Goal: Information Seeking & Learning: Learn about a topic

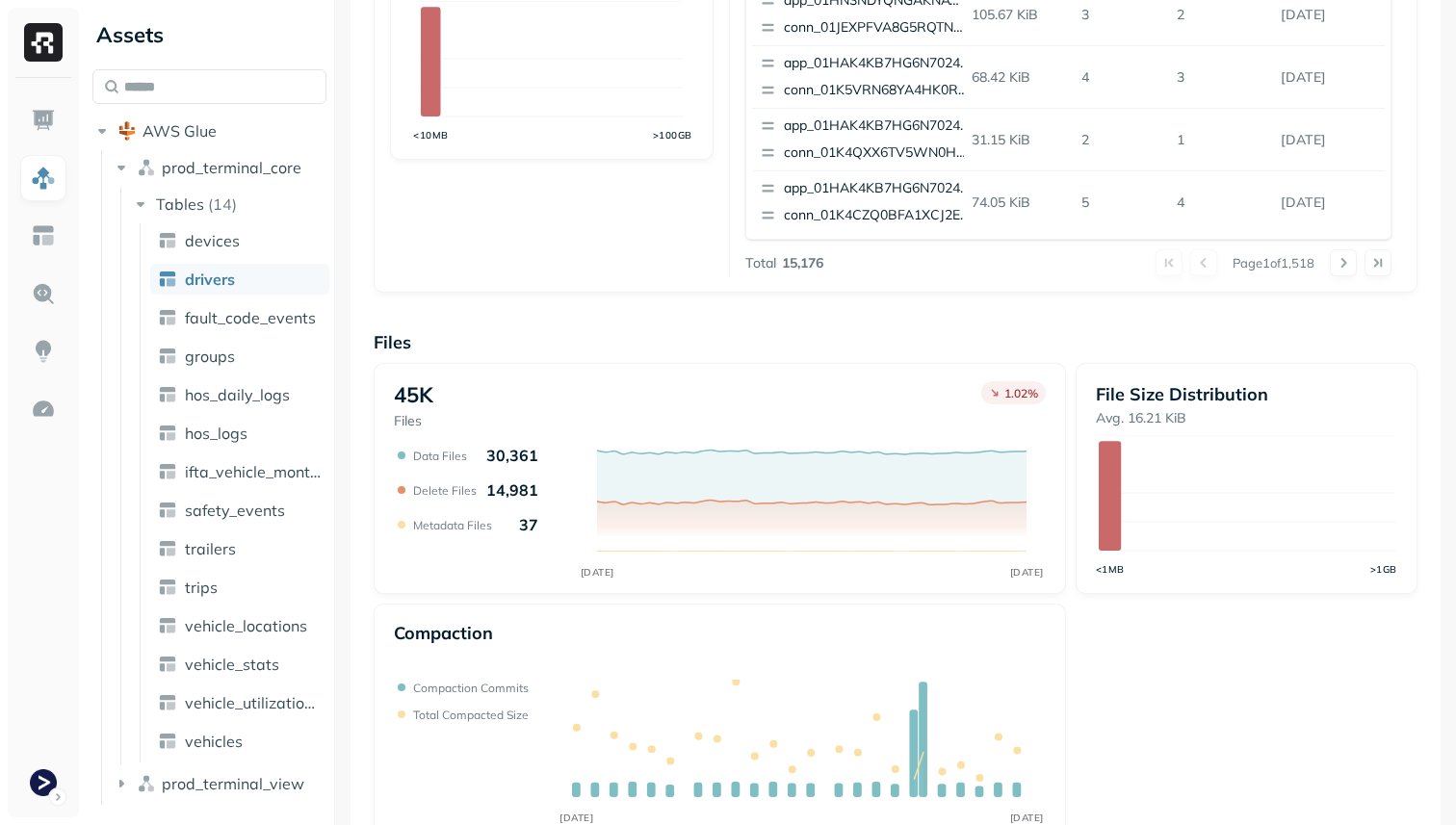
scroll to position [647, 0]
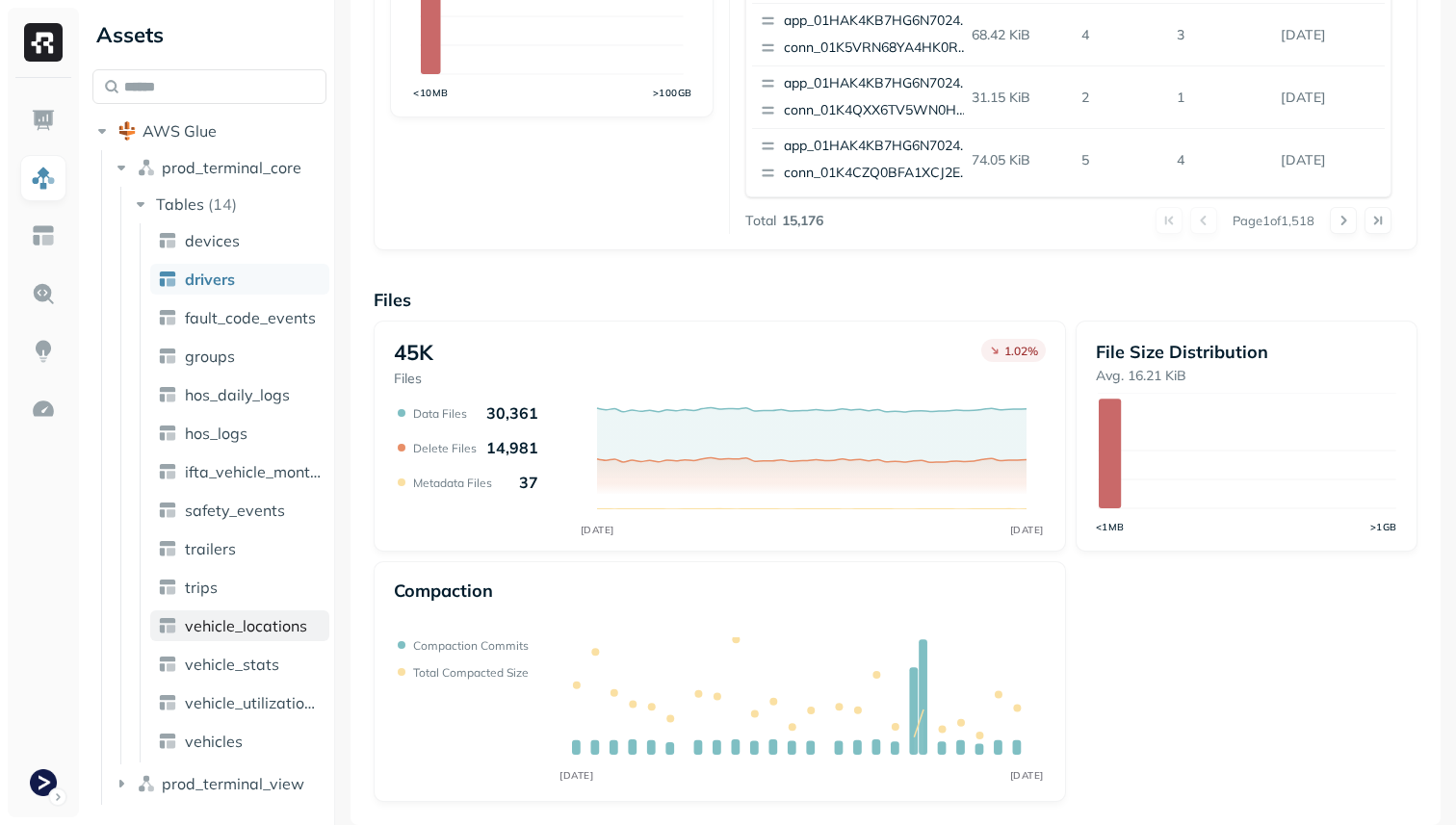
click at [291, 625] on span "vehicle_locations" at bounding box center [245, 625] width 123 height 19
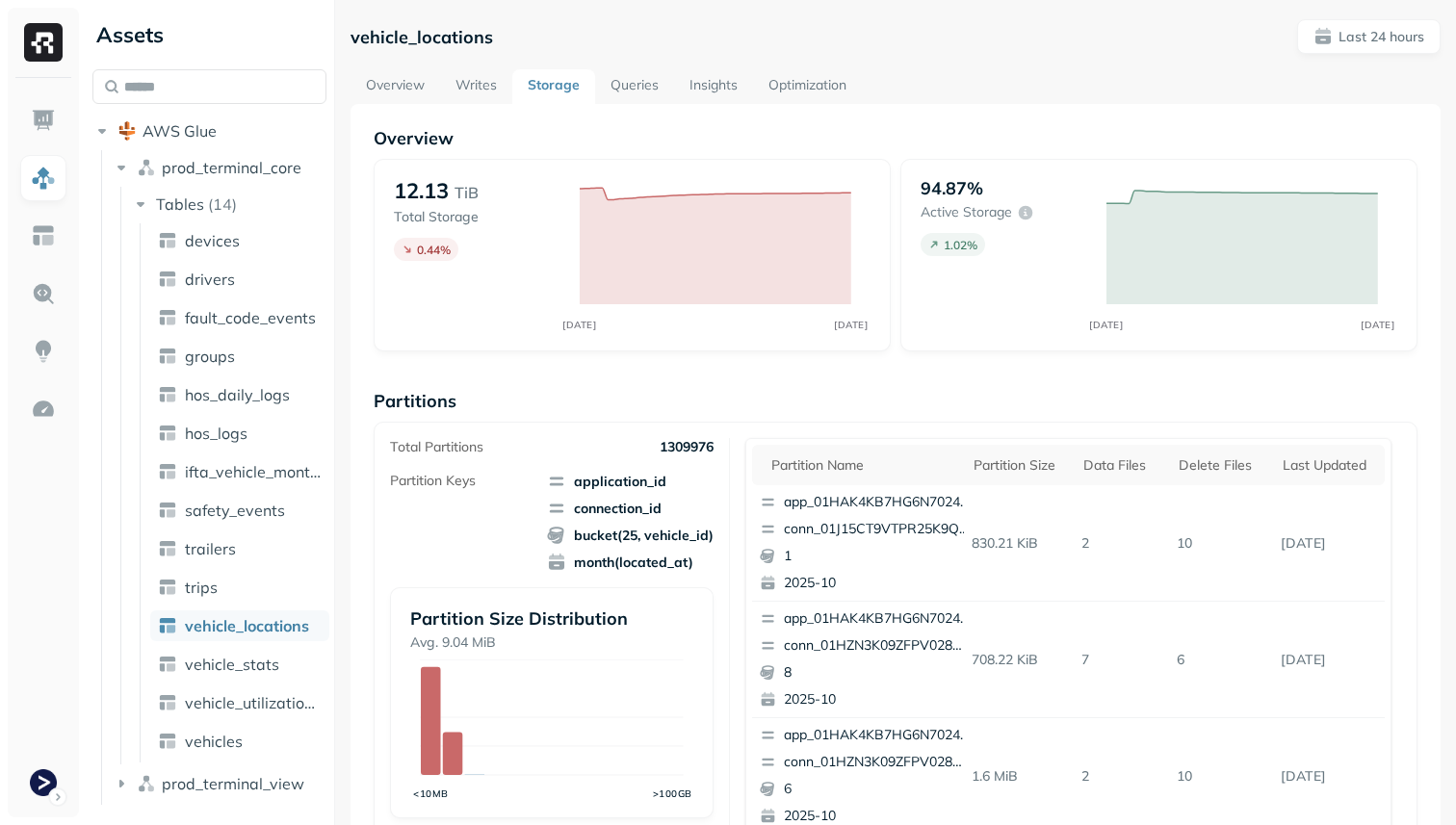
click at [375, 74] on link "Overview" at bounding box center [395, 86] width 90 height 35
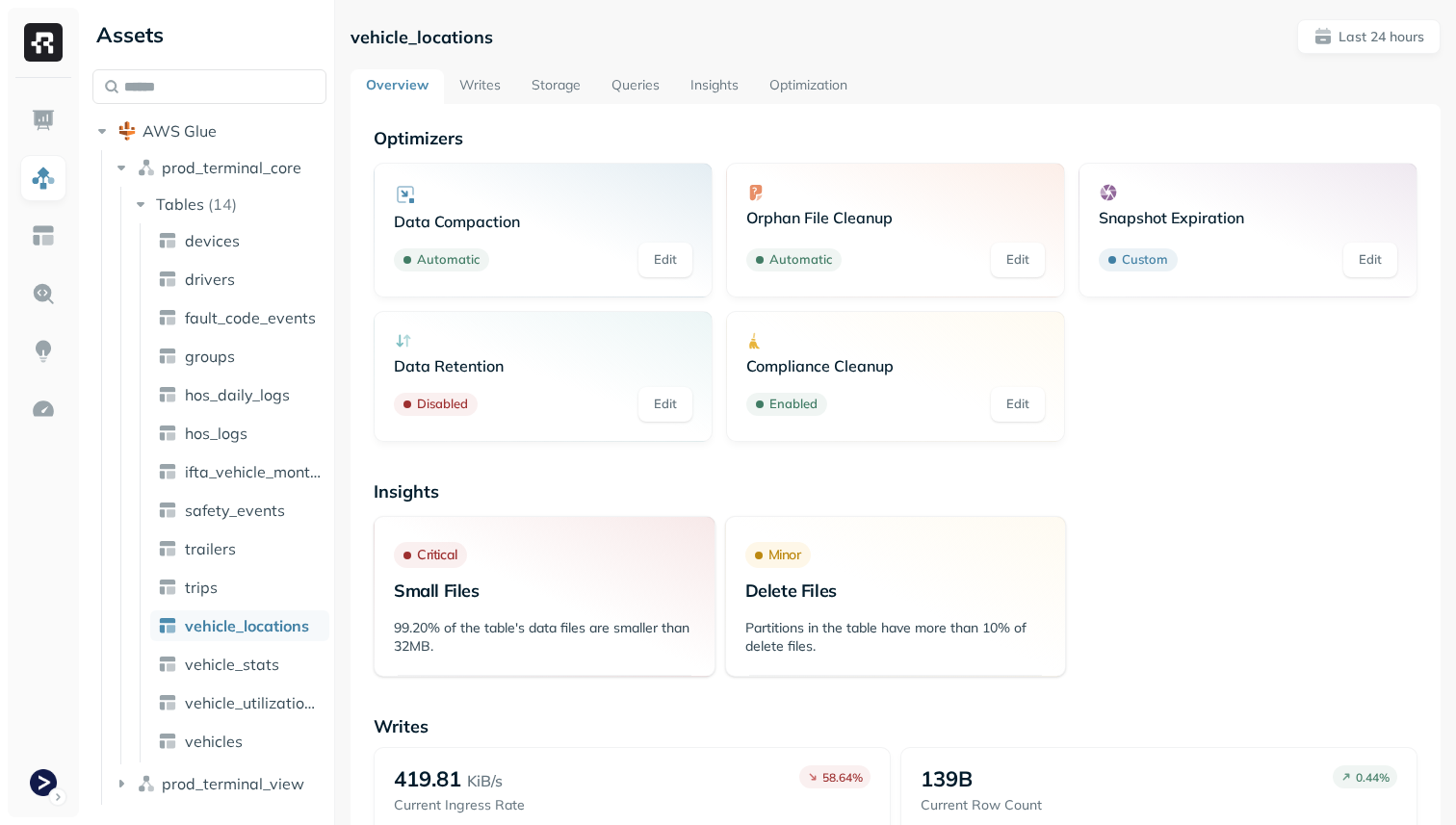
click at [564, 82] on link "Storage" at bounding box center [556, 86] width 80 height 35
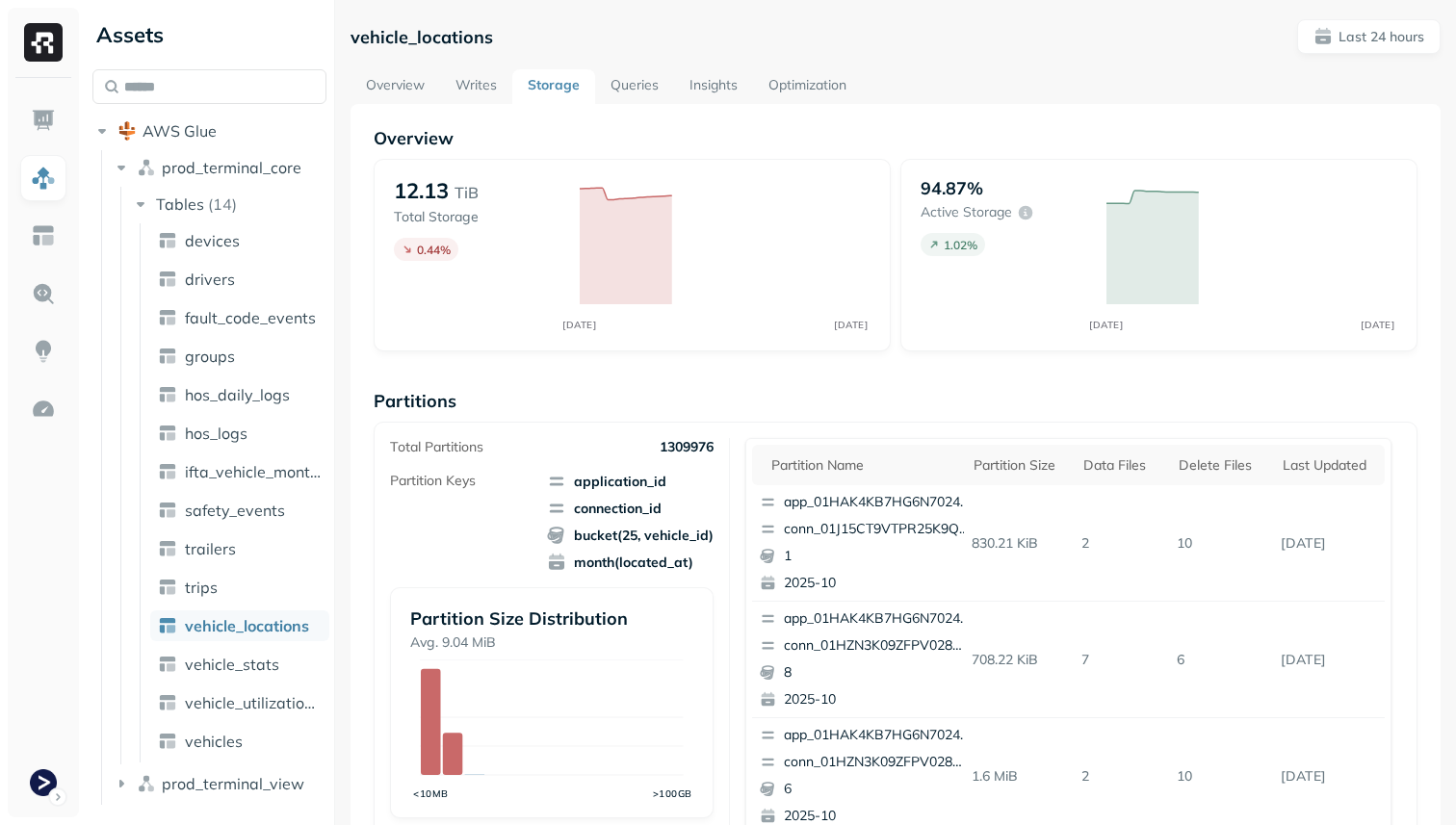
click at [640, 83] on link "Queries" at bounding box center [634, 86] width 79 height 35
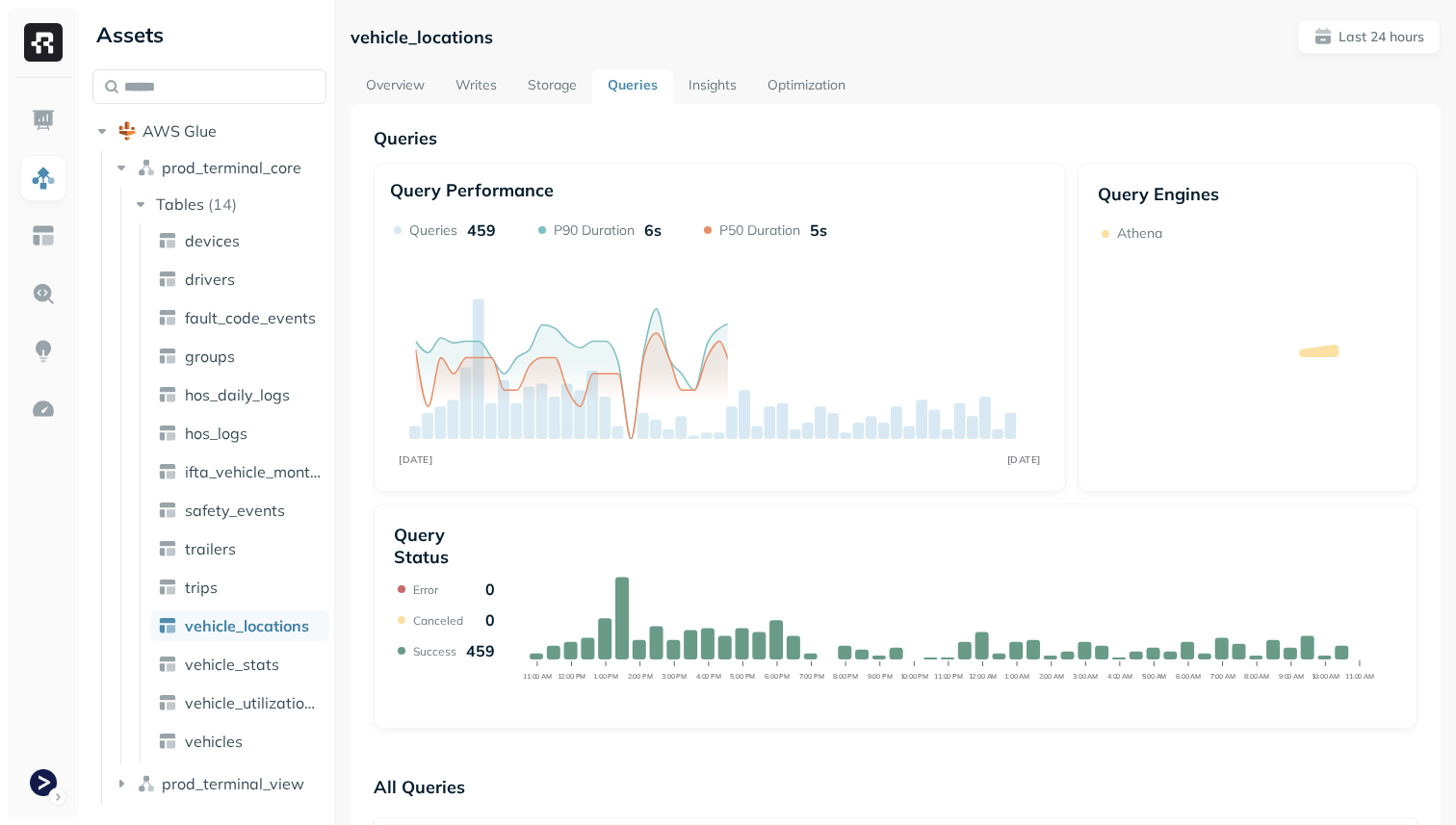
click at [734, 89] on link "Insights" at bounding box center [713, 86] width 79 height 35
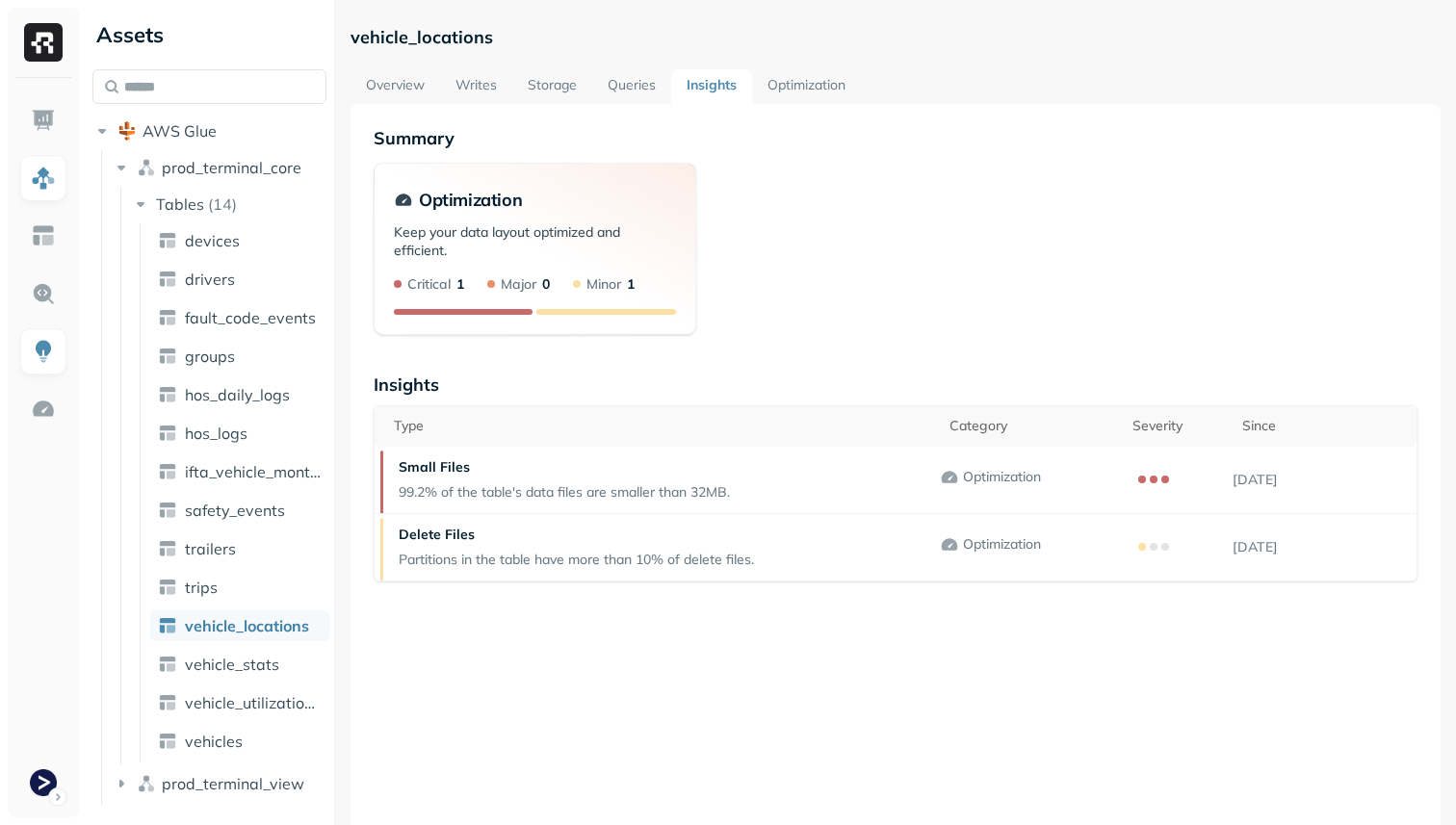
click at [812, 89] on link "Optimization" at bounding box center [806, 86] width 109 height 35
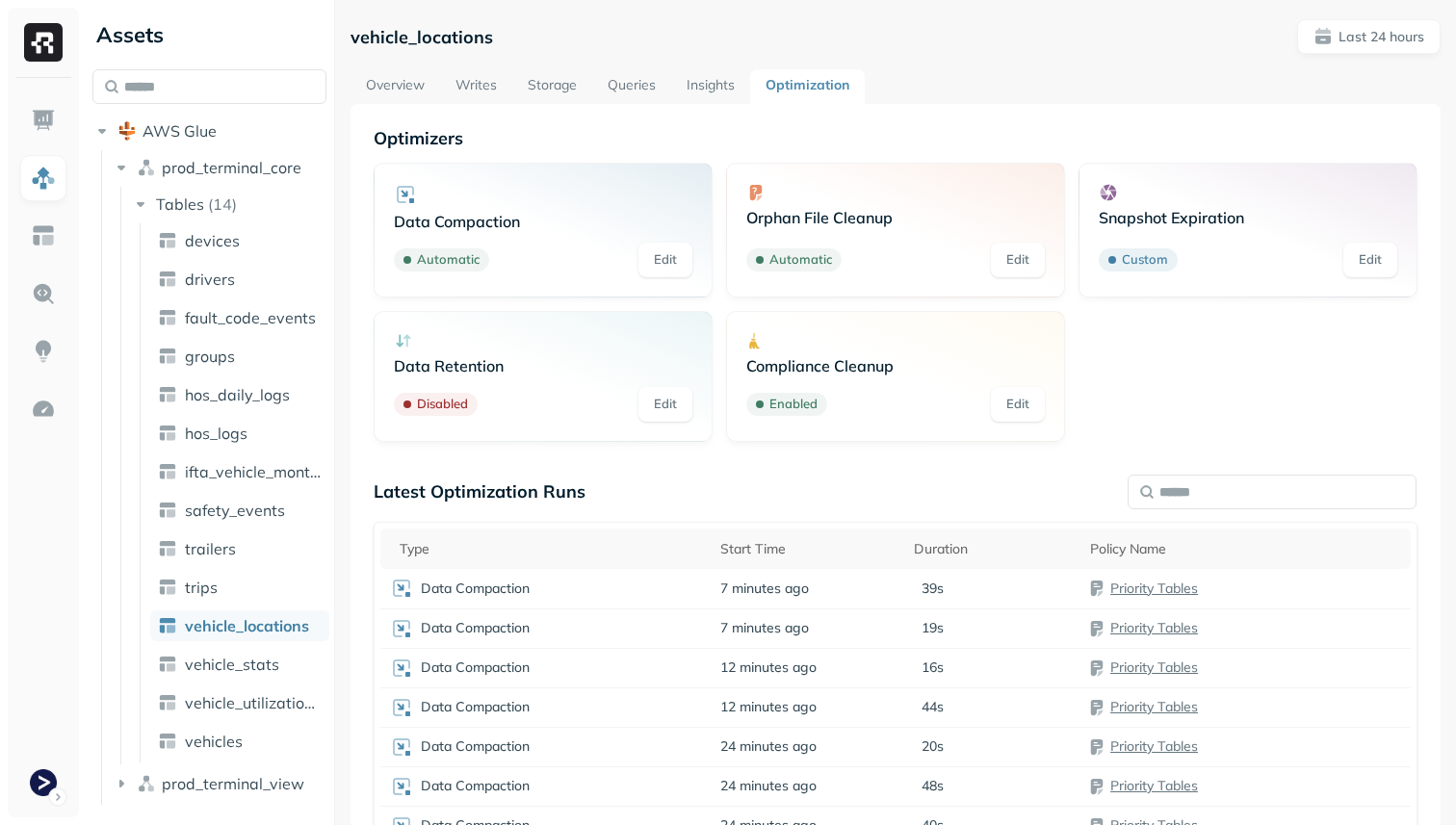
click at [397, 85] on link "Overview" at bounding box center [395, 86] width 90 height 35
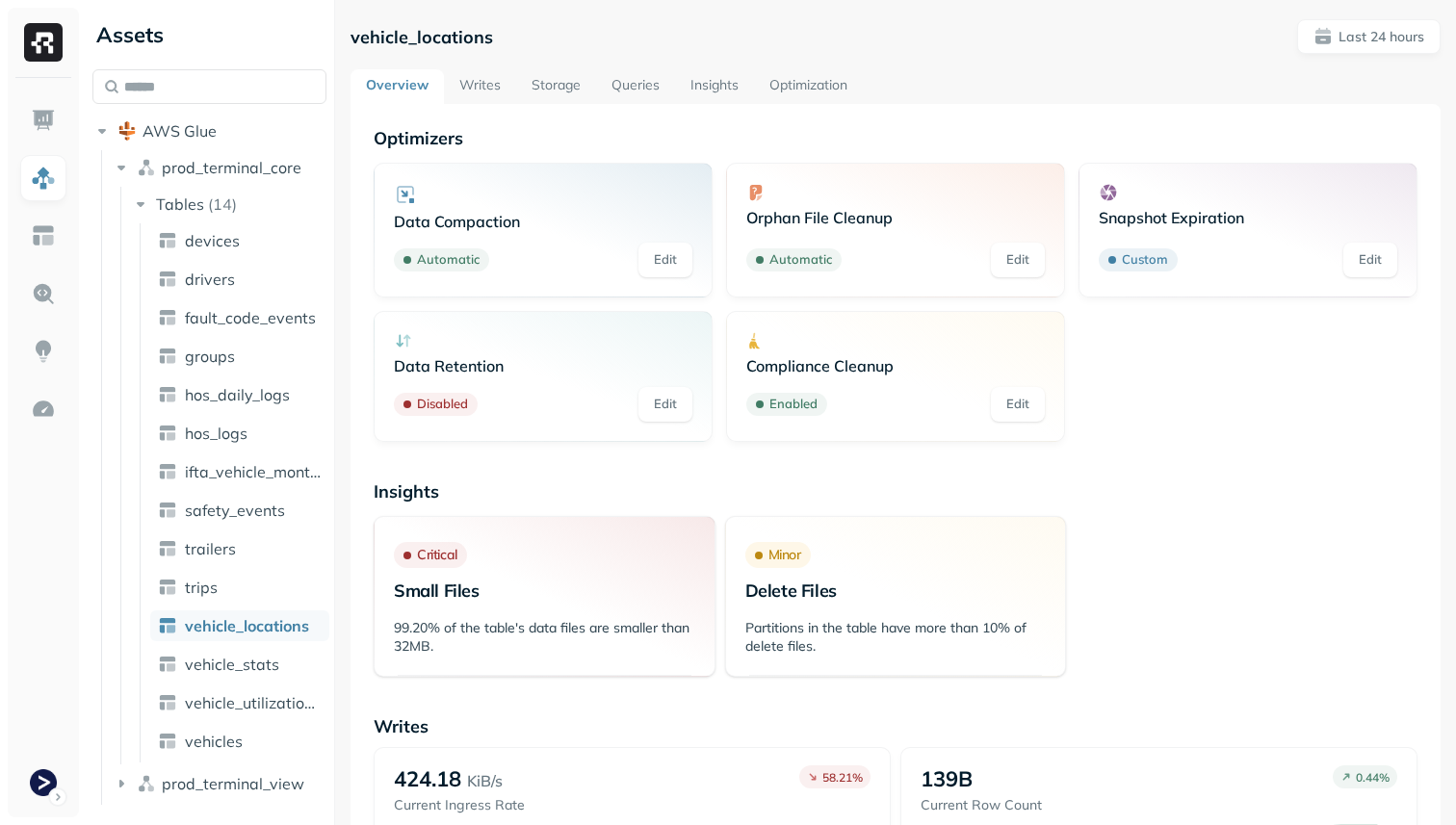
click at [559, 87] on link "Storage" at bounding box center [556, 86] width 80 height 35
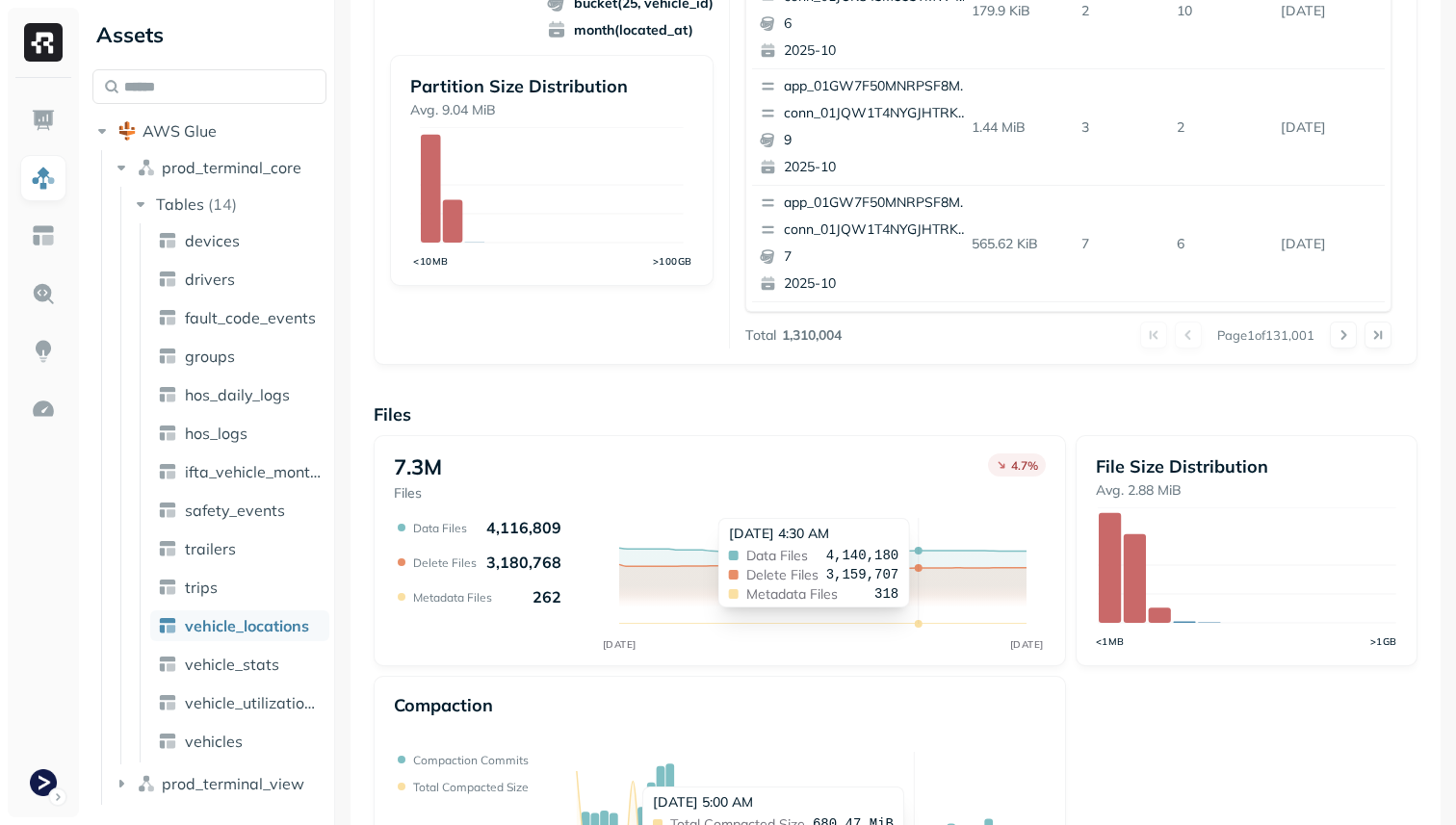
scroll to position [647, 0]
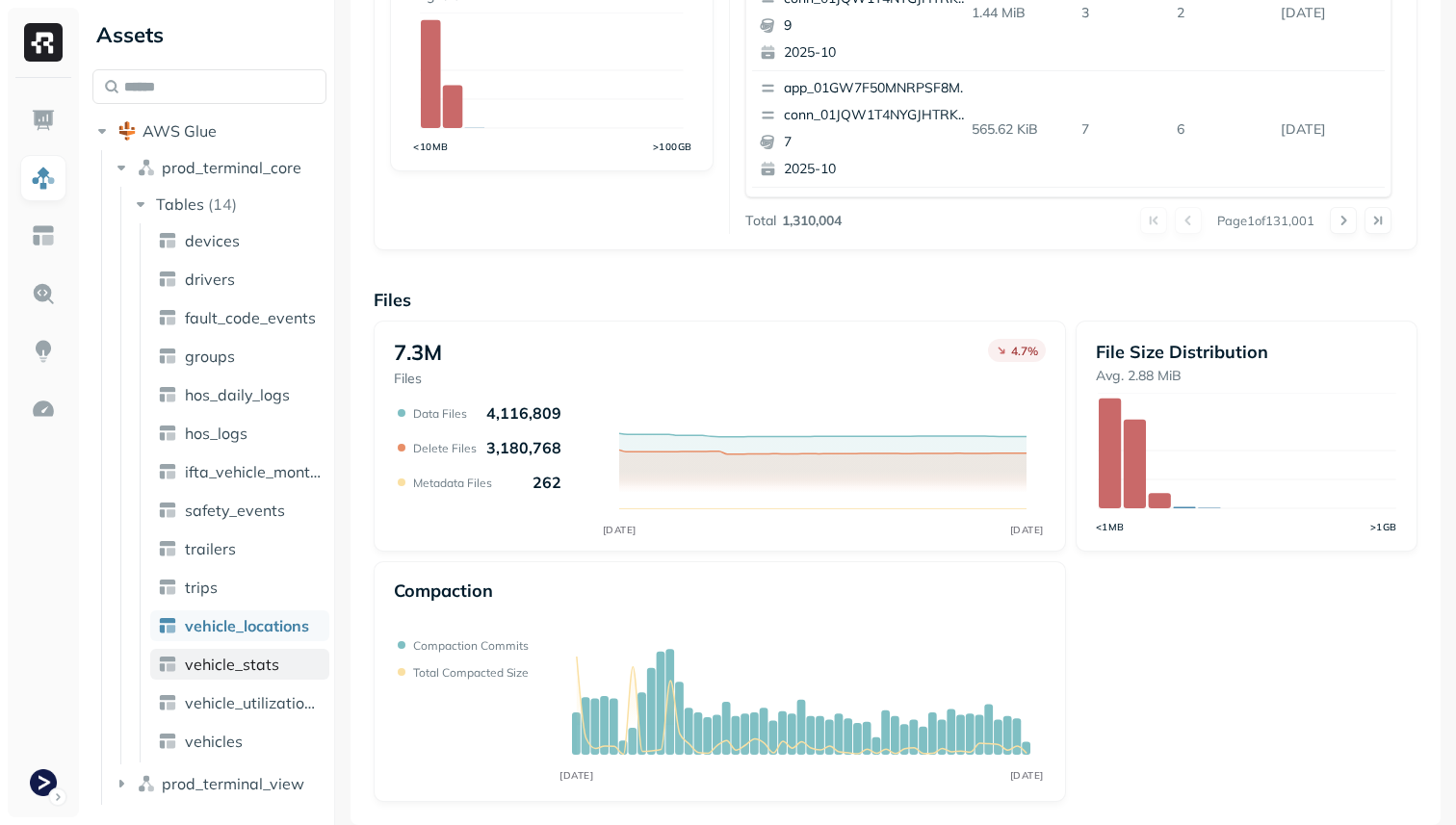
click at [269, 675] on link "vehicle_stats" at bounding box center [241, 663] width 180 height 31
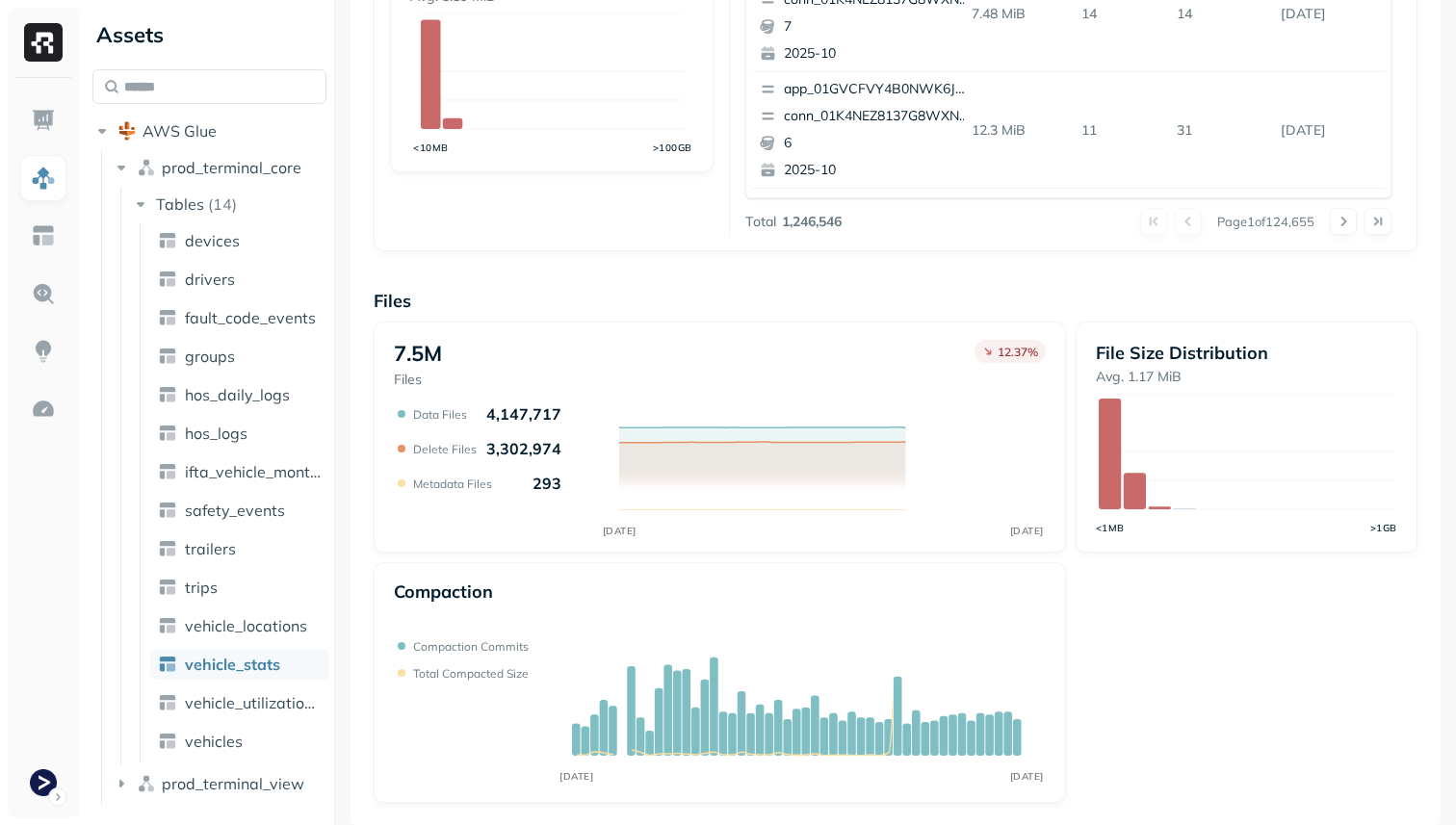
scroll to position [647, 0]
click at [305, 637] on link "vehicle_locations" at bounding box center [241, 625] width 180 height 31
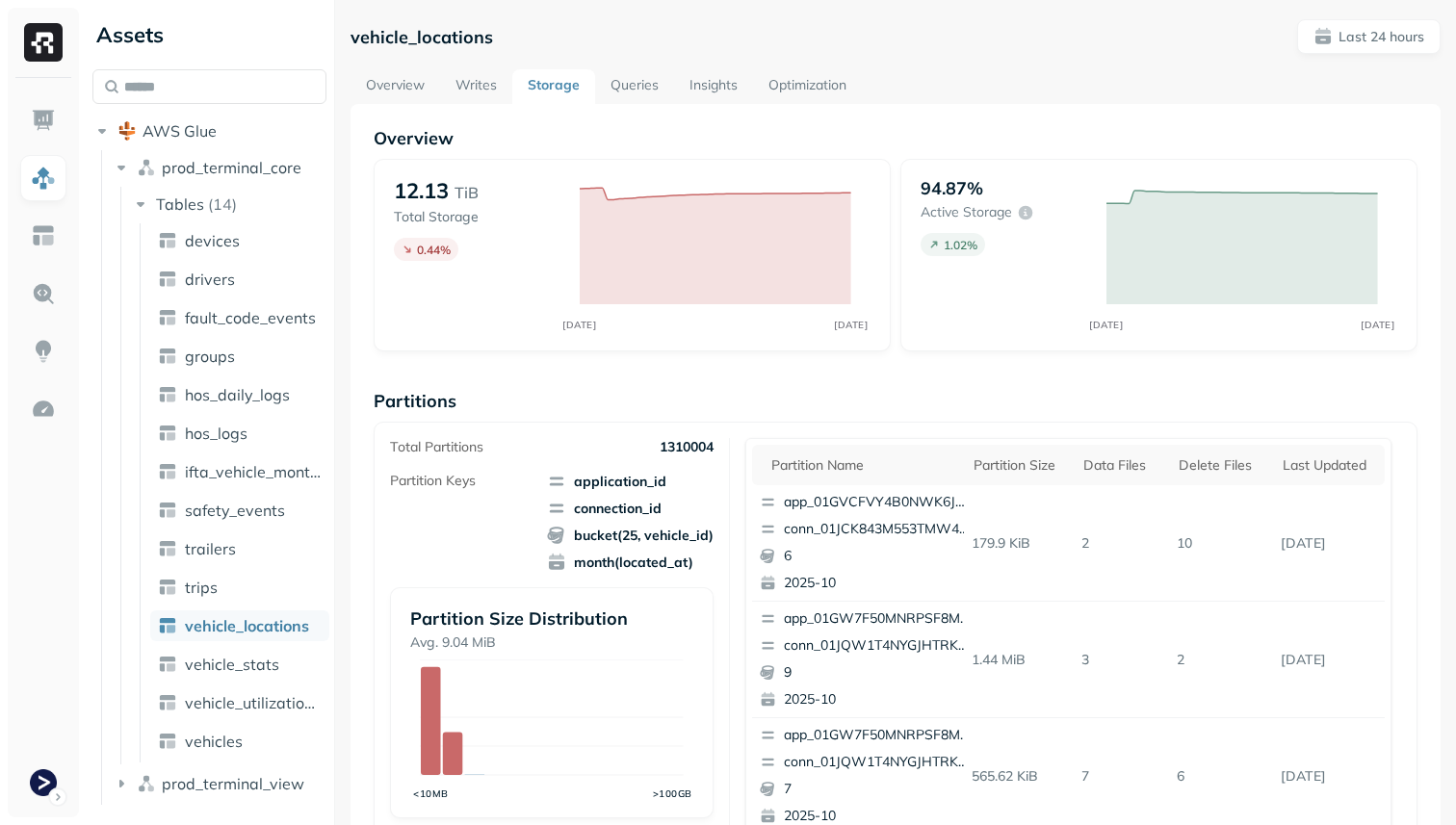
click at [368, 81] on link "Overview" at bounding box center [395, 86] width 90 height 35
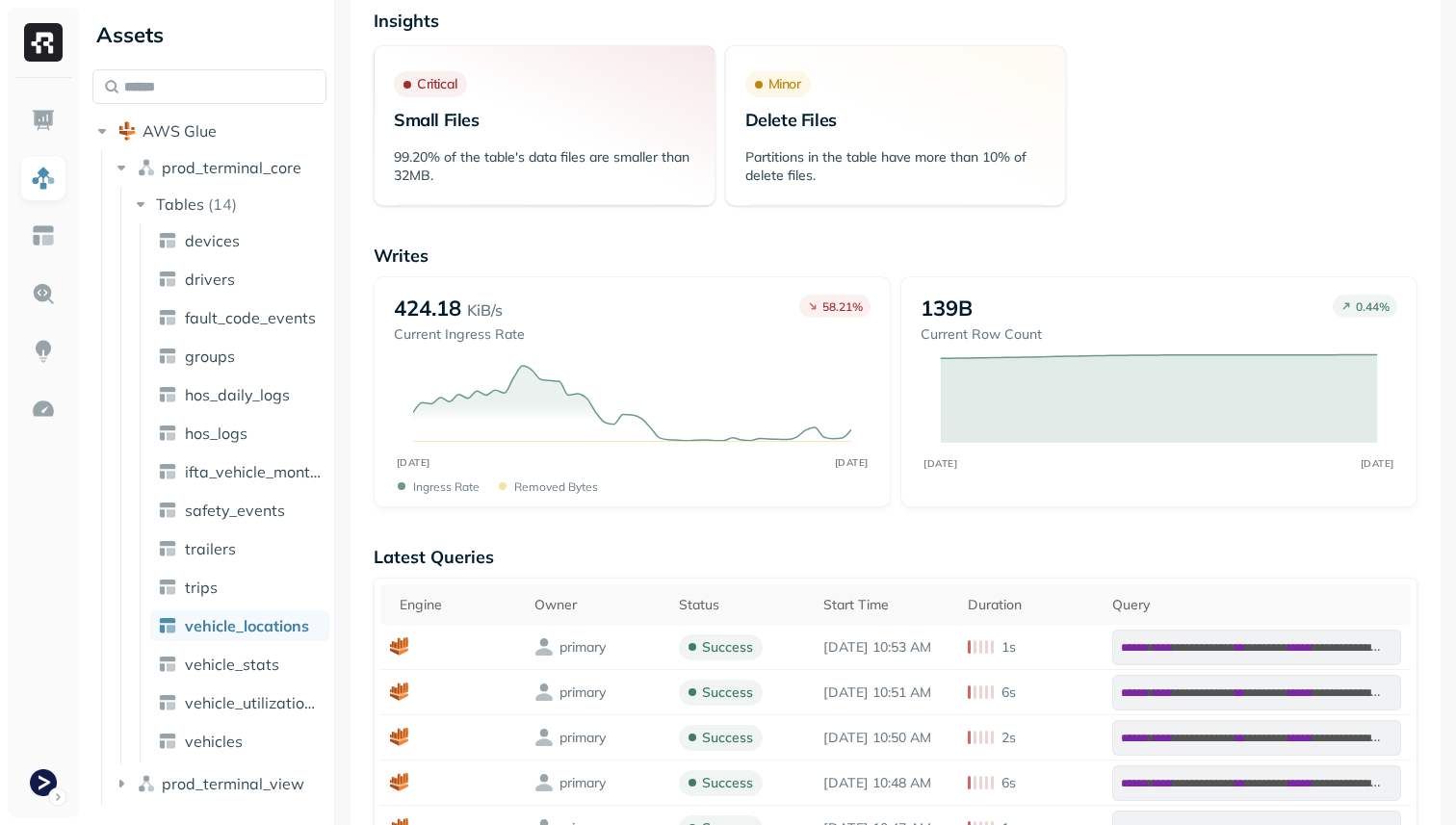
scroll to position [618, 0]
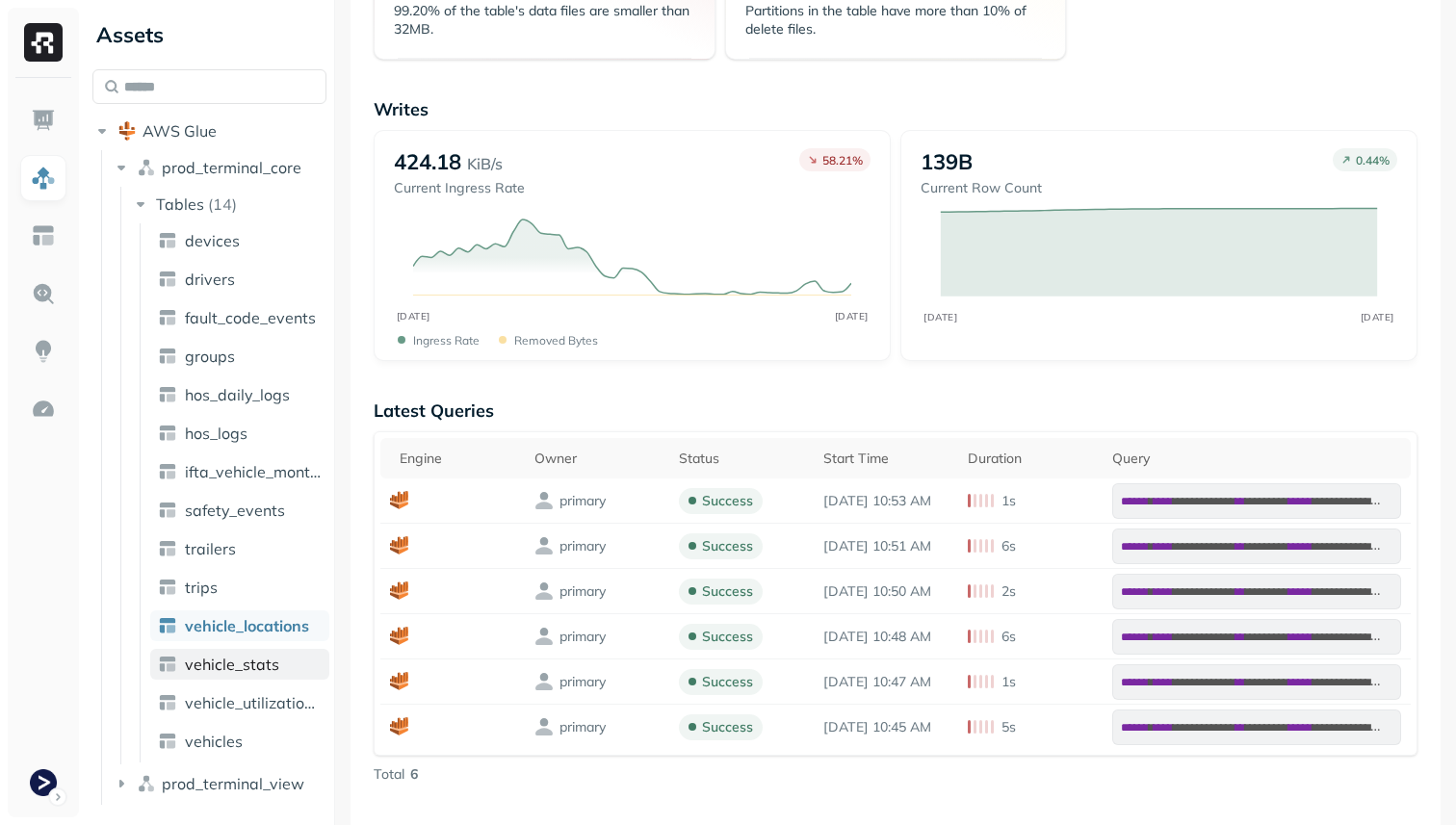
click at [287, 652] on link "vehicle_stats" at bounding box center [241, 663] width 180 height 31
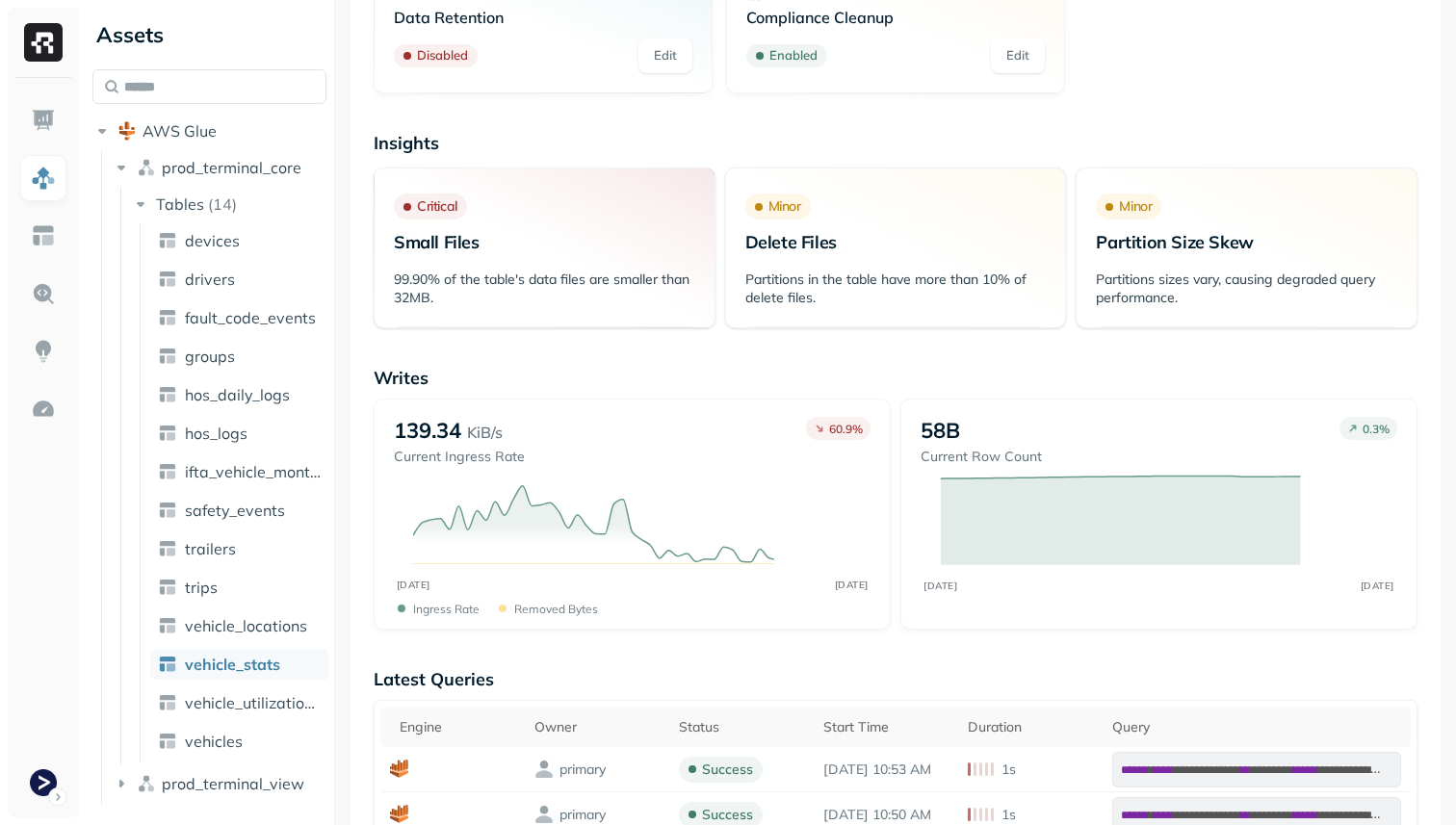
scroll to position [415, 0]
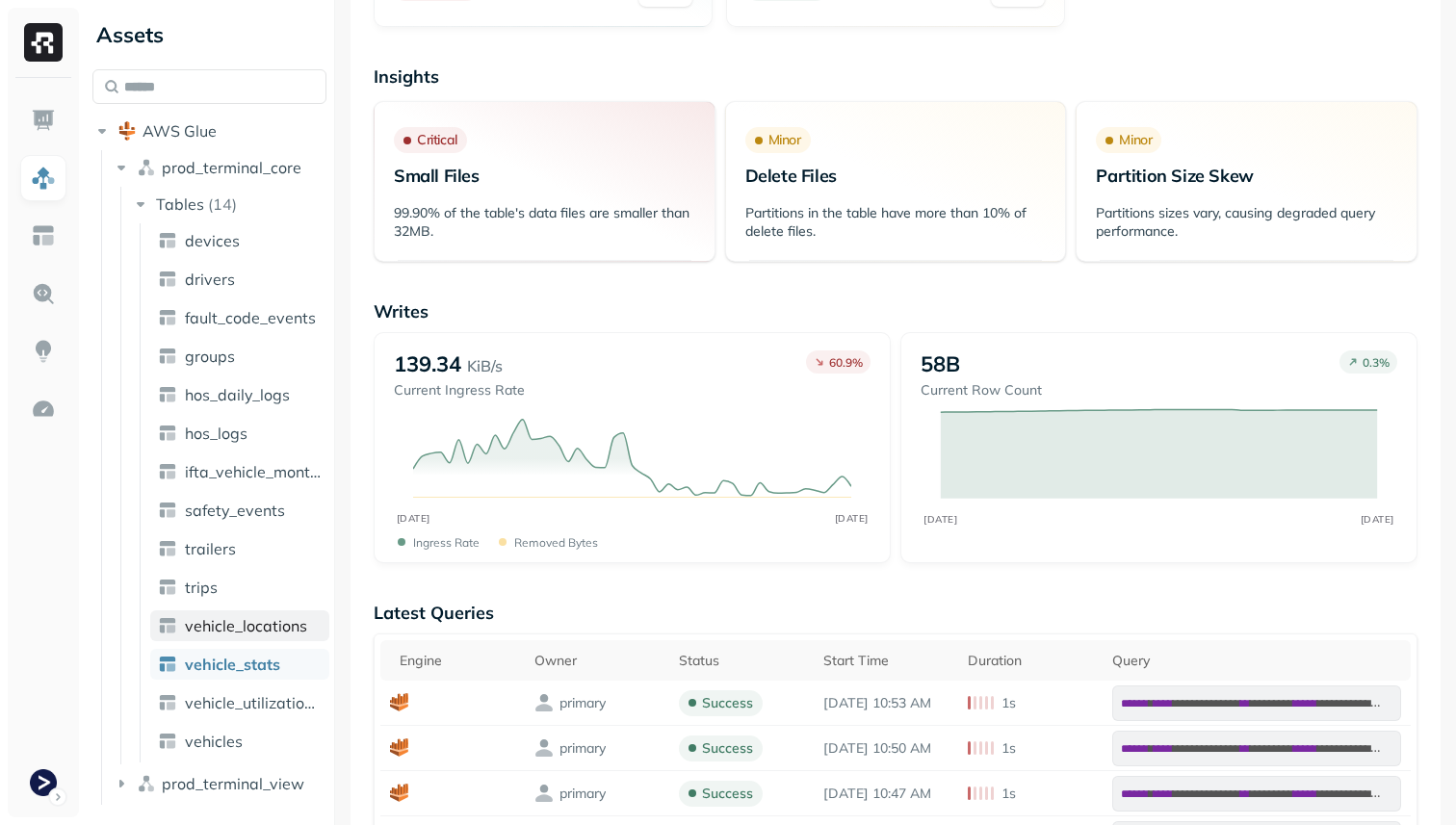
click at [301, 622] on span "vehicle_locations" at bounding box center [245, 625] width 123 height 19
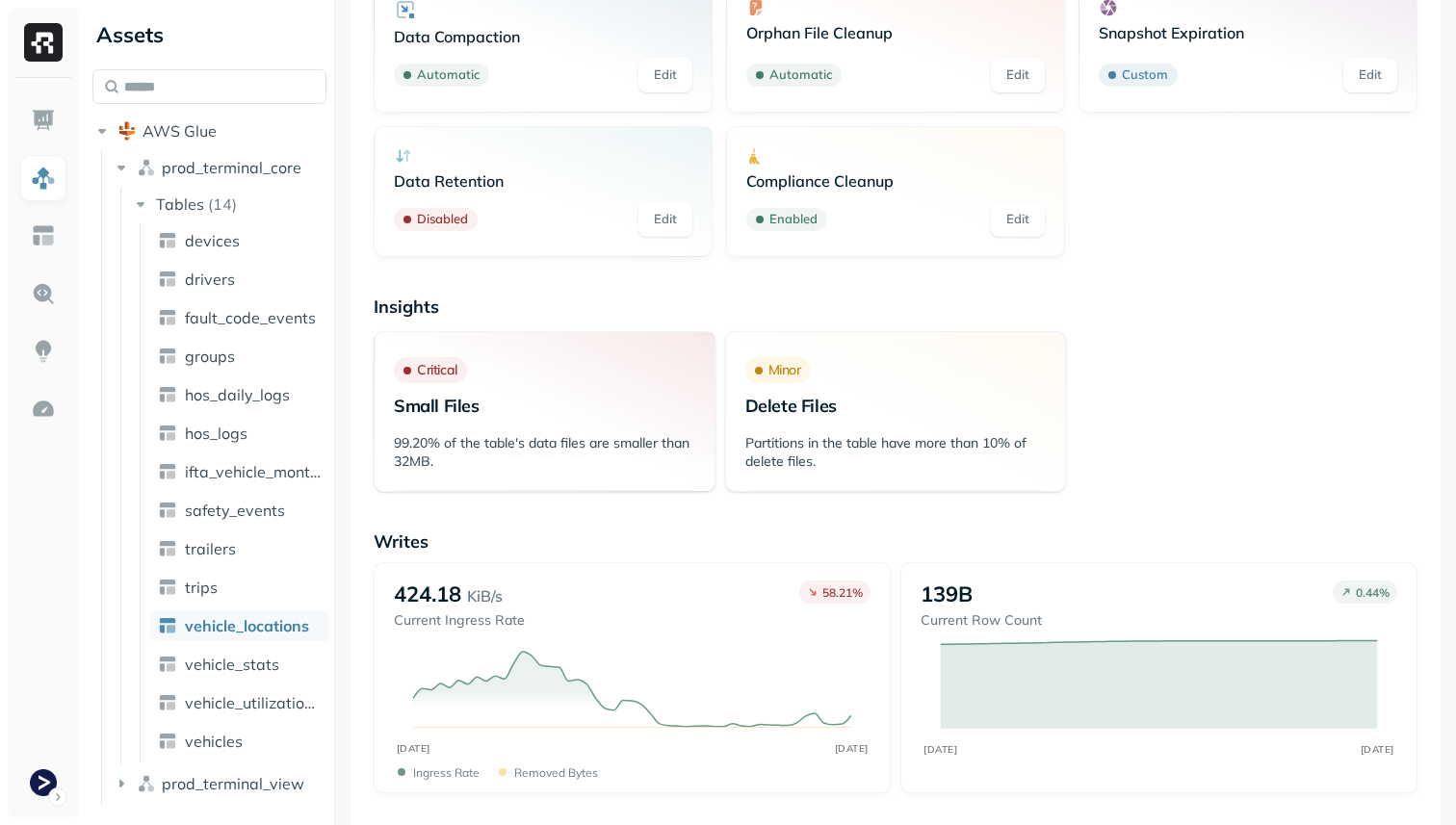
scroll to position [387, 0]
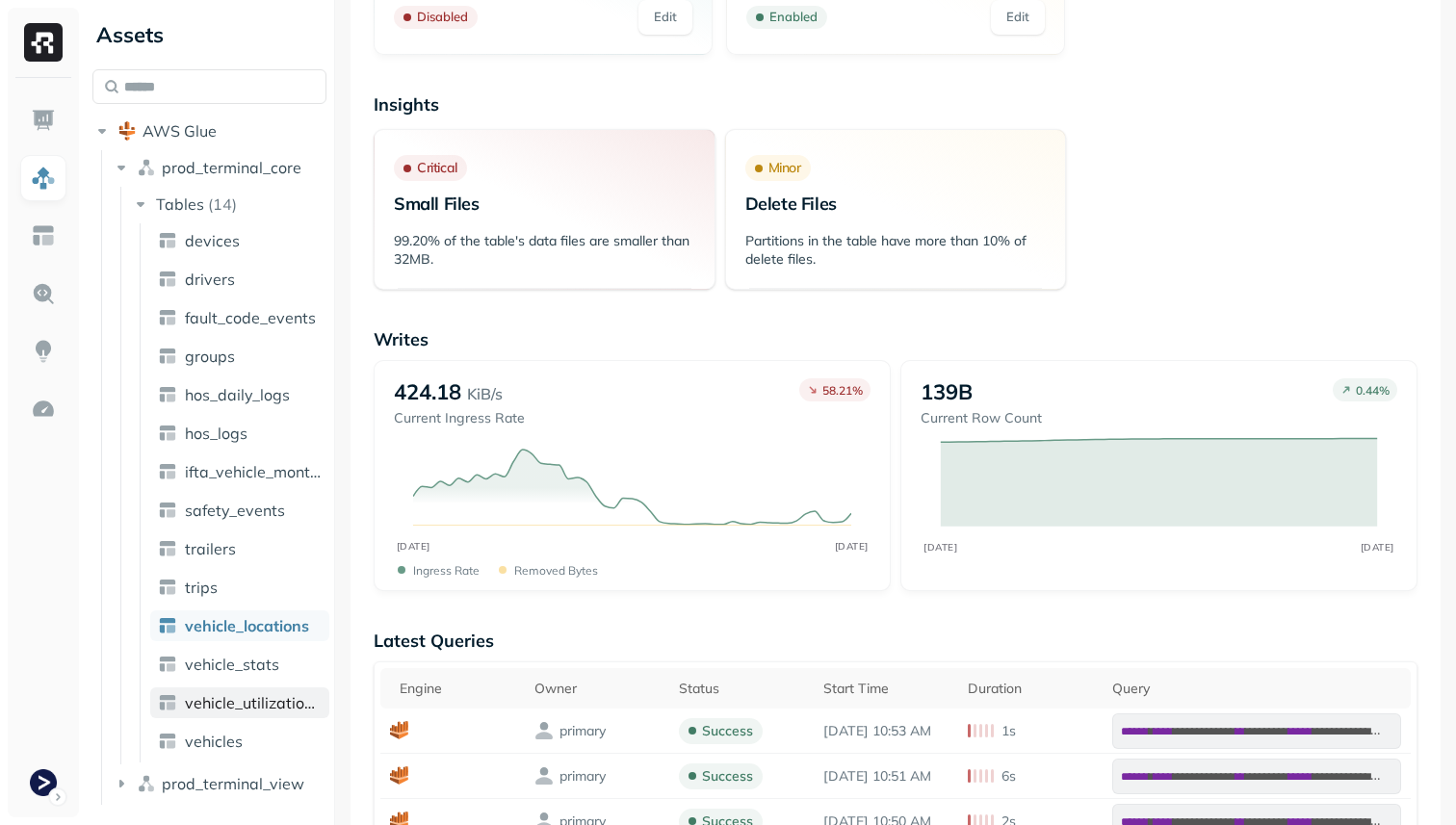
click at [270, 703] on span "vehicle_utilization_day" at bounding box center [252, 702] width 137 height 19
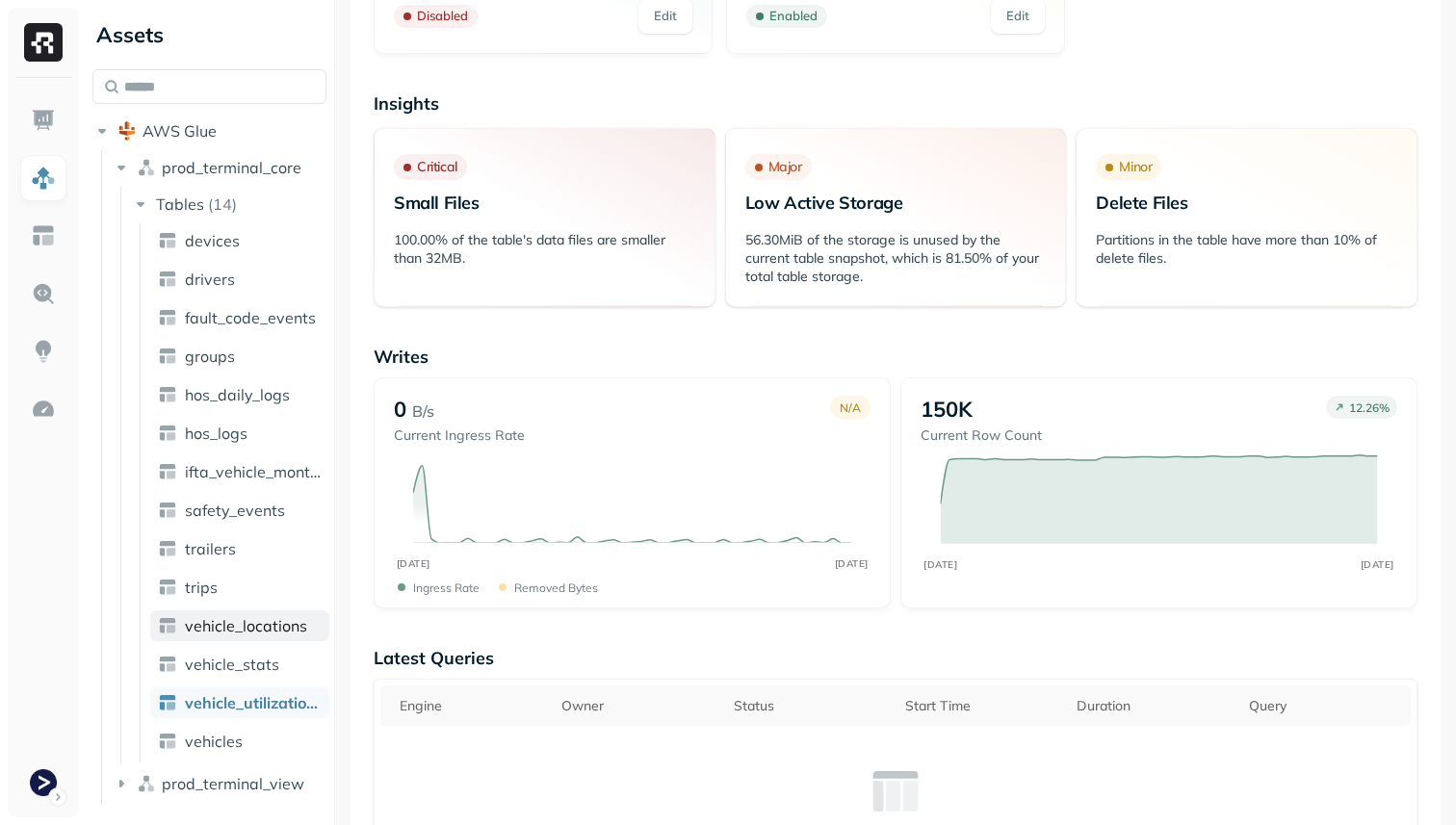
click at [209, 617] on span "vehicle_locations" at bounding box center [245, 625] width 123 height 19
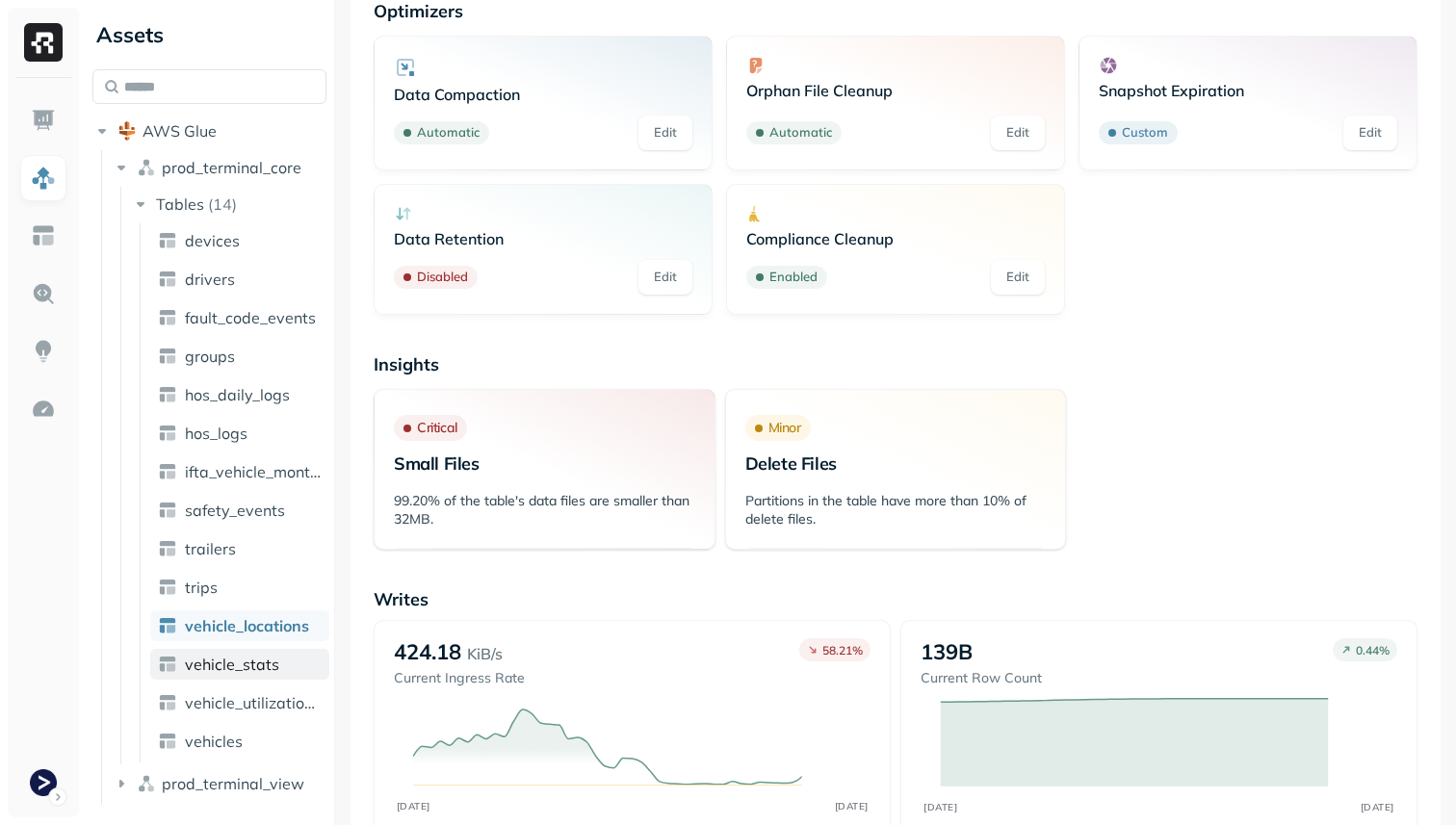
click at [223, 648] on link "vehicle_stats" at bounding box center [241, 663] width 180 height 31
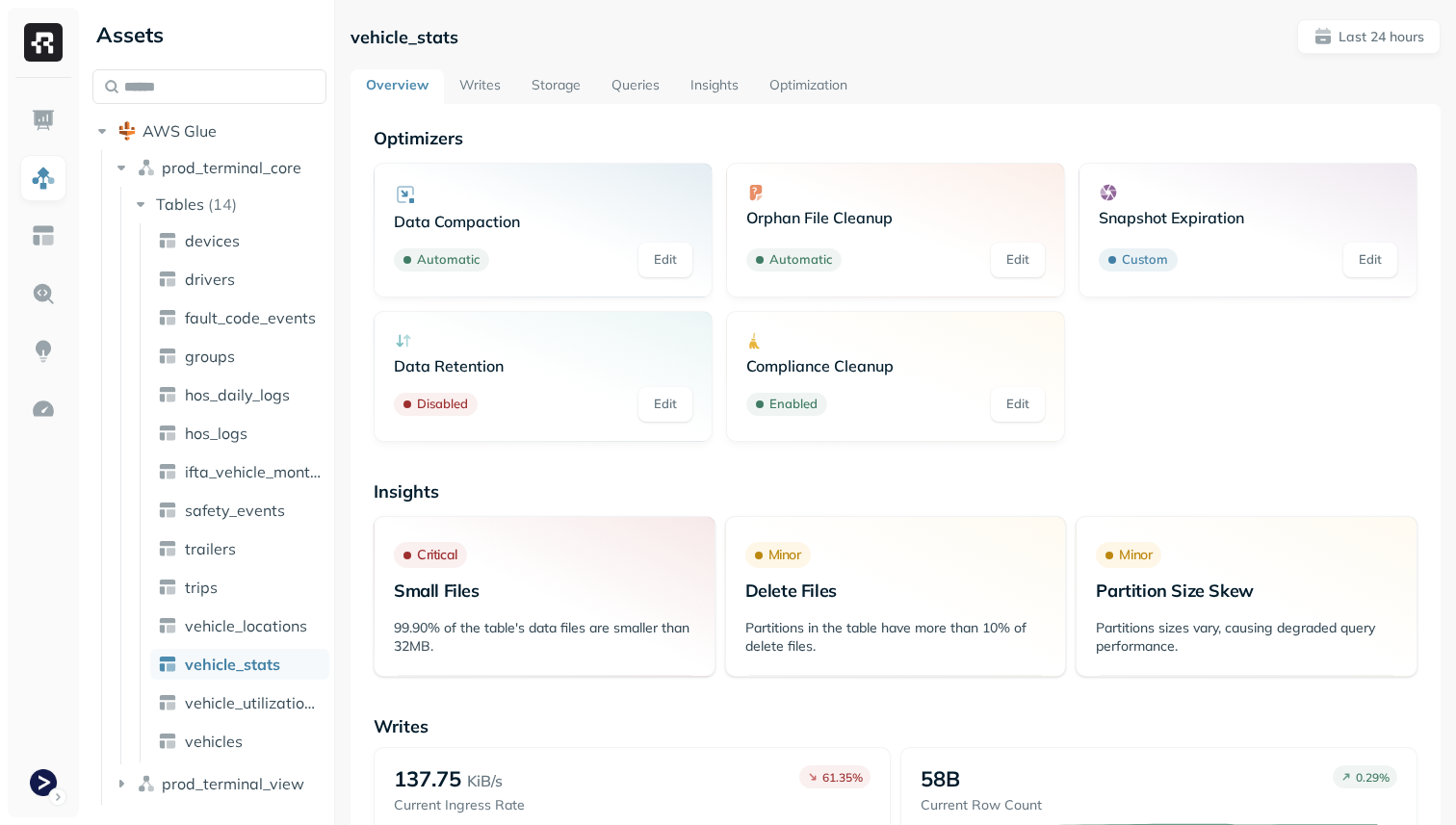
click at [565, 71] on link "Storage" at bounding box center [556, 86] width 80 height 35
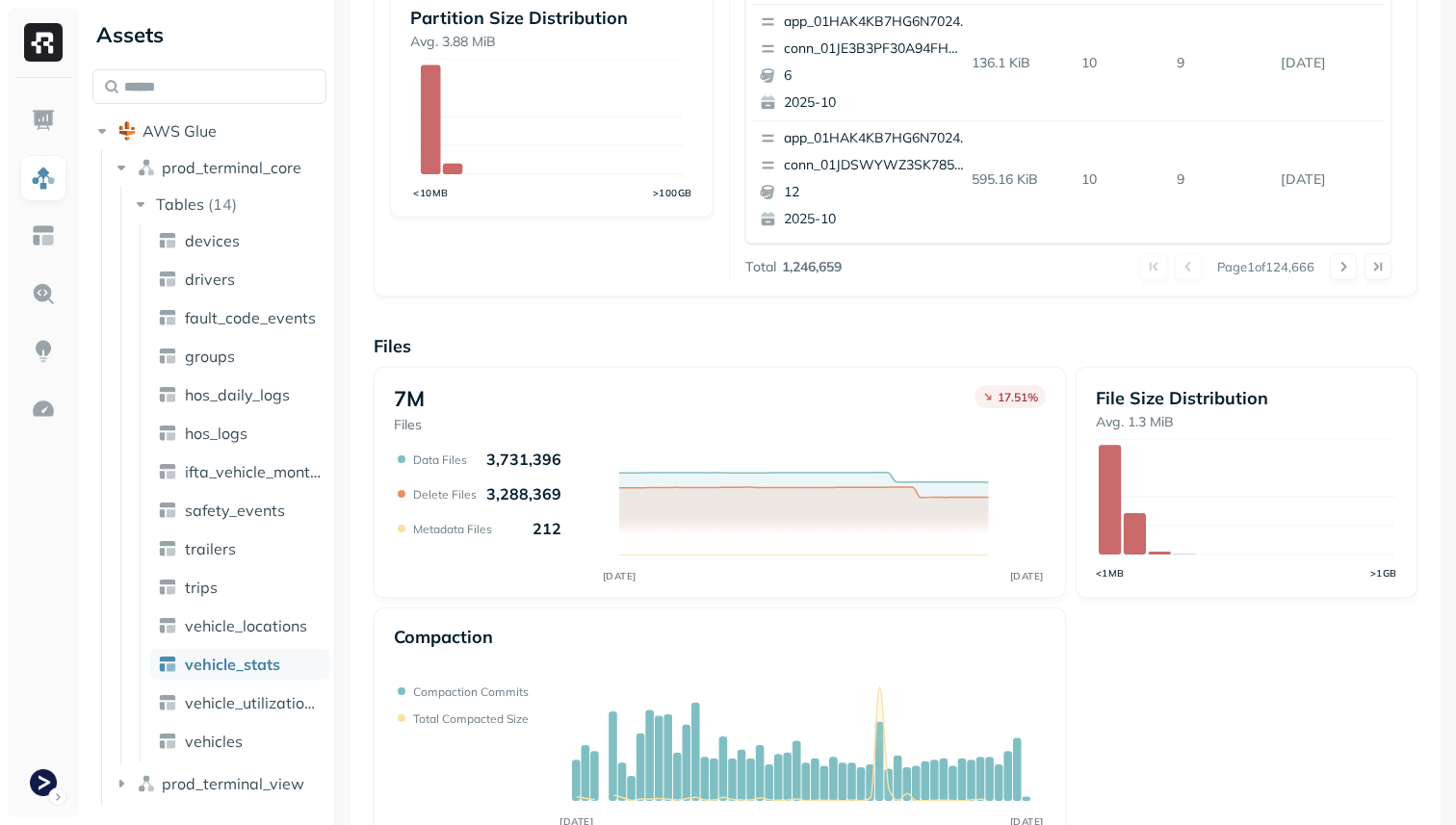
scroll to position [647, 0]
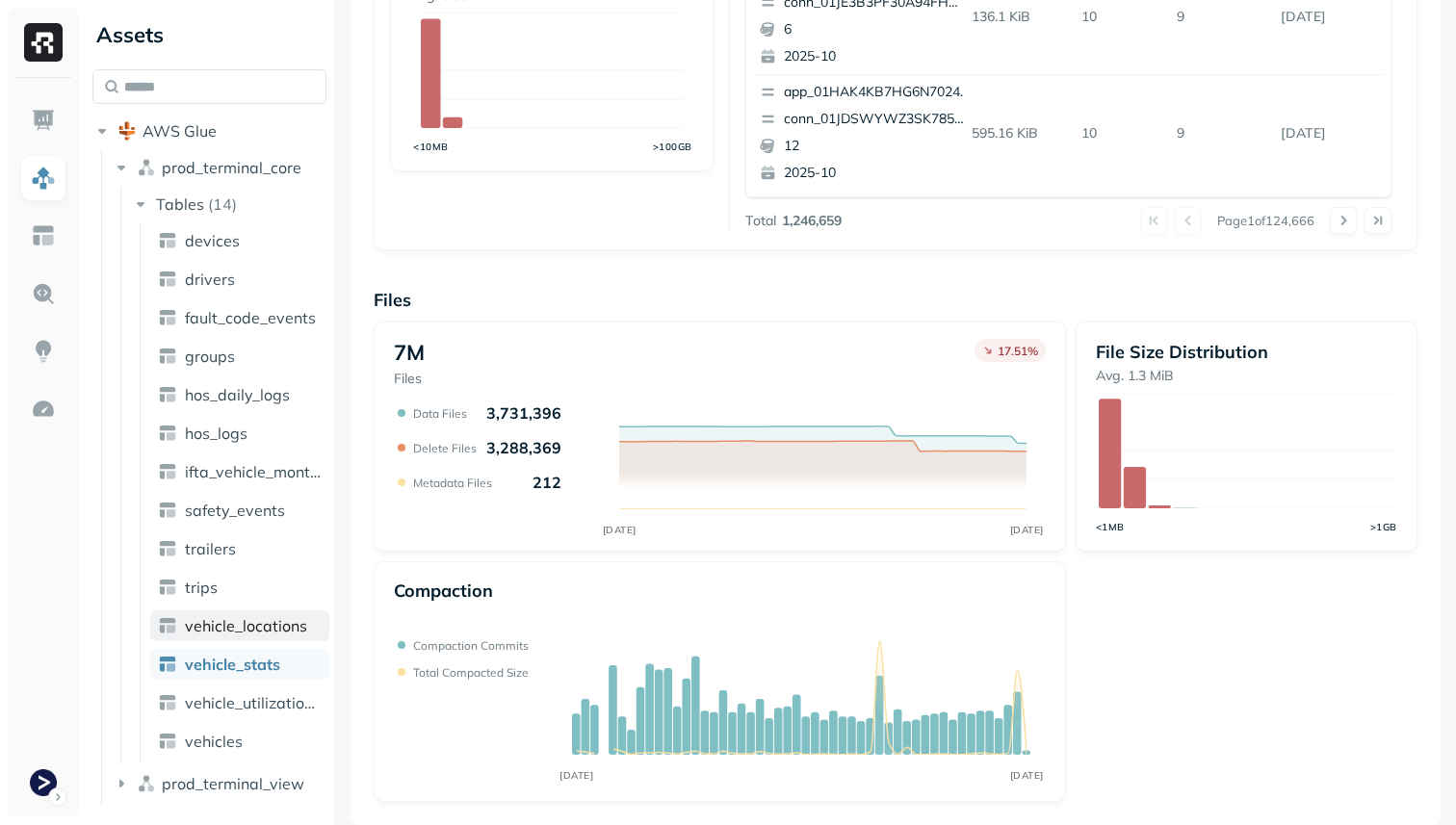
click at [265, 626] on span "vehicle_locations" at bounding box center [245, 625] width 123 height 19
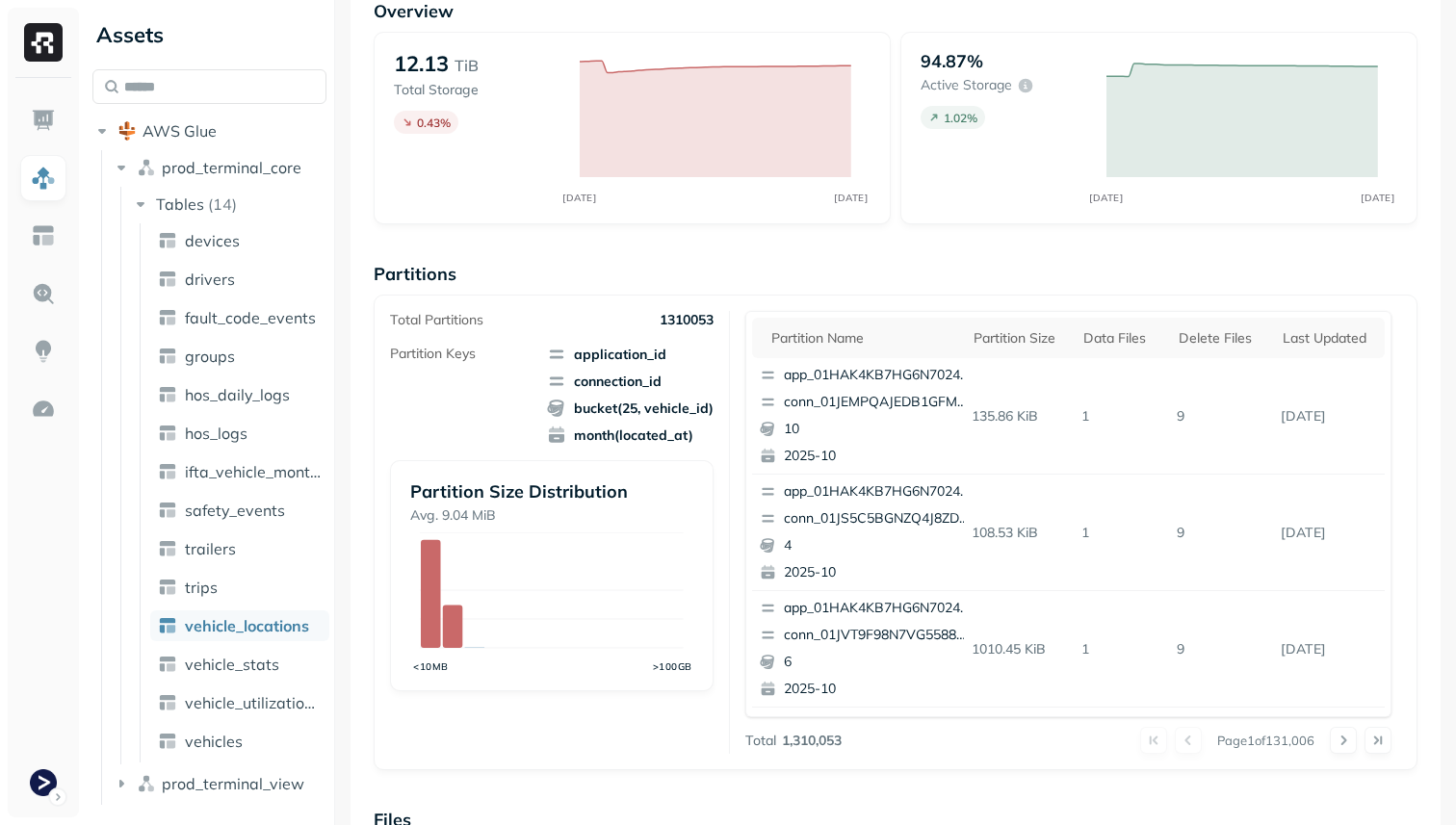
scroll to position [647, 0]
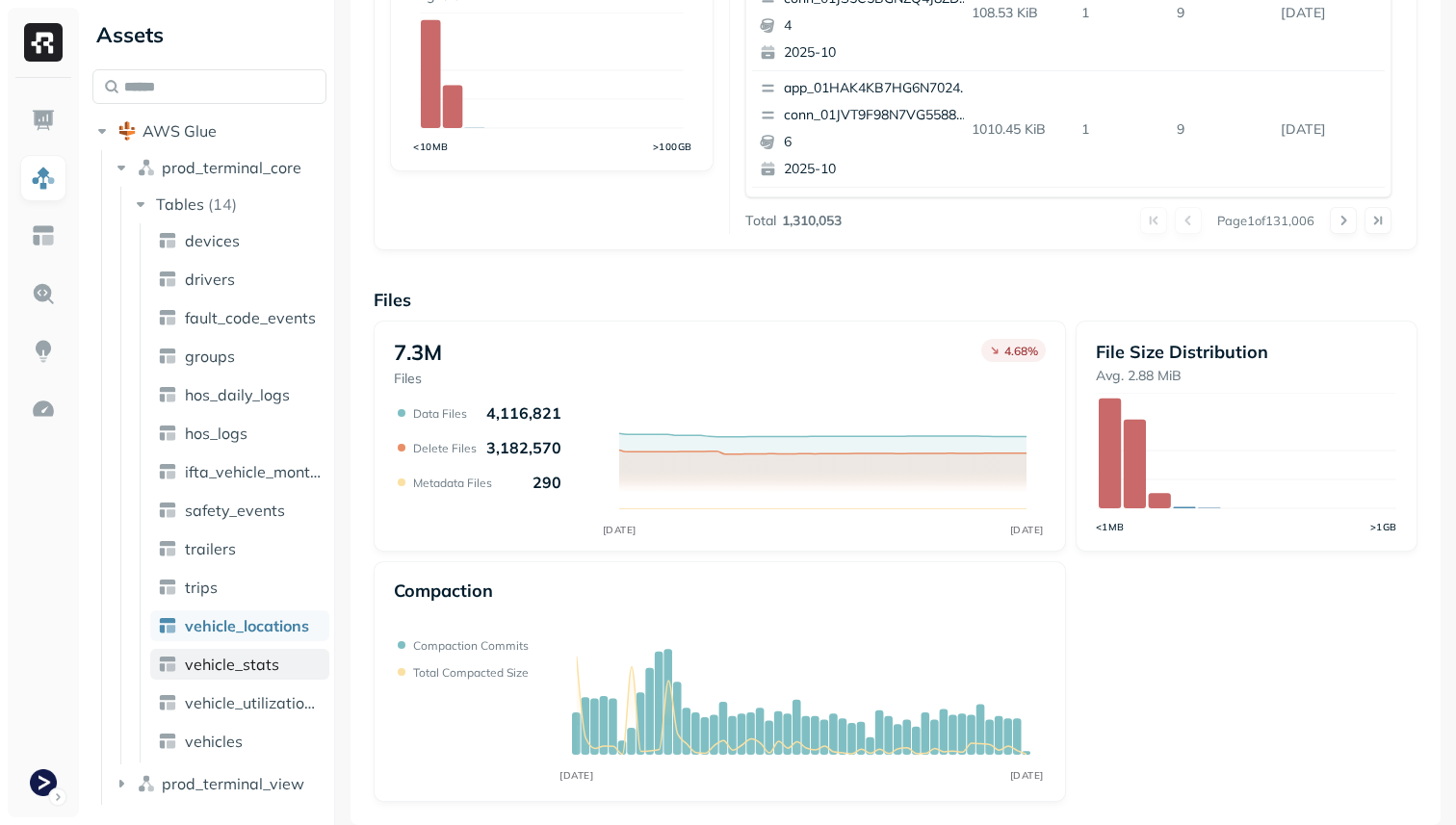
click at [256, 667] on span "vehicle_stats" at bounding box center [232, 663] width 95 height 19
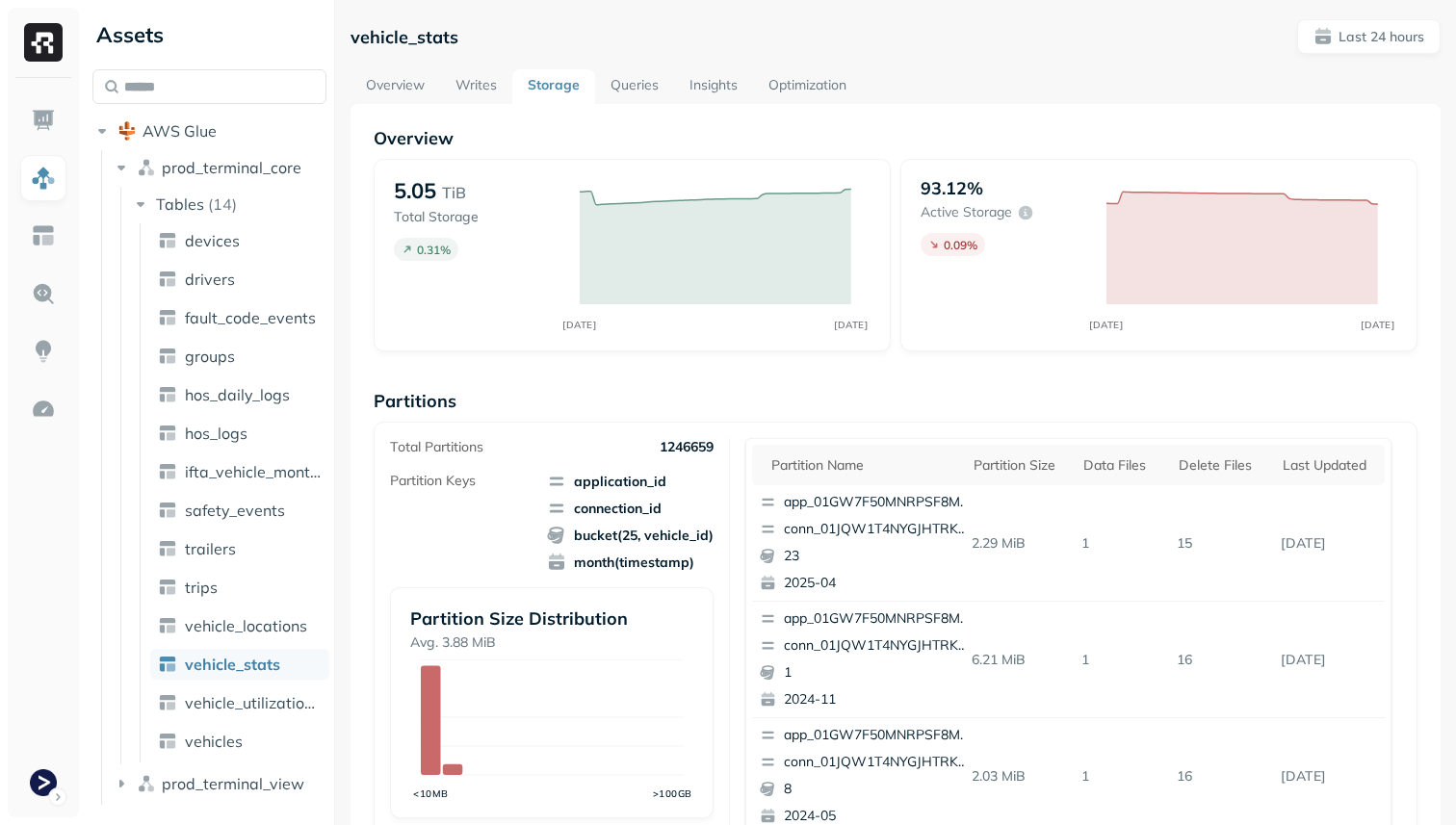
click at [805, 73] on link "Optimization" at bounding box center [807, 86] width 109 height 35
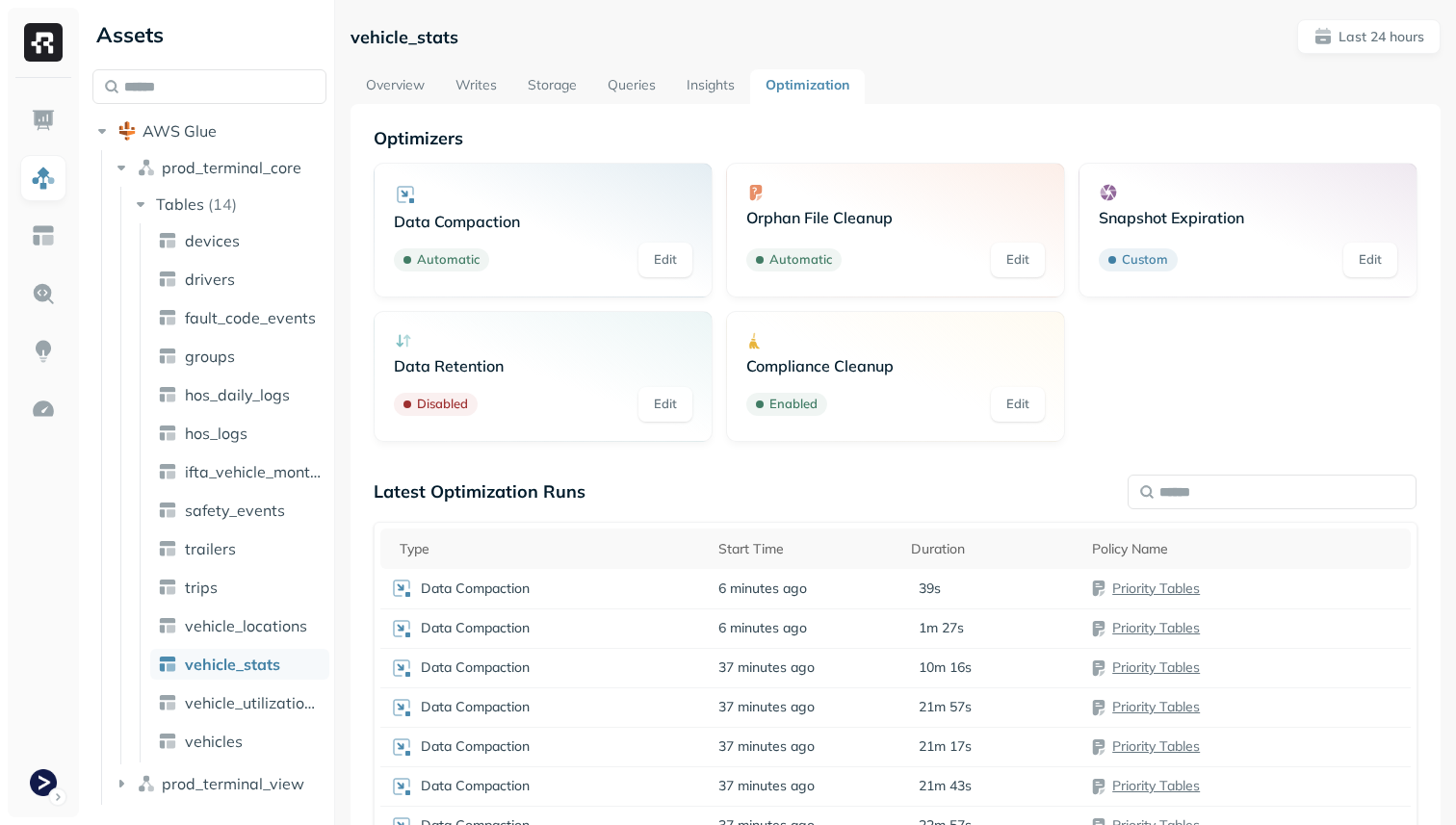
click at [664, 408] on link "Edit" at bounding box center [666, 404] width 54 height 35
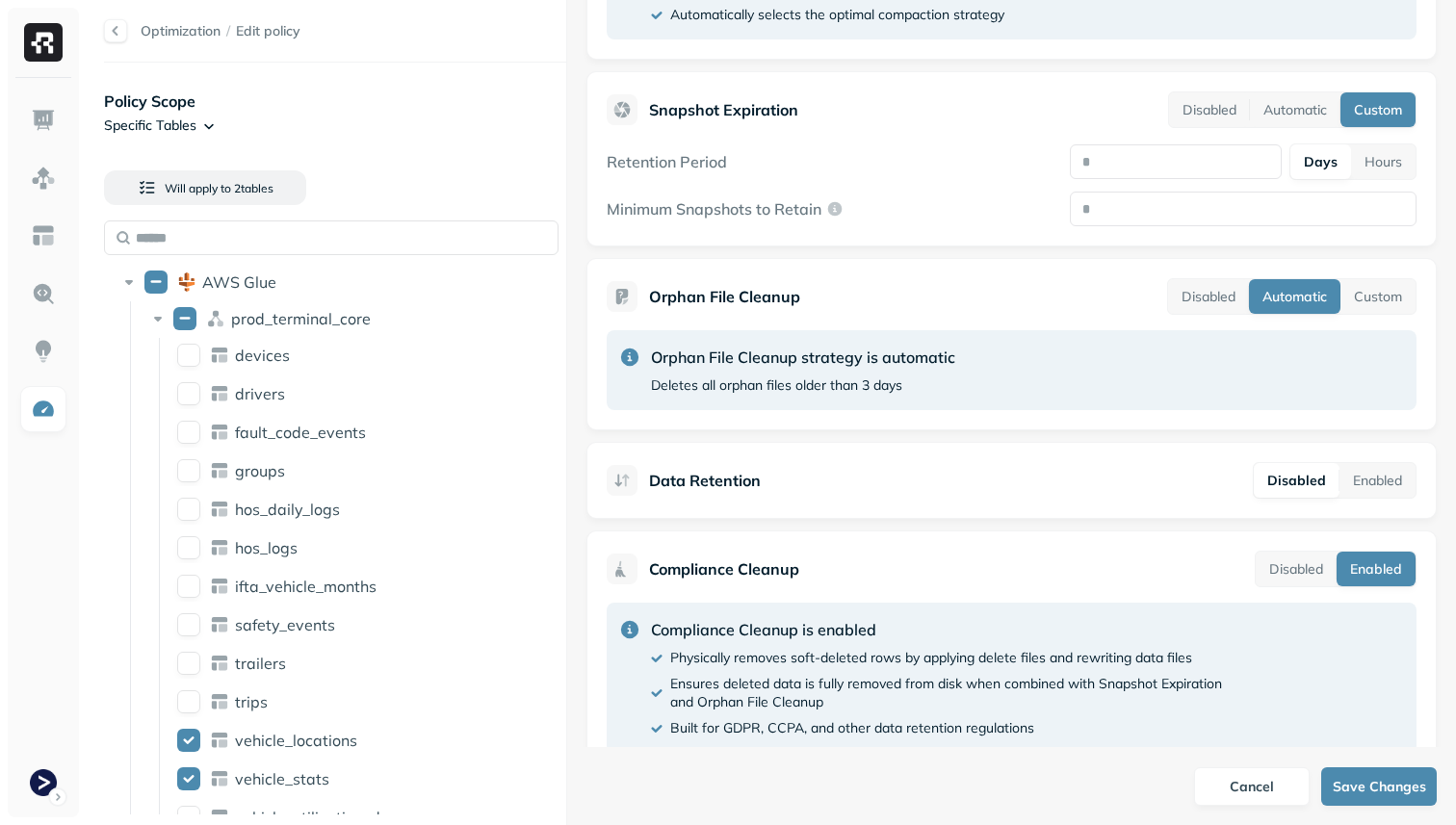
scroll to position [657, 0]
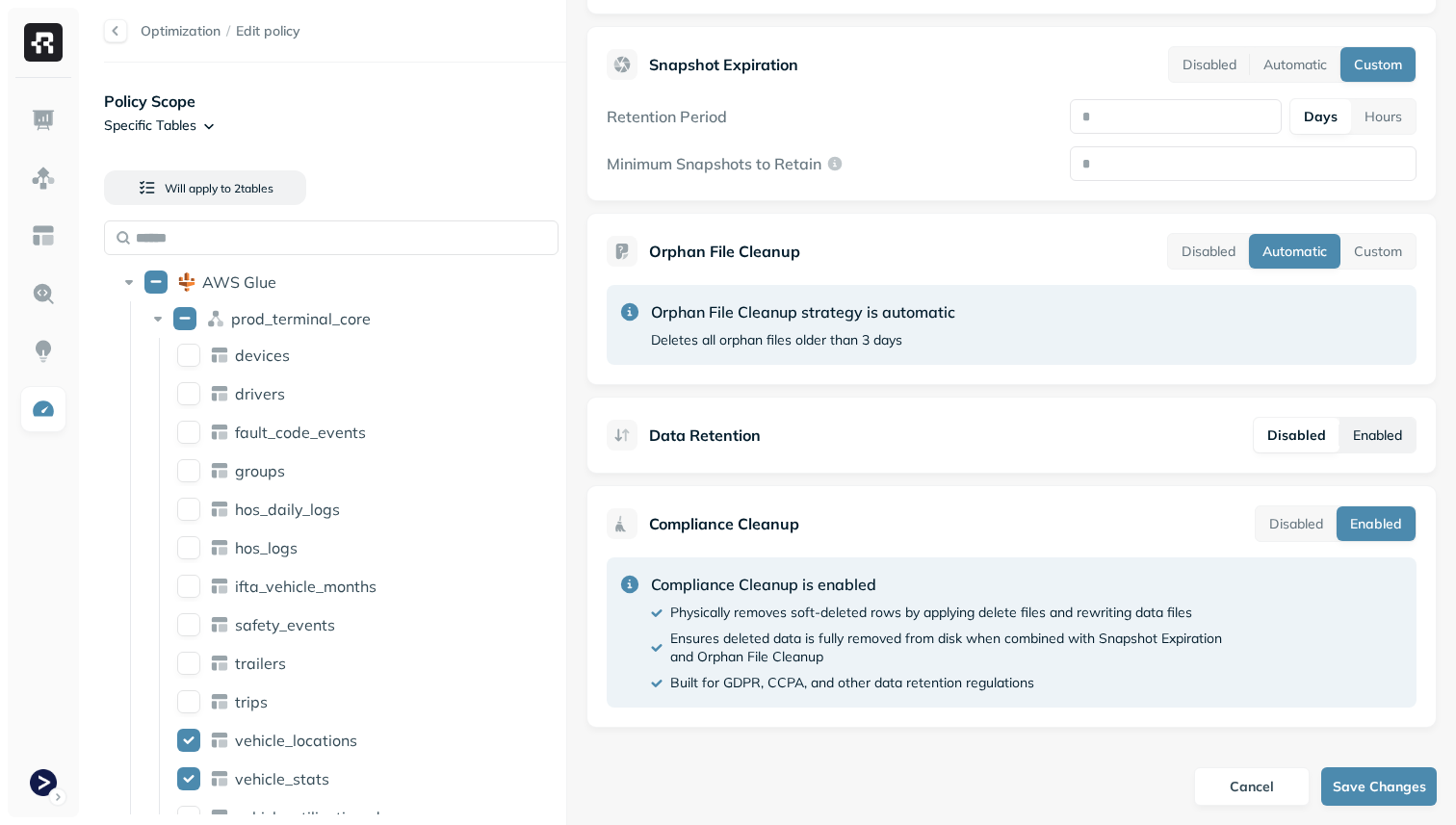
click at [1361, 431] on button "Enabled" at bounding box center [1377, 435] width 76 height 35
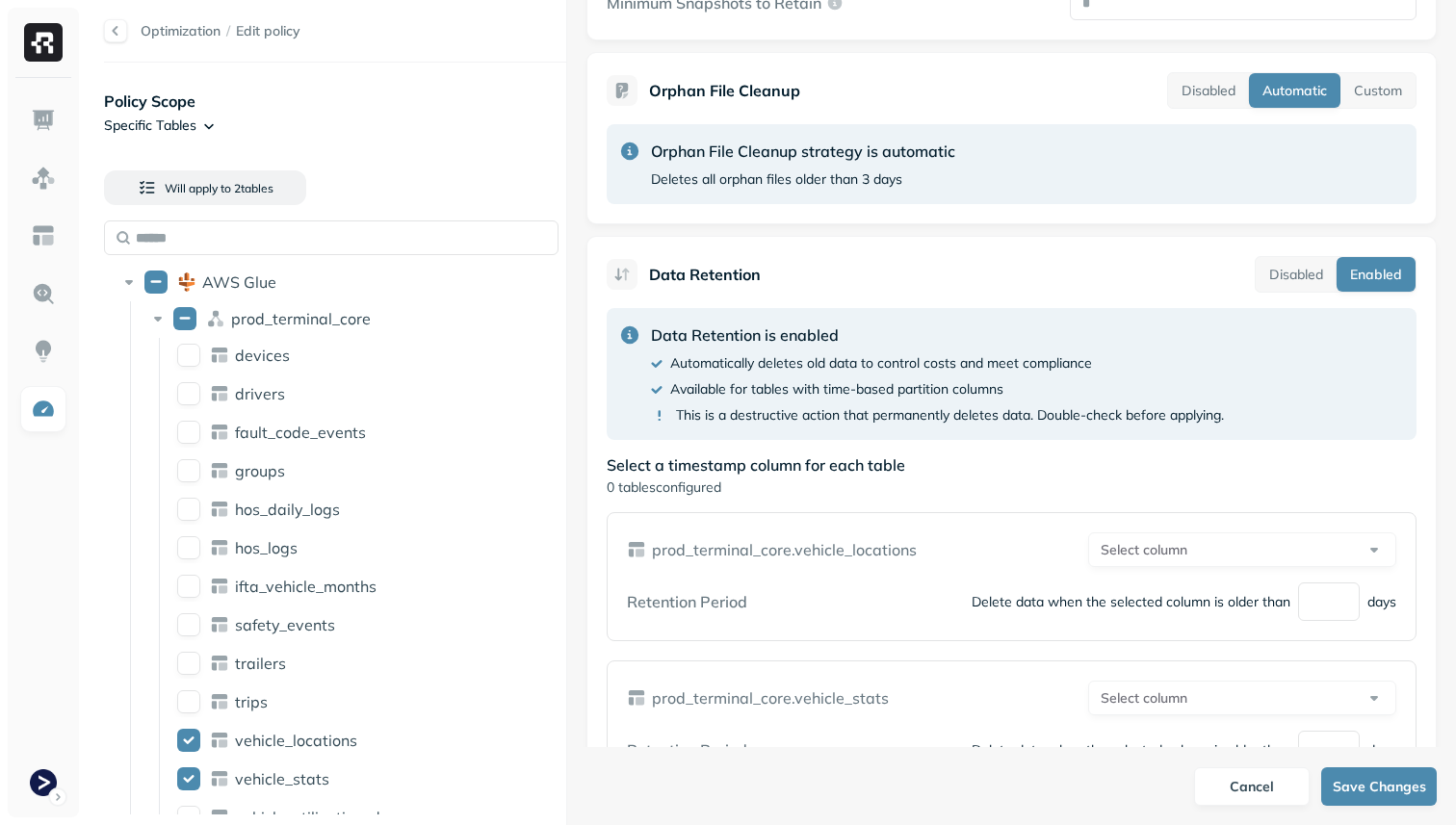
scroll to position [832, 0]
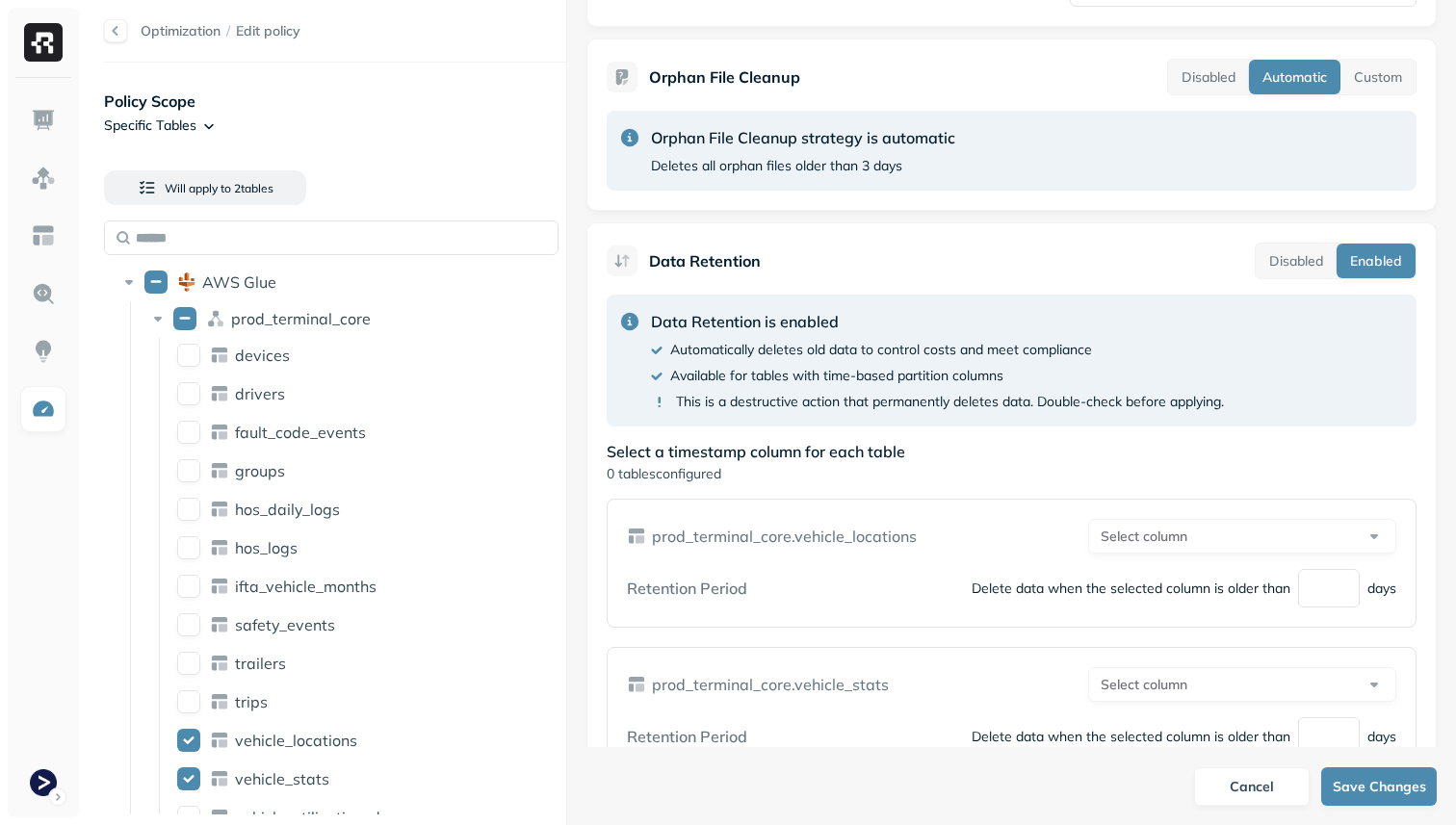
click at [1164, 529] on html "**********" at bounding box center [728, 412] width 1456 height 825
click at [1145, 444] on html "**********" at bounding box center [728, 412] width 1456 height 825
click at [1143, 537] on html "**********" at bounding box center [728, 412] width 1456 height 825
click at [1103, 469] on html "**********" at bounding box center [728, 412] width 1456 height 825
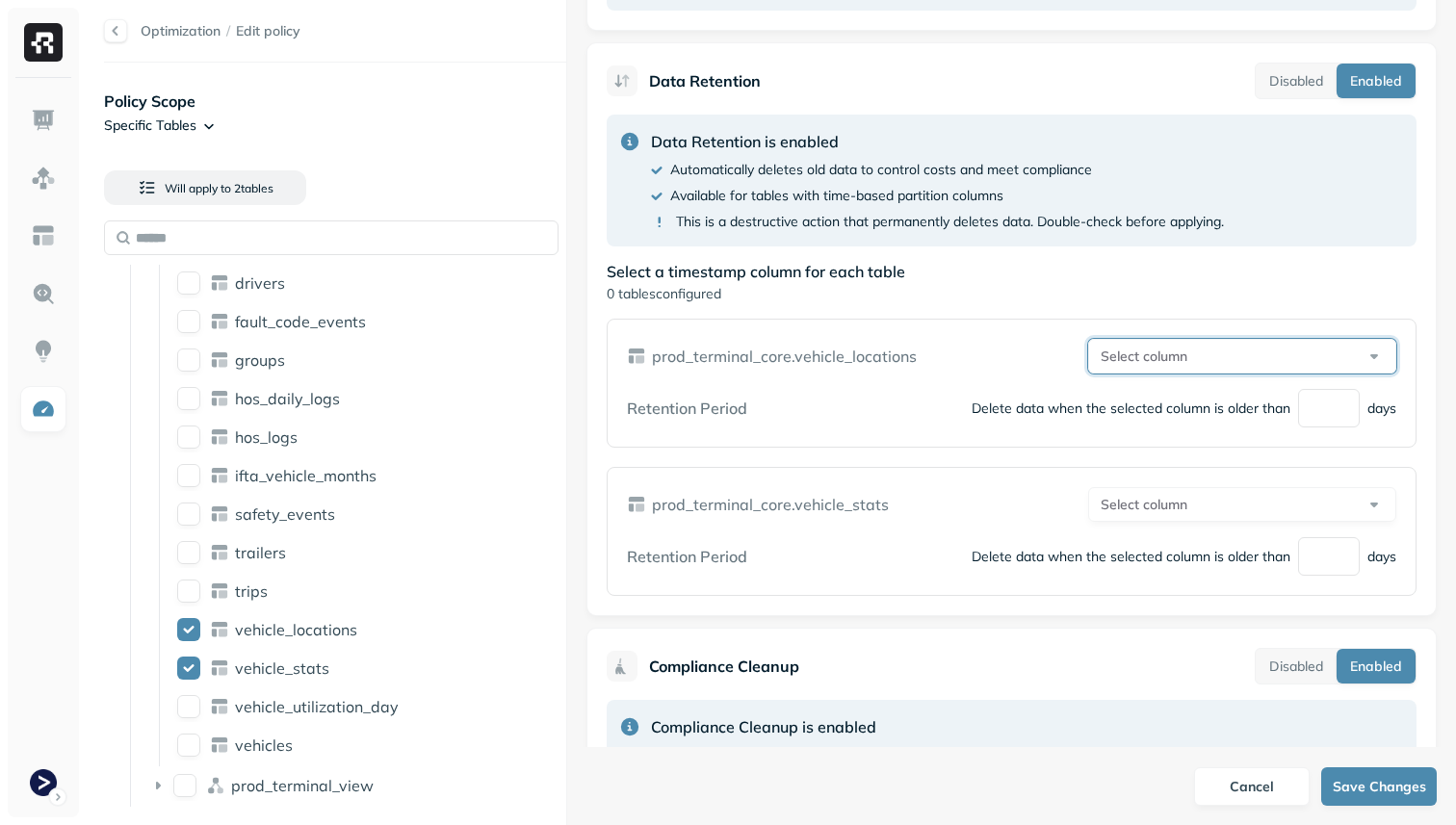
scroll to position [1014, 0]
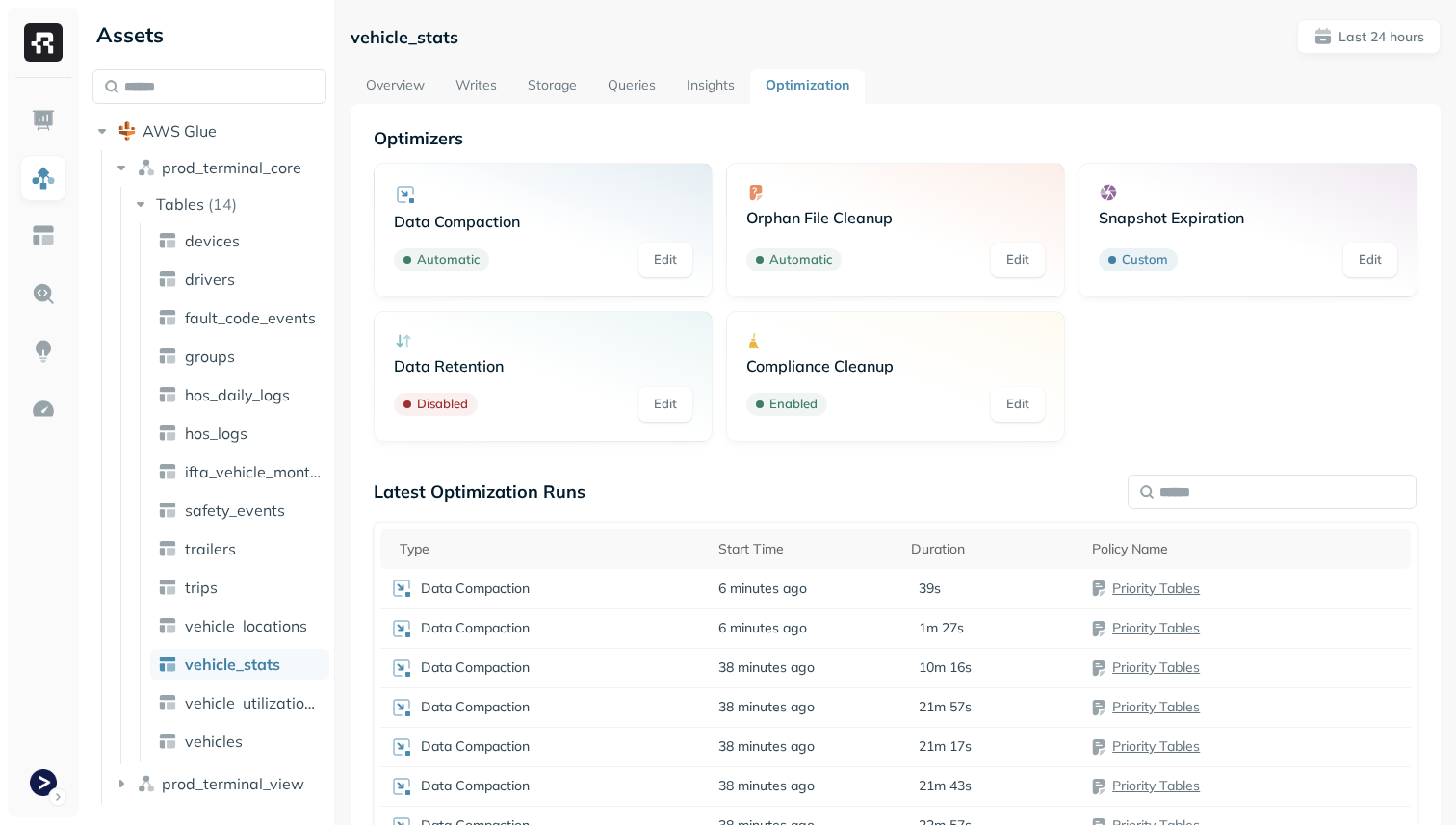
click at [382, 86] on link "Overview" at bounding box center [395, 86] width 90 height 35
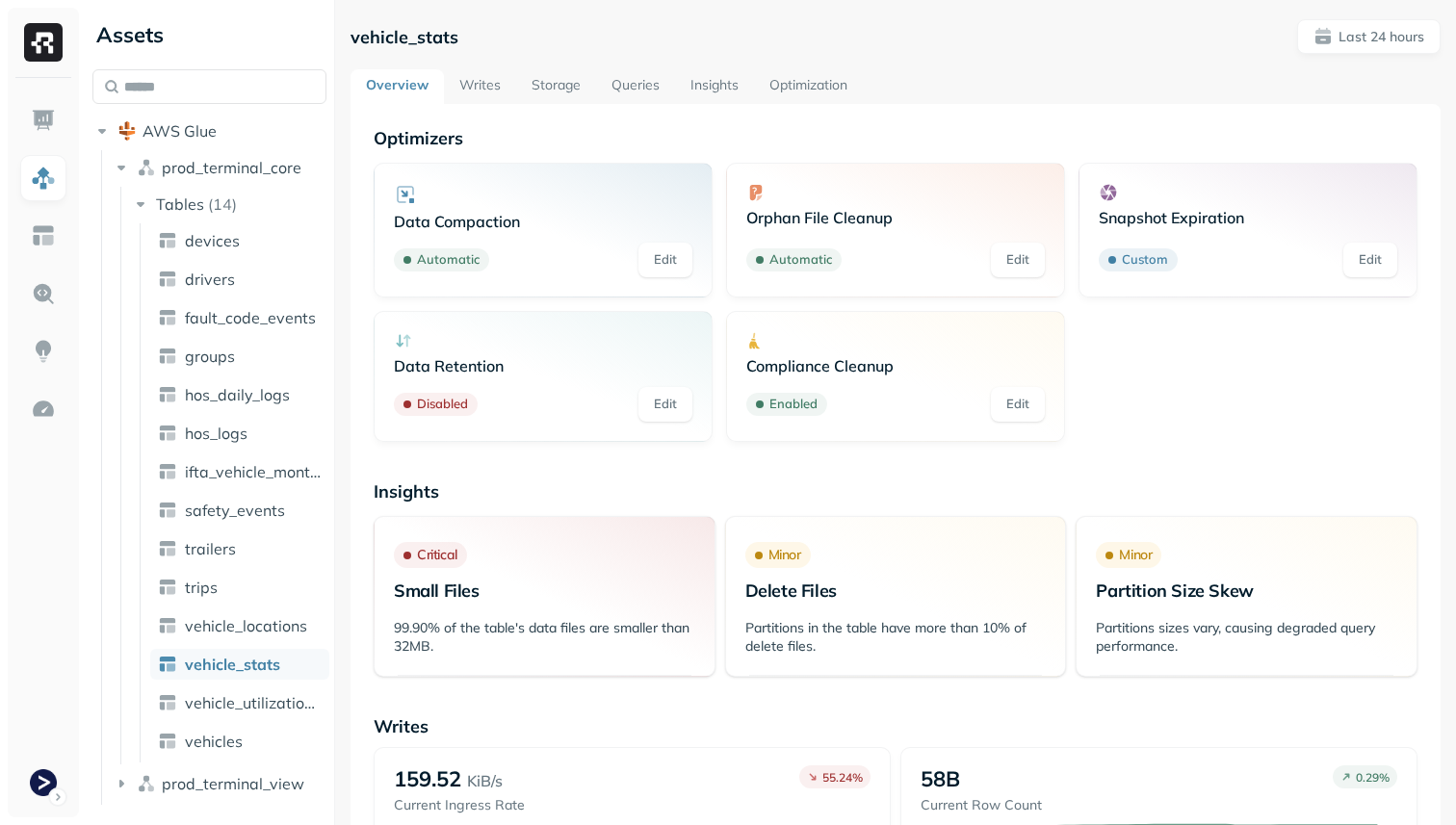
click at [476, 82] on link "Writes" at bounding box center [480, 86] width 72 height 35
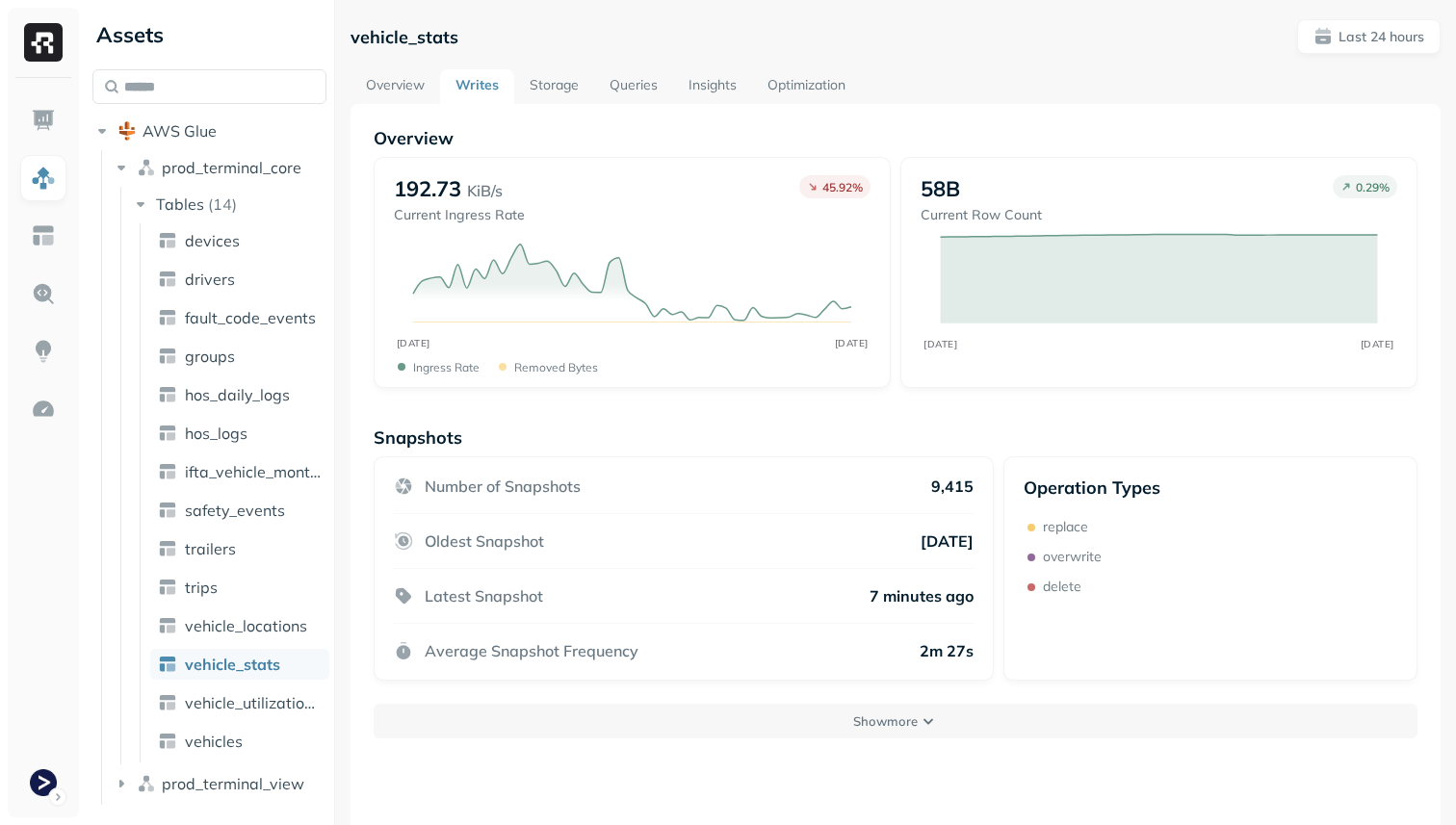
click at [543, 97] on link "Storage" at bounding box center [554, 86] width 80 height 35
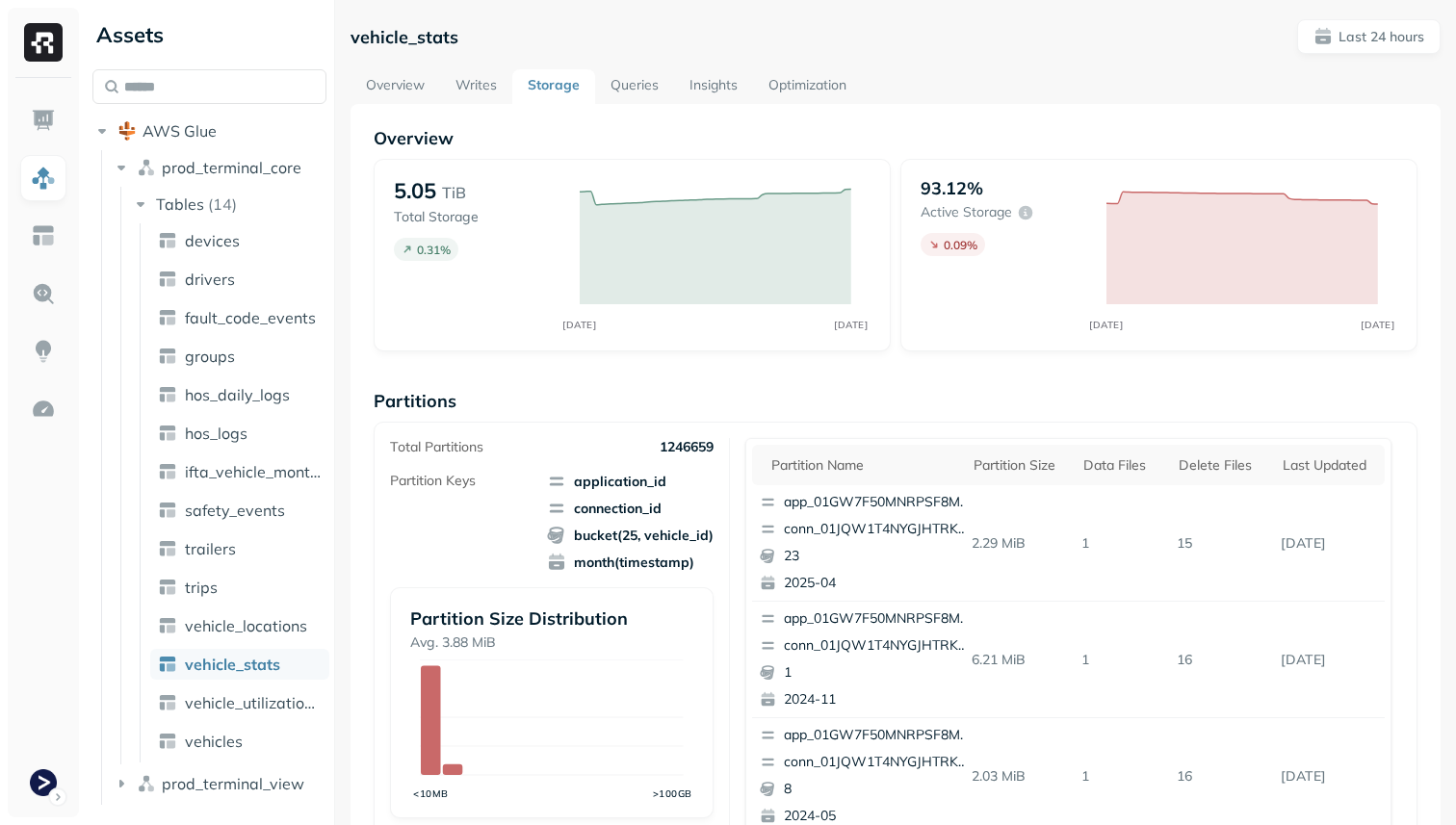
click at [607, 94] on link "Queries" at bounding box center [634, 86] width 79 height 35
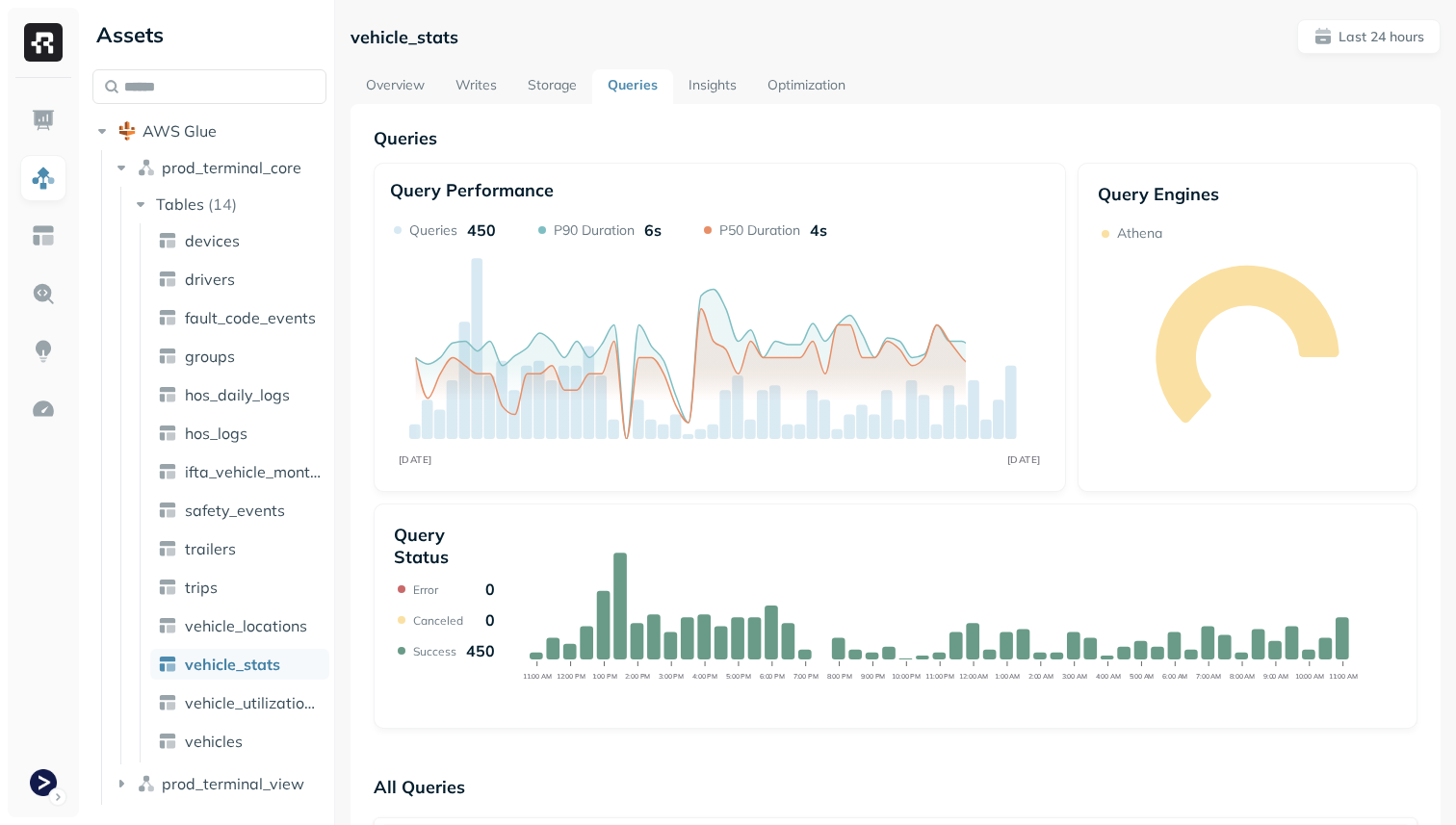
click at [705, 95] on link "Insights" at bounding box center [713, 86] width 79 height 35
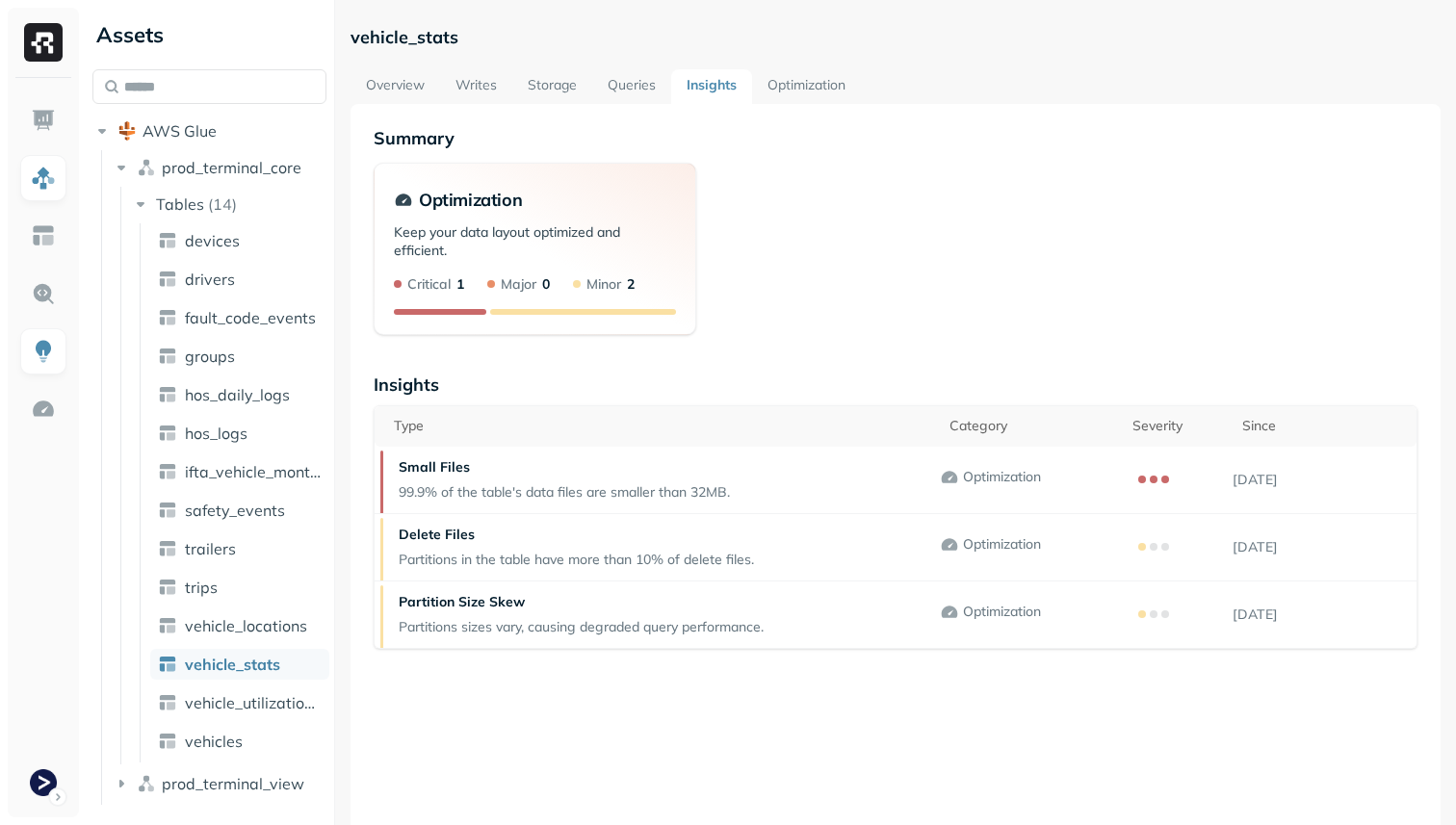
click at [801, 92] on link "Optimization" at bounding box center [806, 86] width 109 height 35
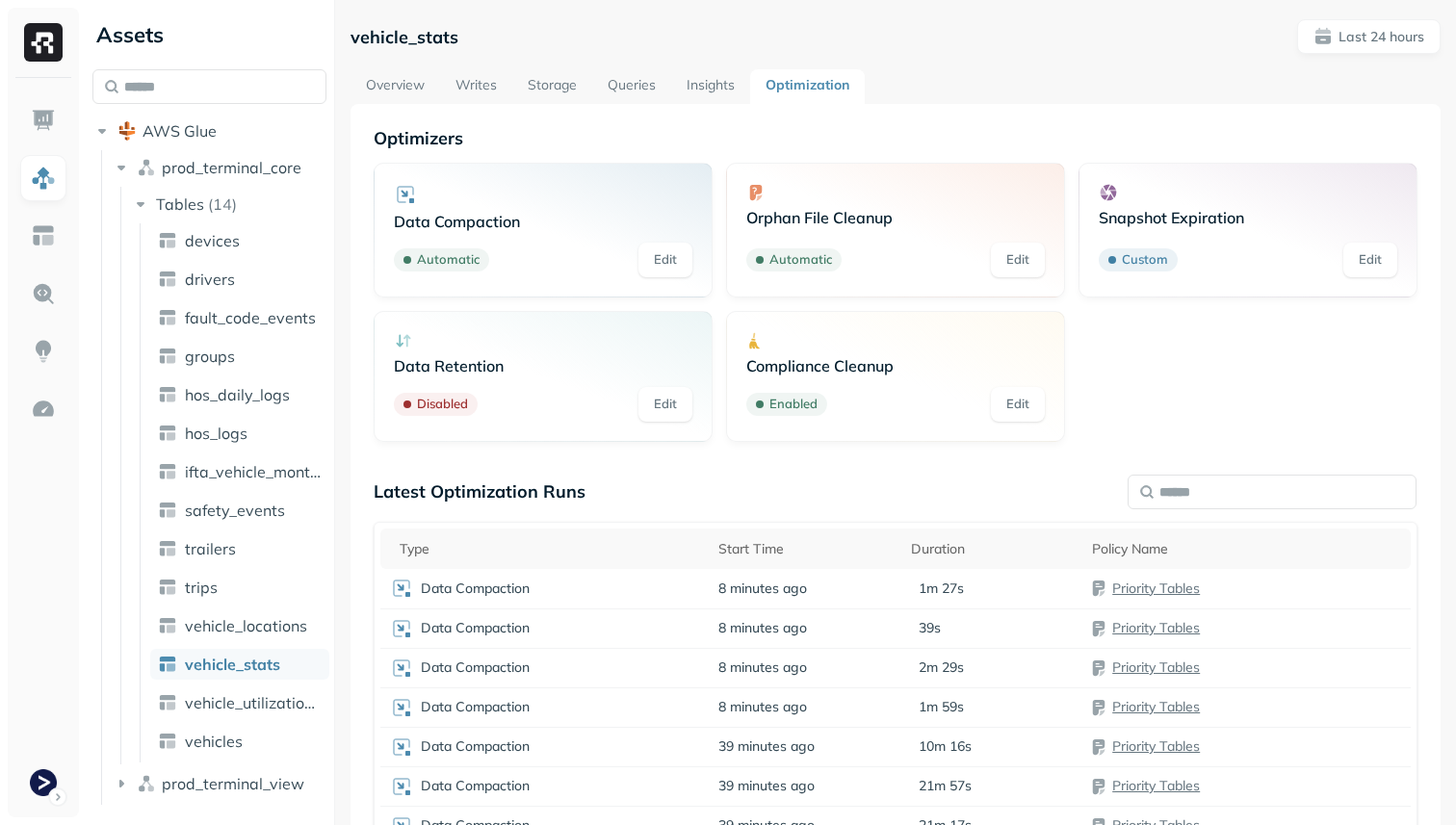
click at [416, 100] on link "Overview" at bounding box center [395, 86] width 90 height 35
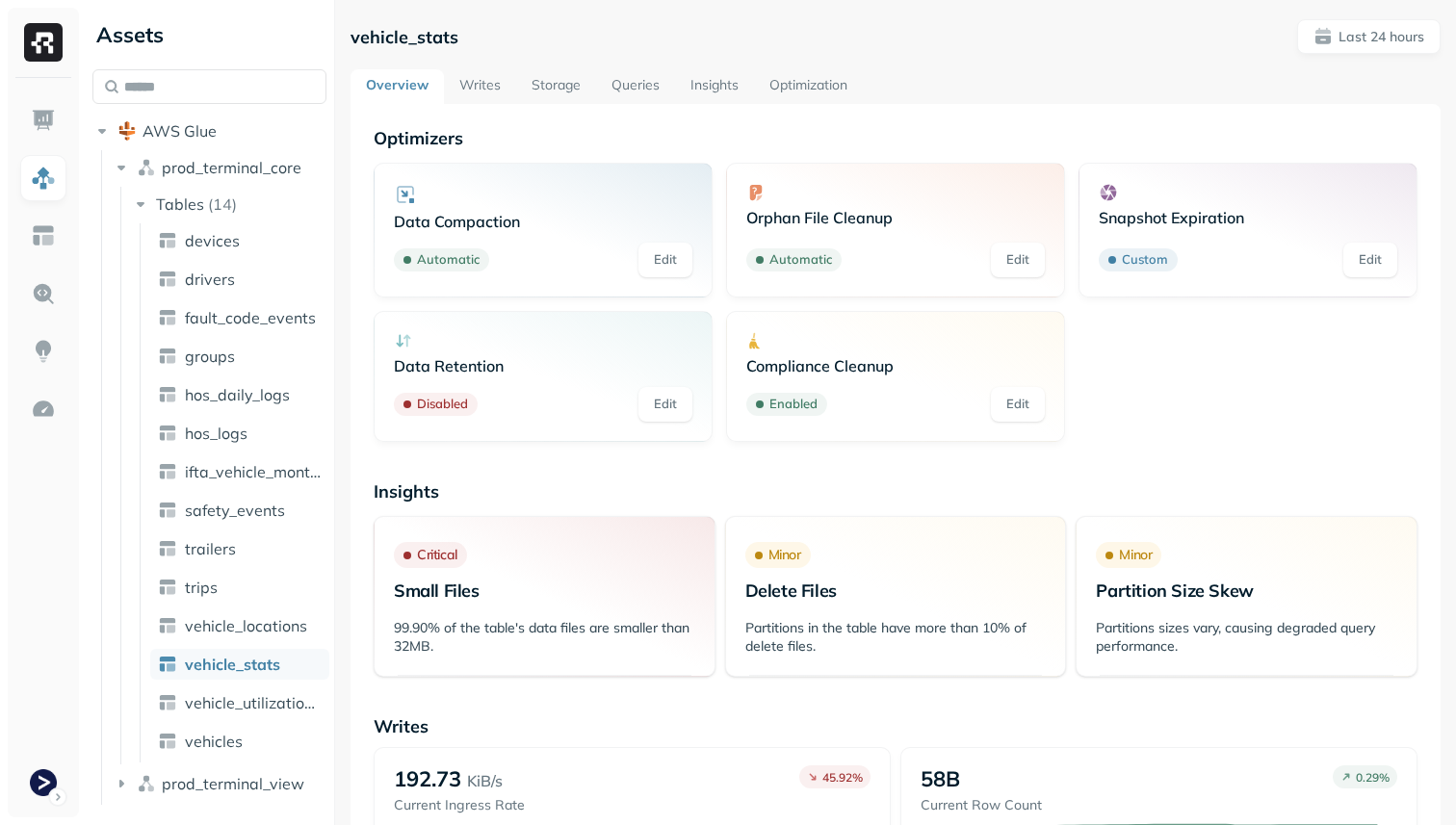
click at [544, 84] on link "Storage" at bounding box center [556, 86] width 80 height 35
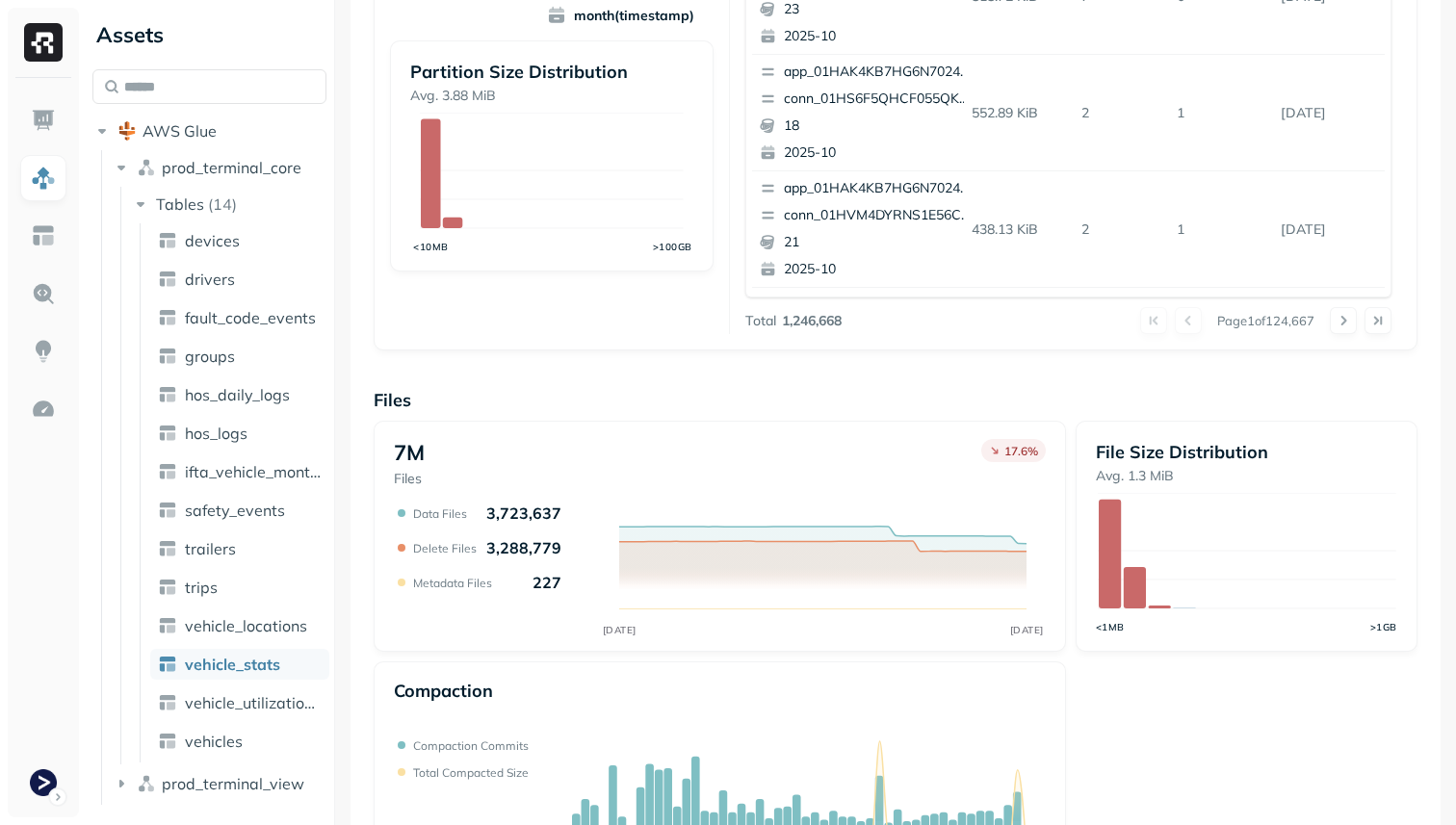
scroll to position [647, 0]
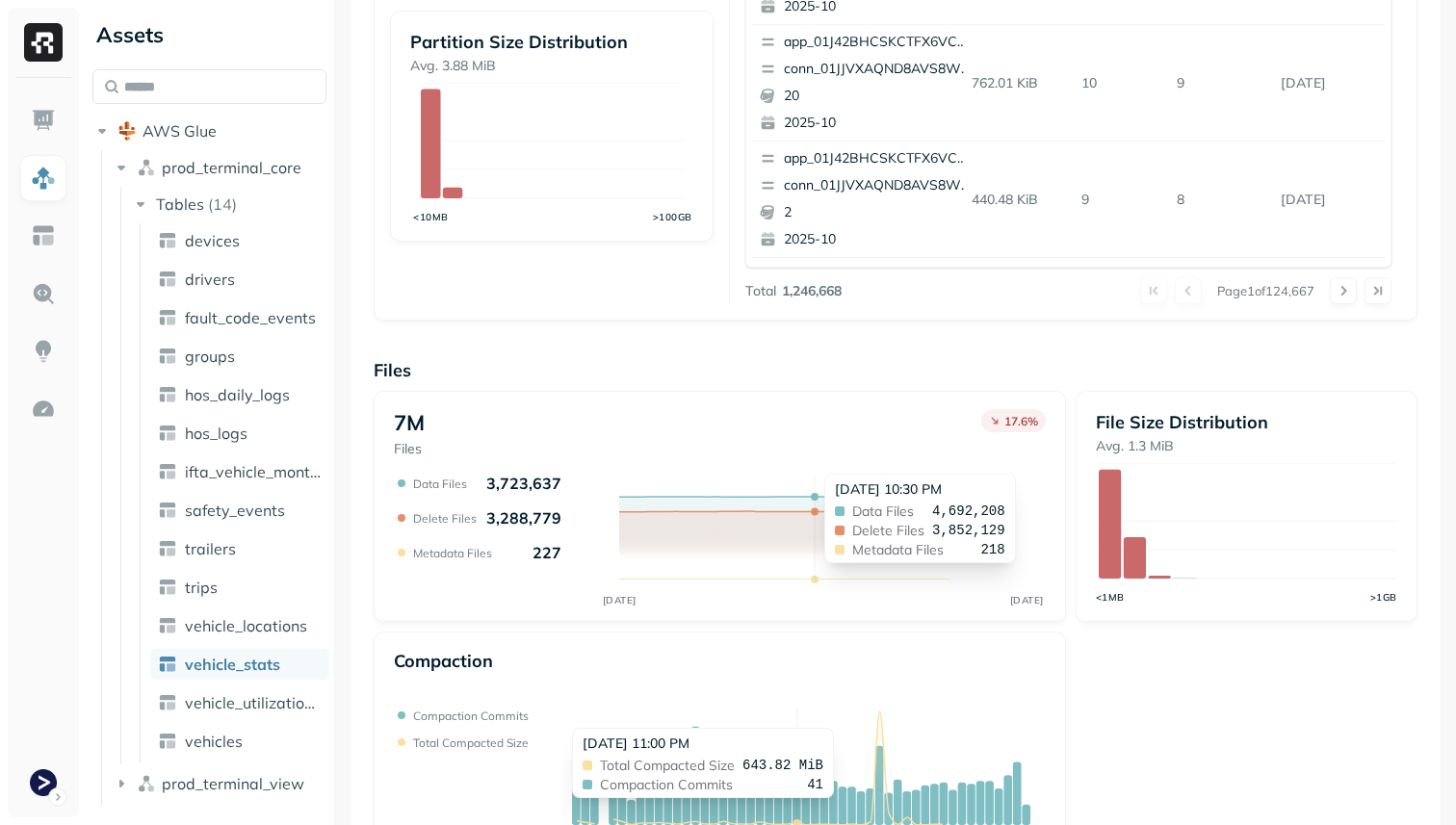
scroll to position [647, 0]
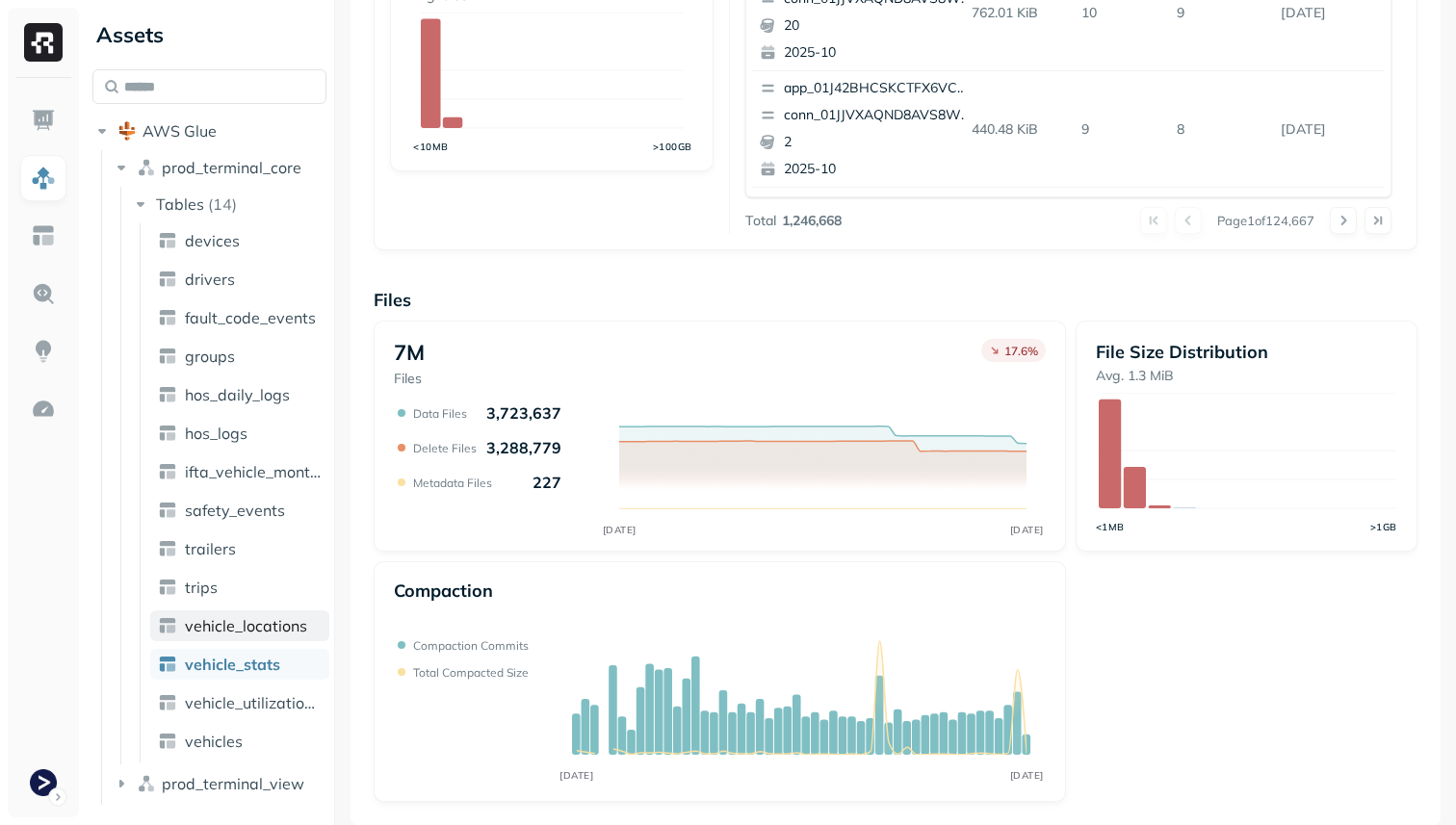
click at [265, 617] on span "vehicle_locations" at bounding box center [245, 625] width 123 height 19
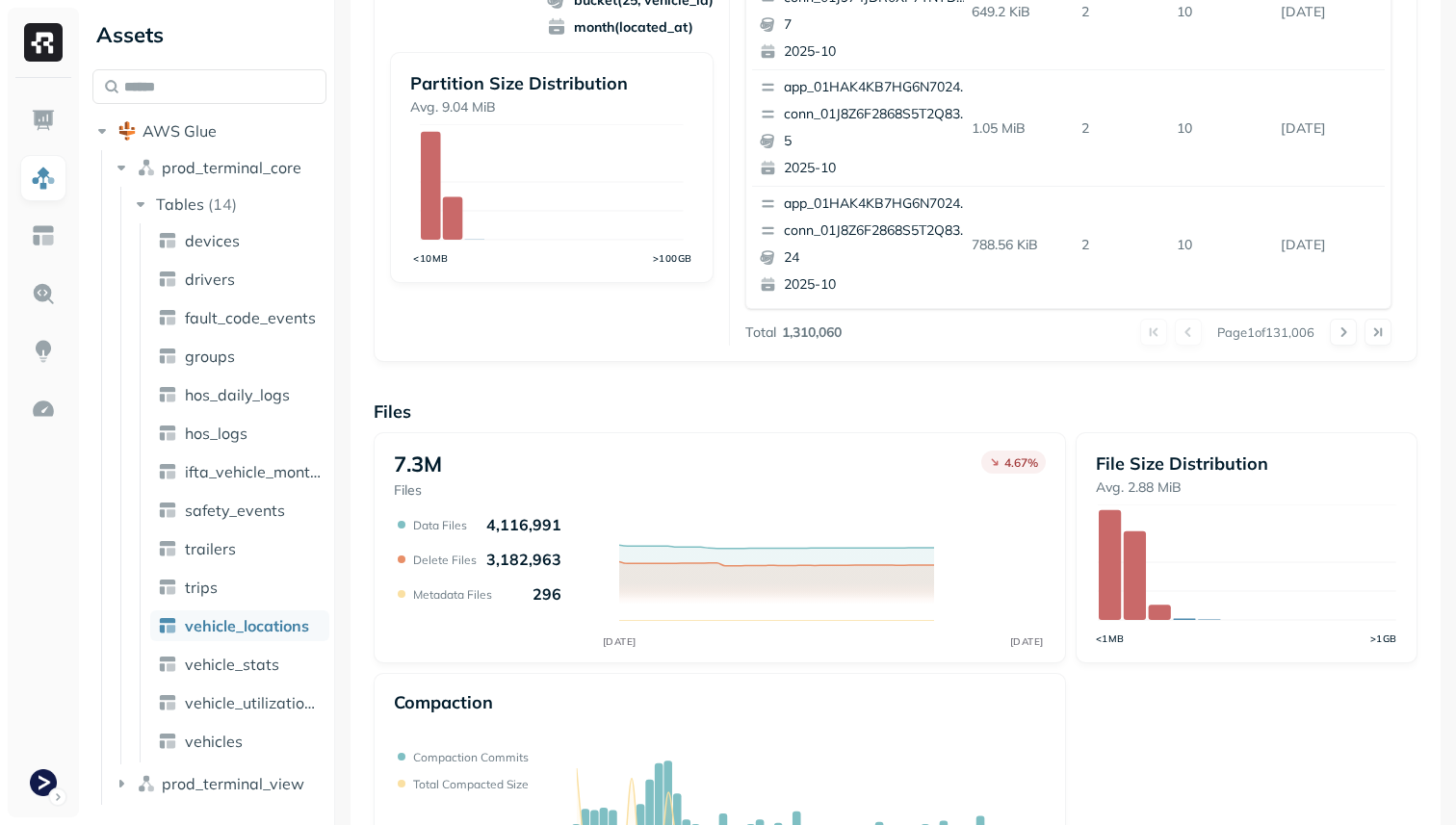
scroll to position [647, 0]
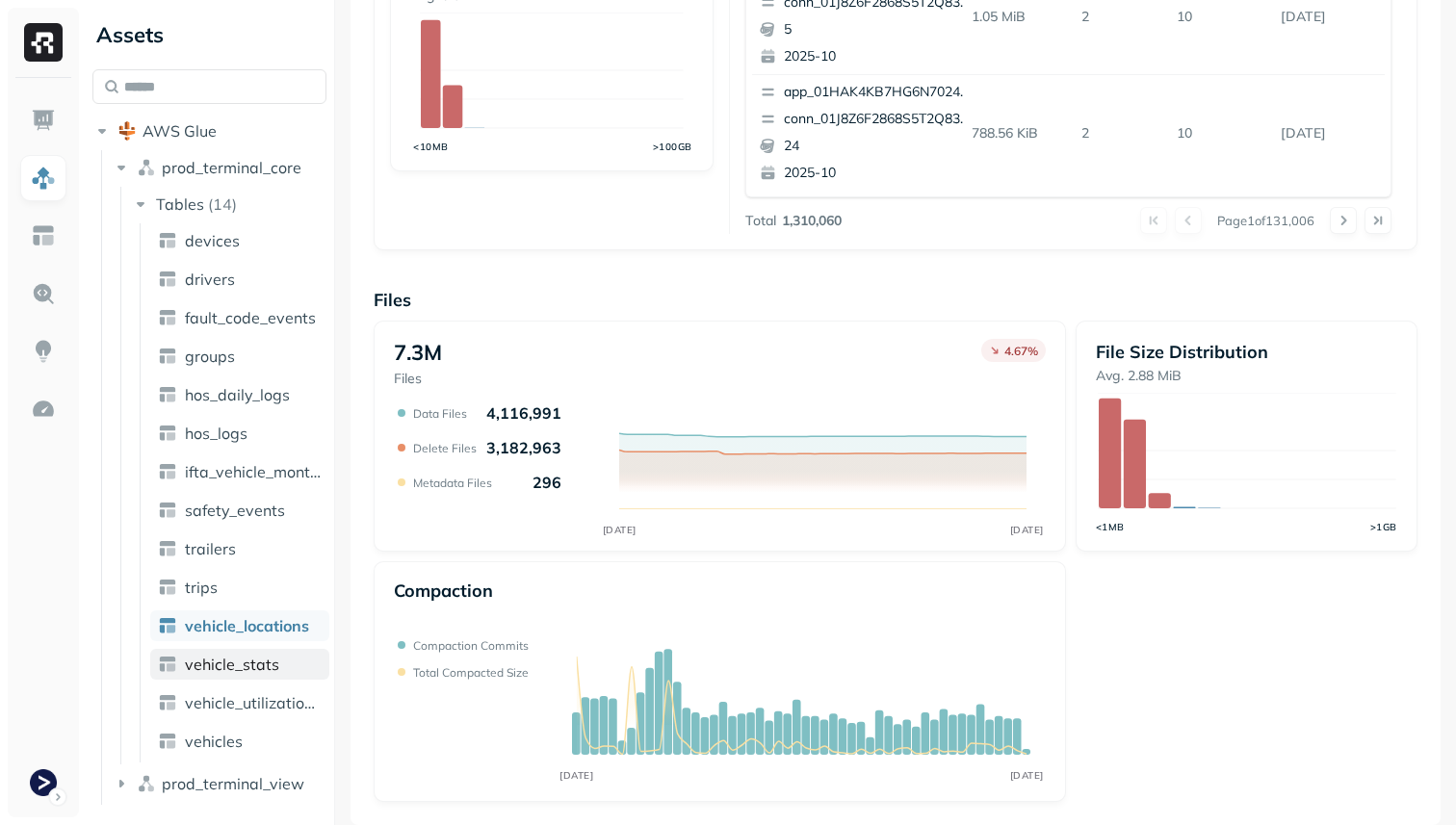
click at [270, 666] on span "vehicle_stats" at bounding box center [232, 663] width 95 height 19
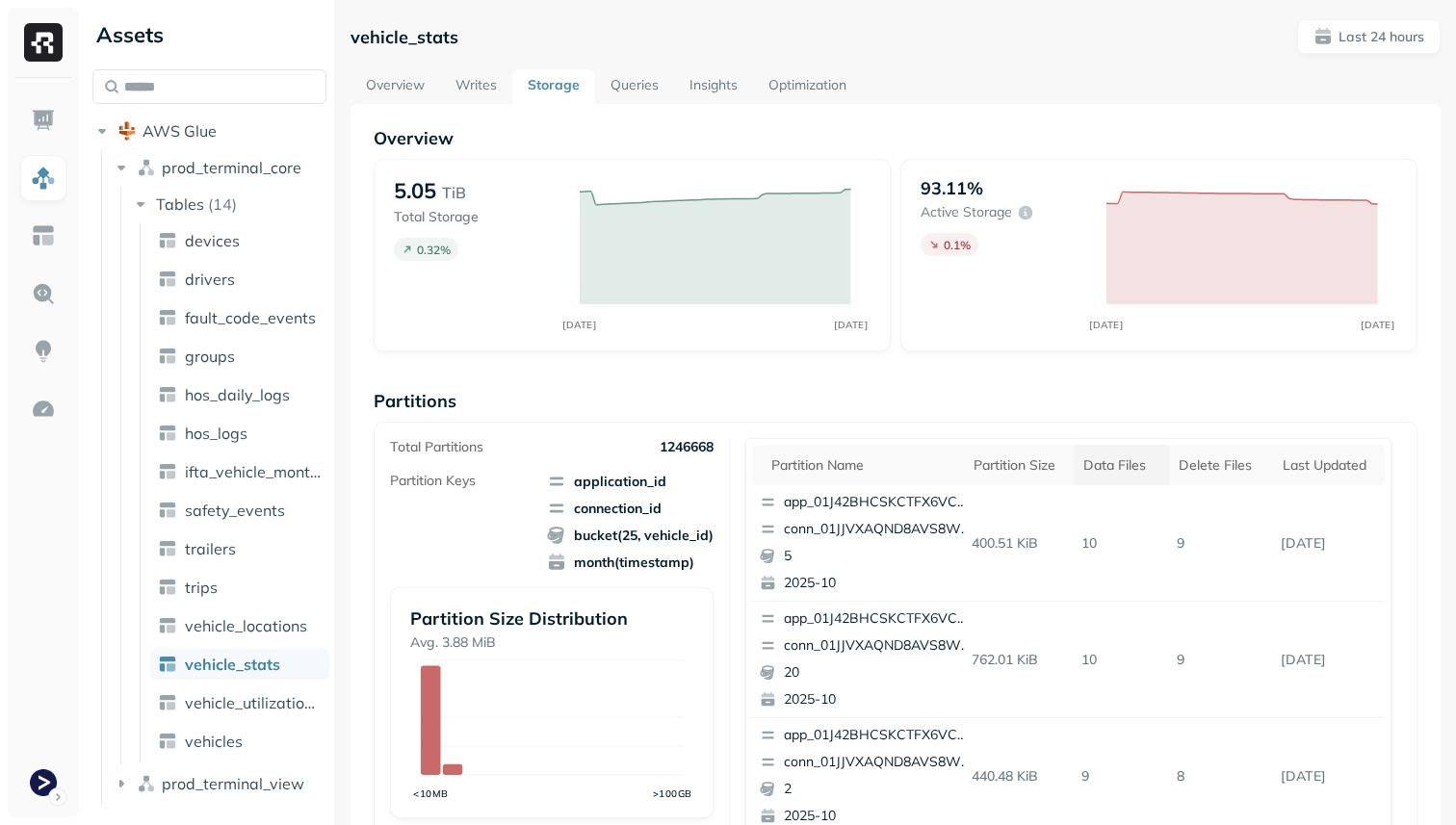
click at [1145, 457] on div "Data Files" at bounding box center [1122, 465] width 76 height 18
click at [1210, 469] on div "Delete Files" at bounding box center [1228, 465] width 78 height 18
click at [245, 623] on span "vehicle_locations" at bounding box center [245, 625] width 123 height 19
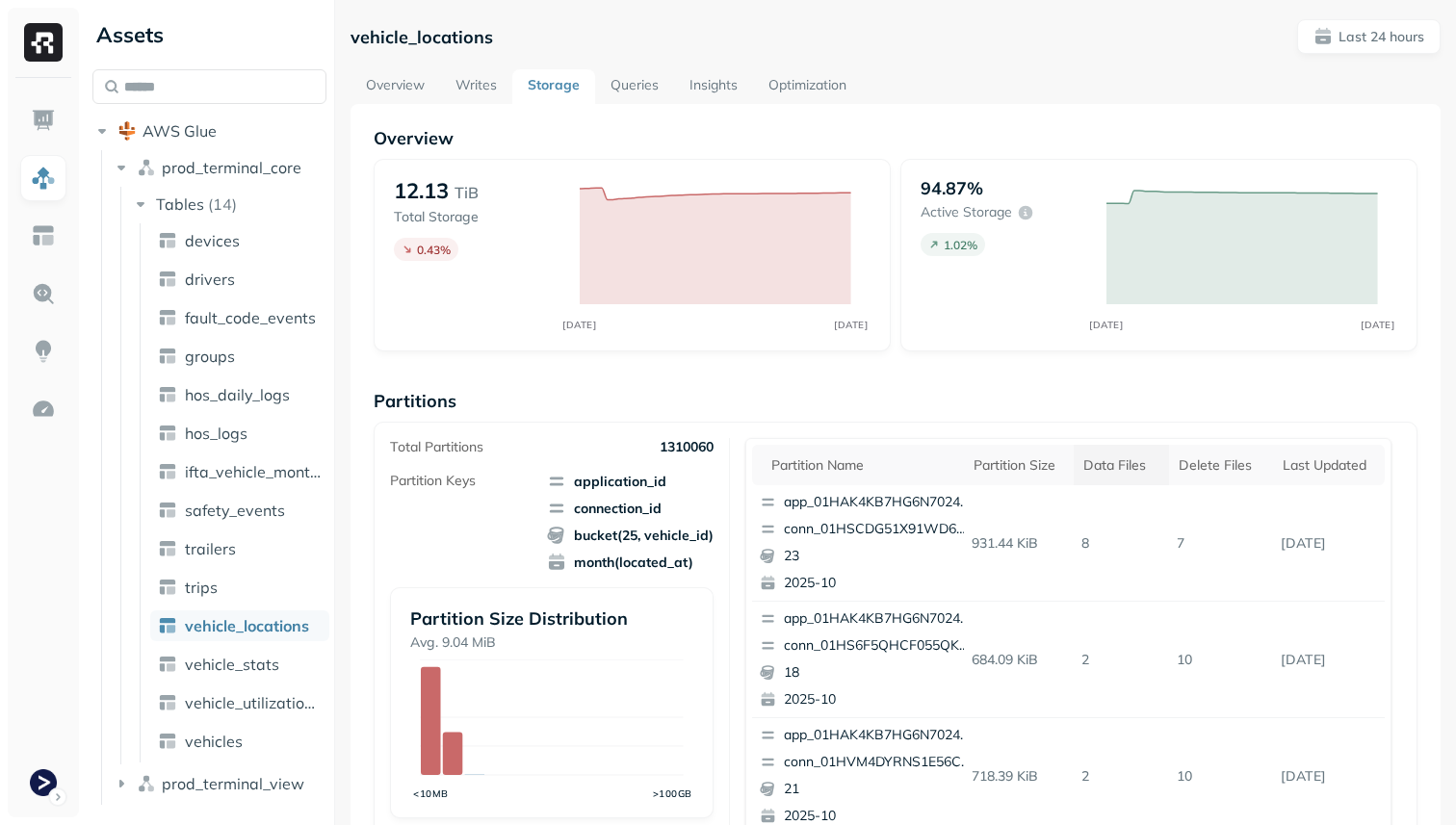
click at [1111, 471] on div "Data Files" at bounding box center [1122, 465] width 76 height 18
click at [1213, 461] on div "Delete Files" at bounding box center [1228, 465] width 78 height 18
click at [402, 90] on link "Overview" at bounding box center [395, 86] width 90 height 35
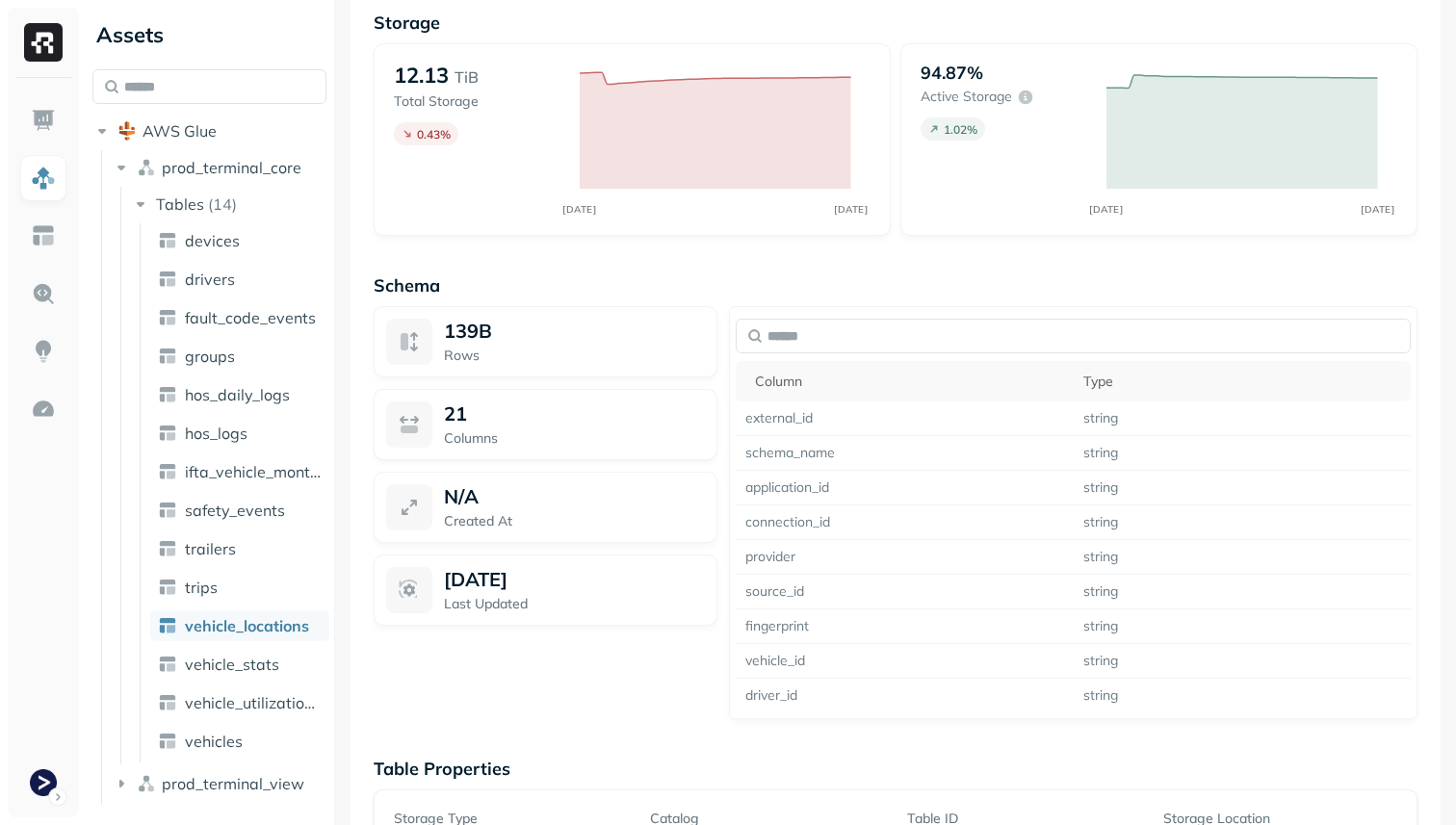
scroll to position [1322, 0]
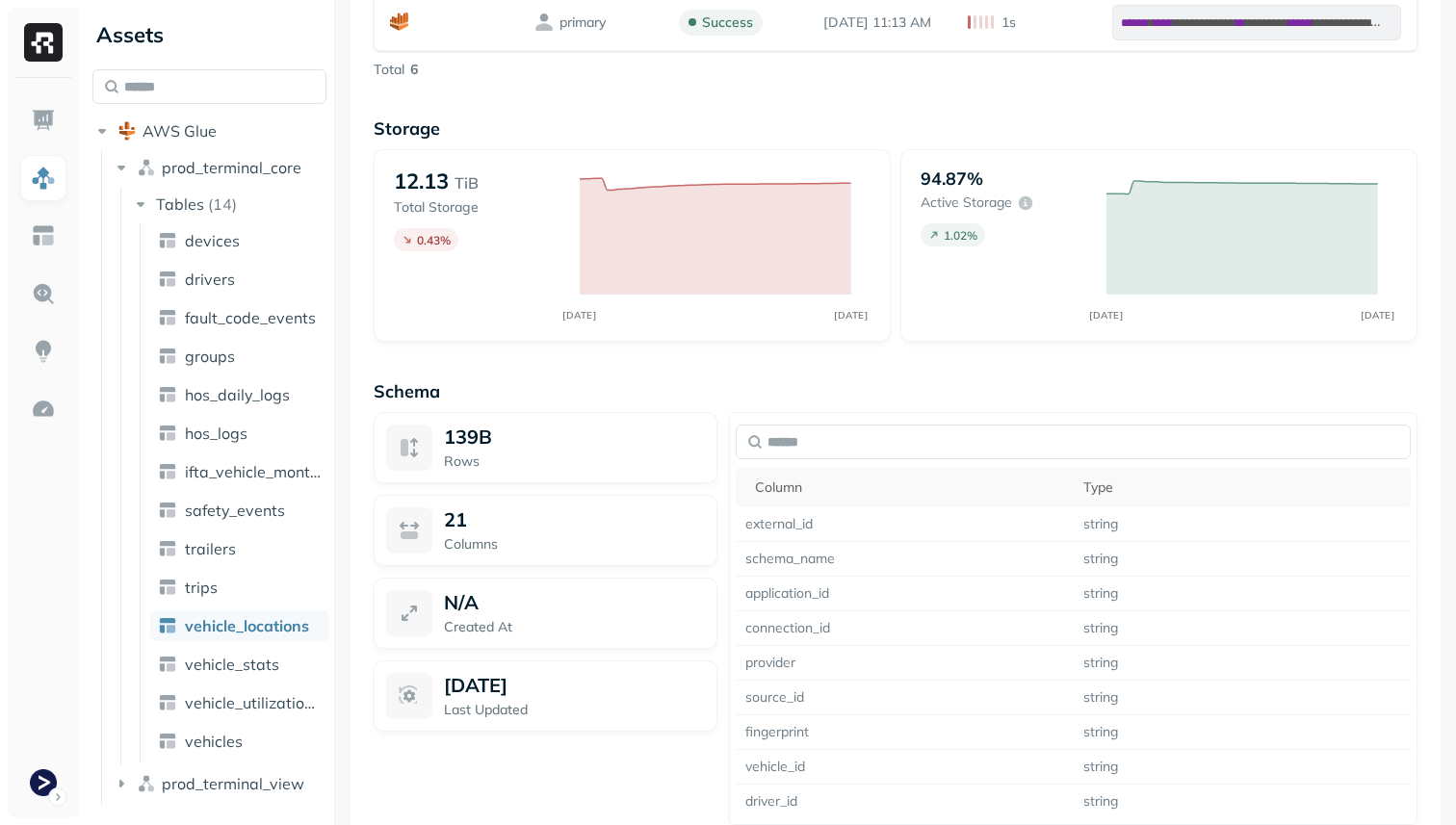
click at [294, 645] on ul "devices drivers fault_code_events groups hos_daily_logs hos_logs ifta_vehicle_m…" at bounding box center [235, 493] width 190 height 539
click at [289, 653] on link "vehicle_stats" at bounding box center [241, 663] width 180 height 31
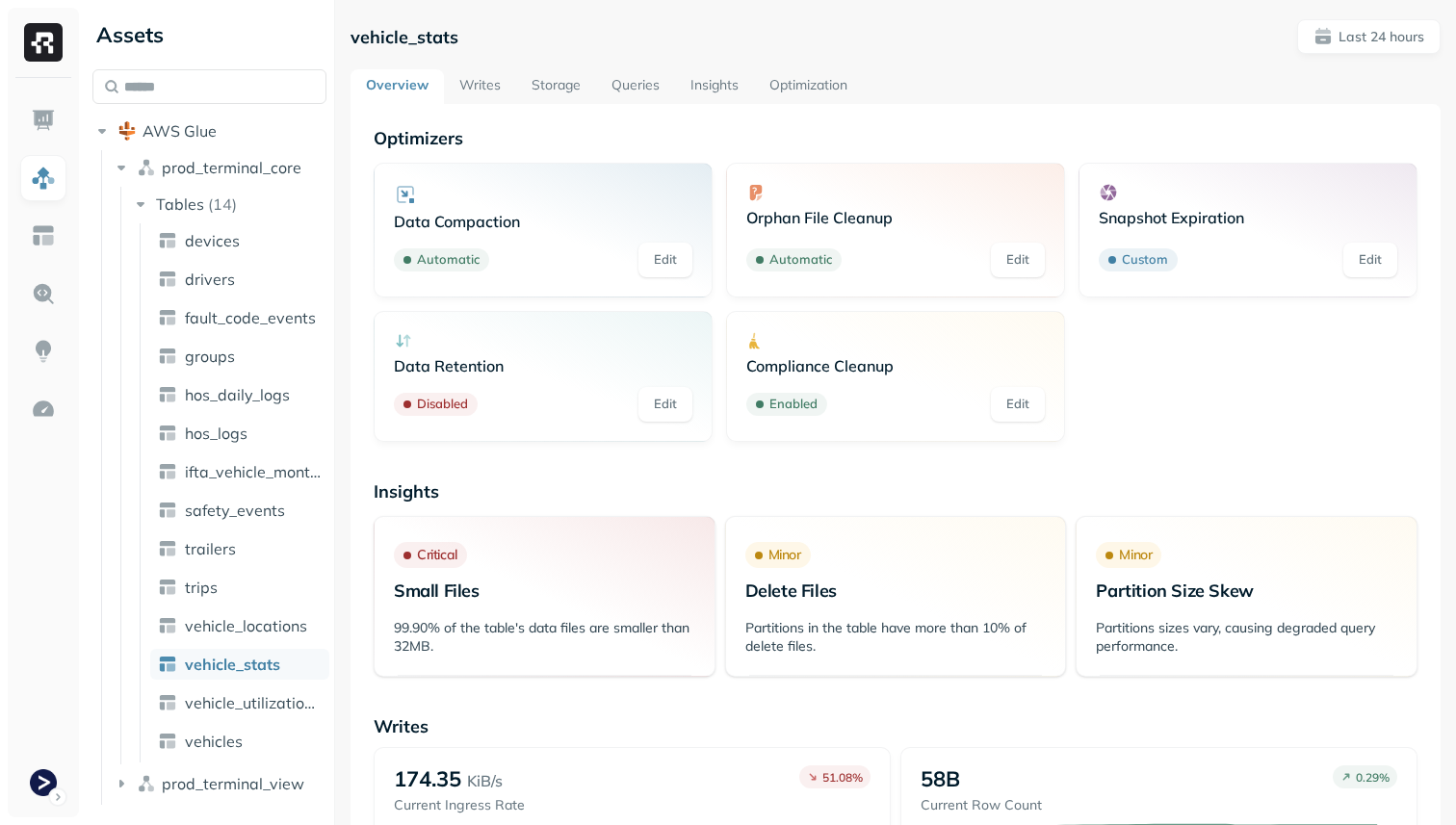
click at [489, 91] on link "Writes" at bounding box center [480, 86] width 72 height 35
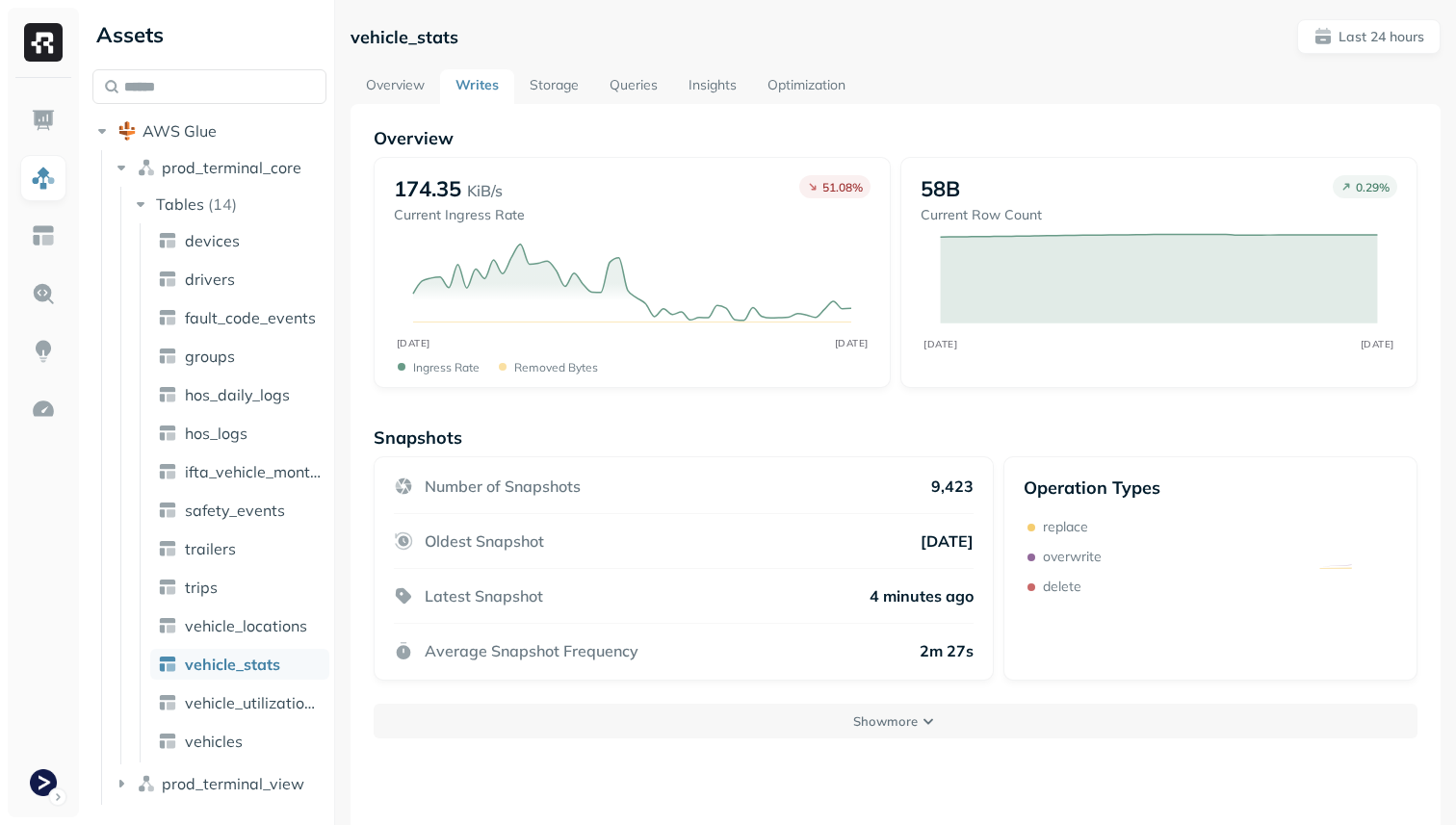
click at [395, 87] on link "Overview" at bounding box center [395, 86] width 90 height 35
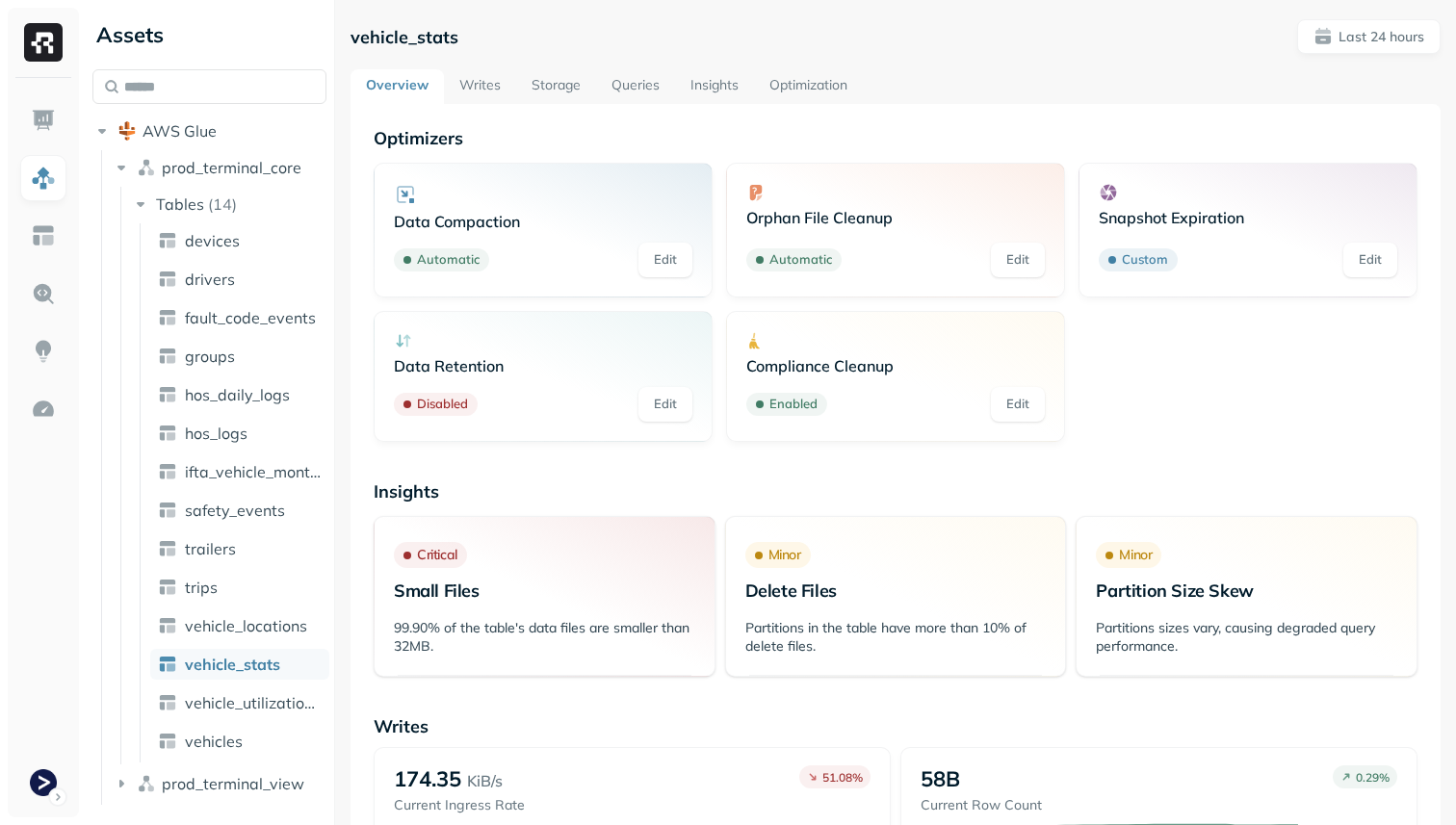
click at [462, 76] on link "Writes" at bounding box center [480, 86] width 72 height 35
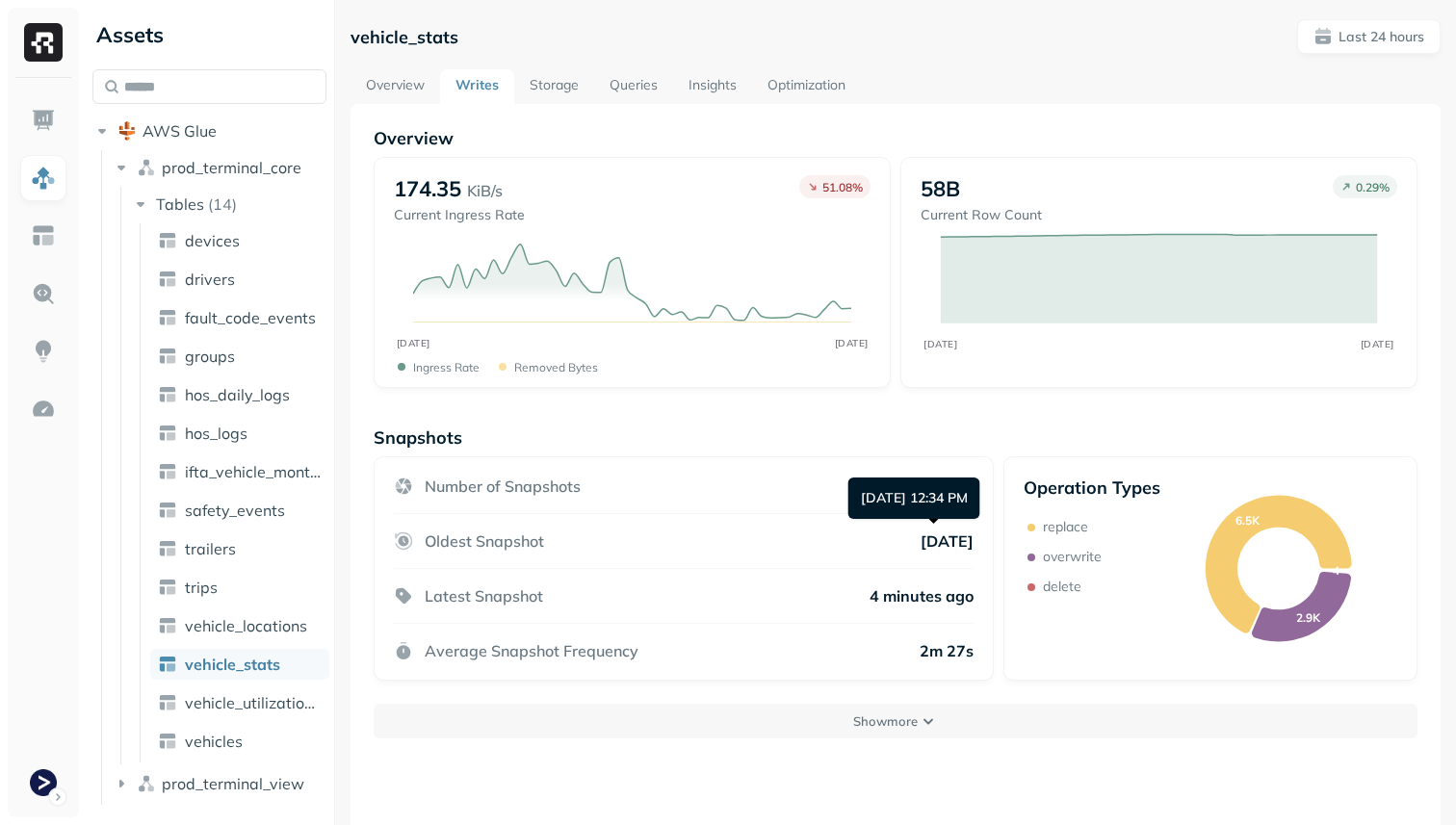
drag, startPoint x: 424, startPoint y: 540, endPoint x: 980, endPoint y: 533, distance: 556.0
click at [980, 533] on div "Number of Snapshots 9,423 Oldest Snapshot [DATE] Latest Snapshot 4 minutes ago …" at bounding box center [684, 568] width 621 height 224
click at [773, 733] on button "Show more" at bounding box center [895, 720] width 1044 height 35
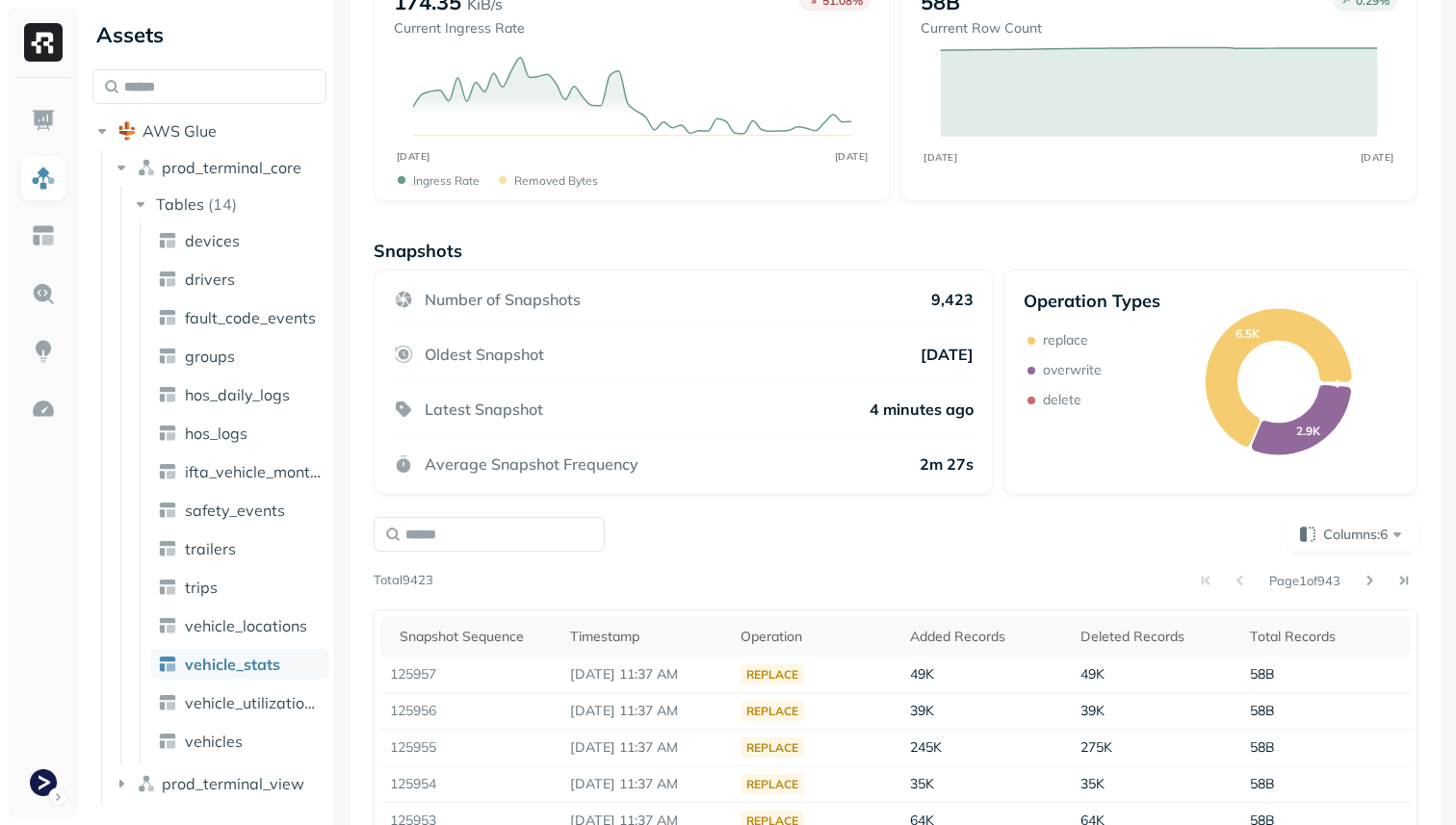
scroll to position [64, 0]
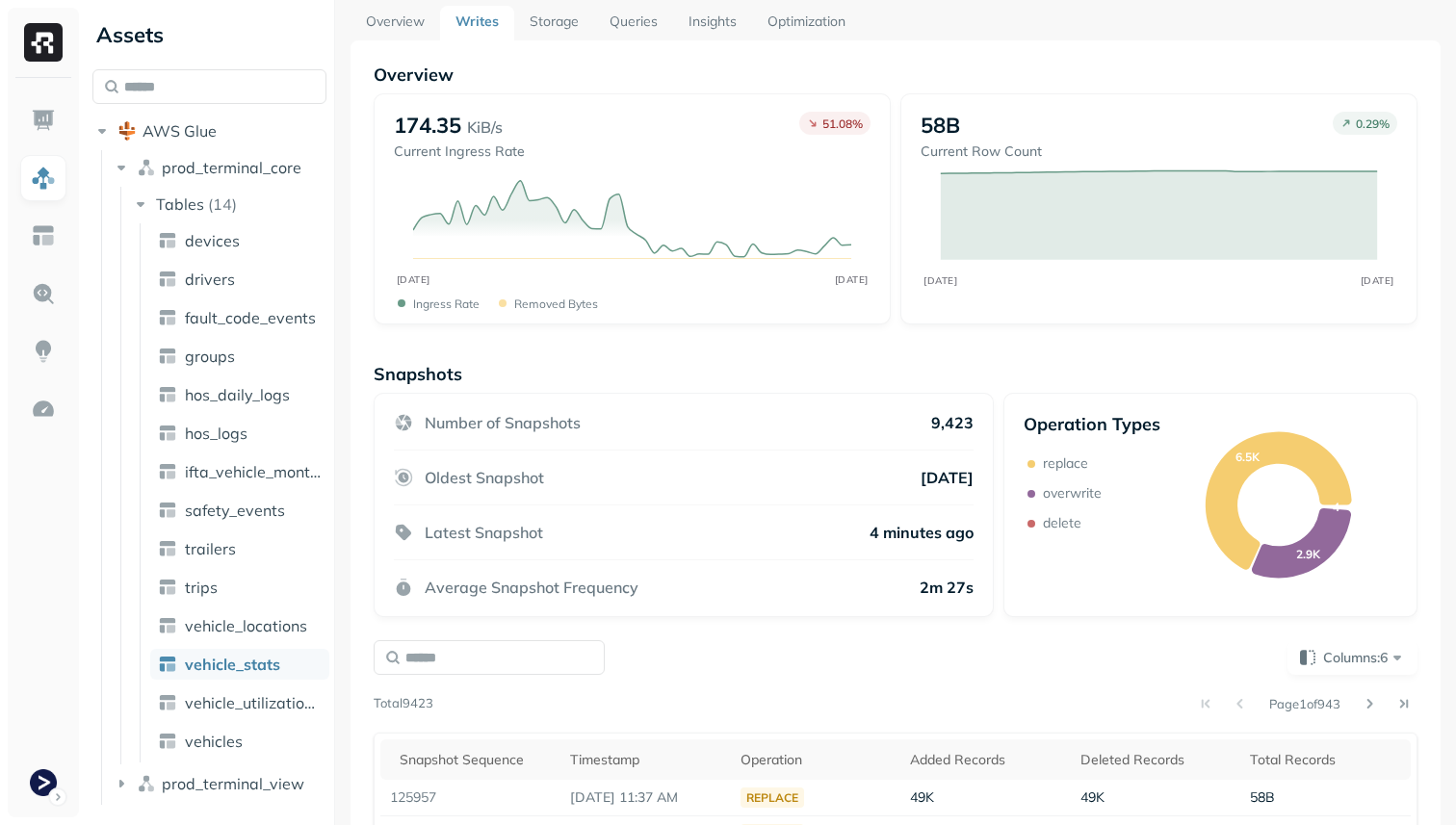
click at [759, 661] on div "Columns: 6" at bounding box center [895, 657] width 1044 height 35
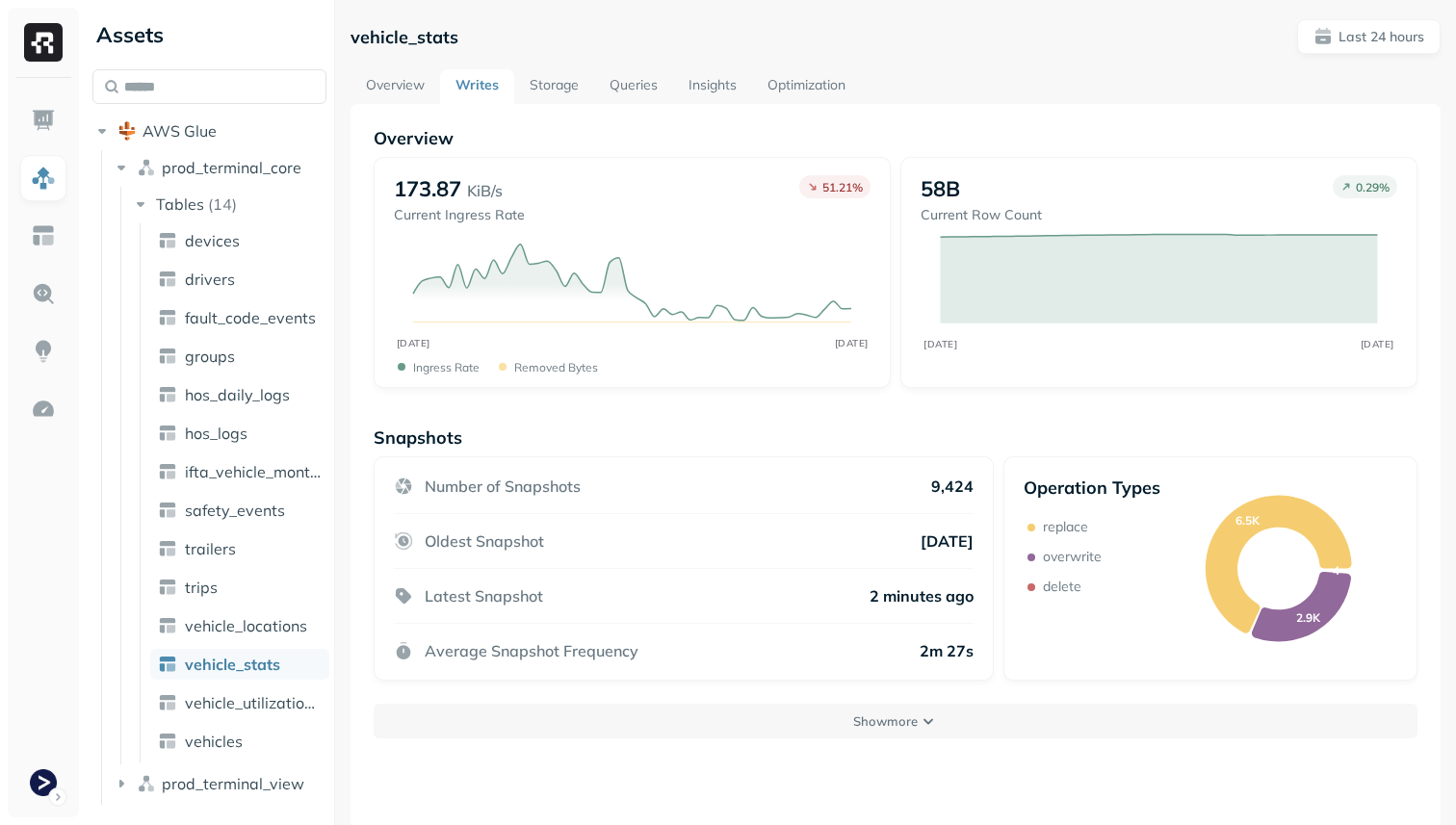
scroll to position [104, 0]
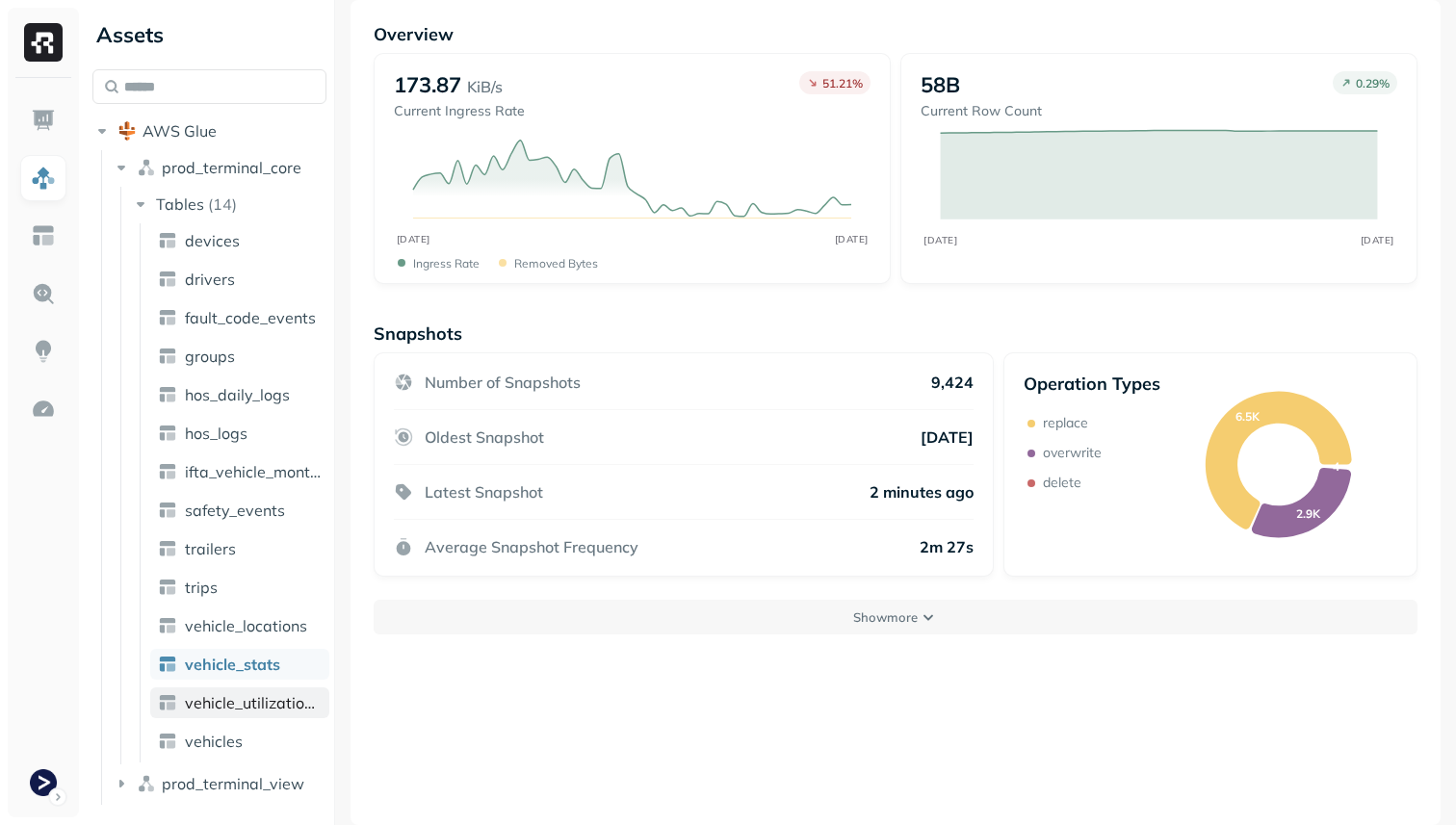
click at [292, 706] on span "vehicle_utilization_day" at bounding box center [252, 702] width 137 height 19
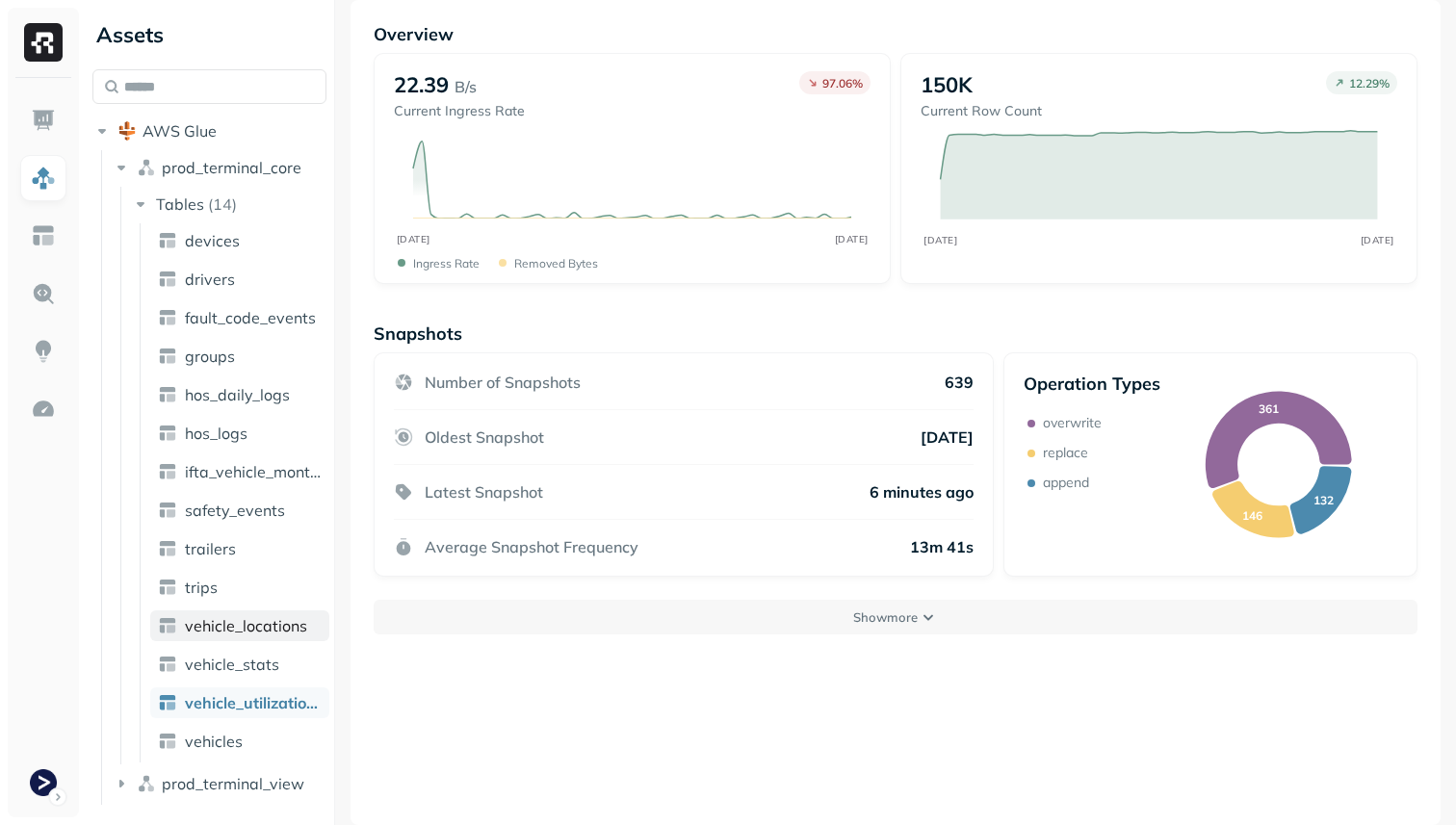
click at [289, 624] on span "vehicle_locations" at bounding box center [245, 625] width 123 height 19
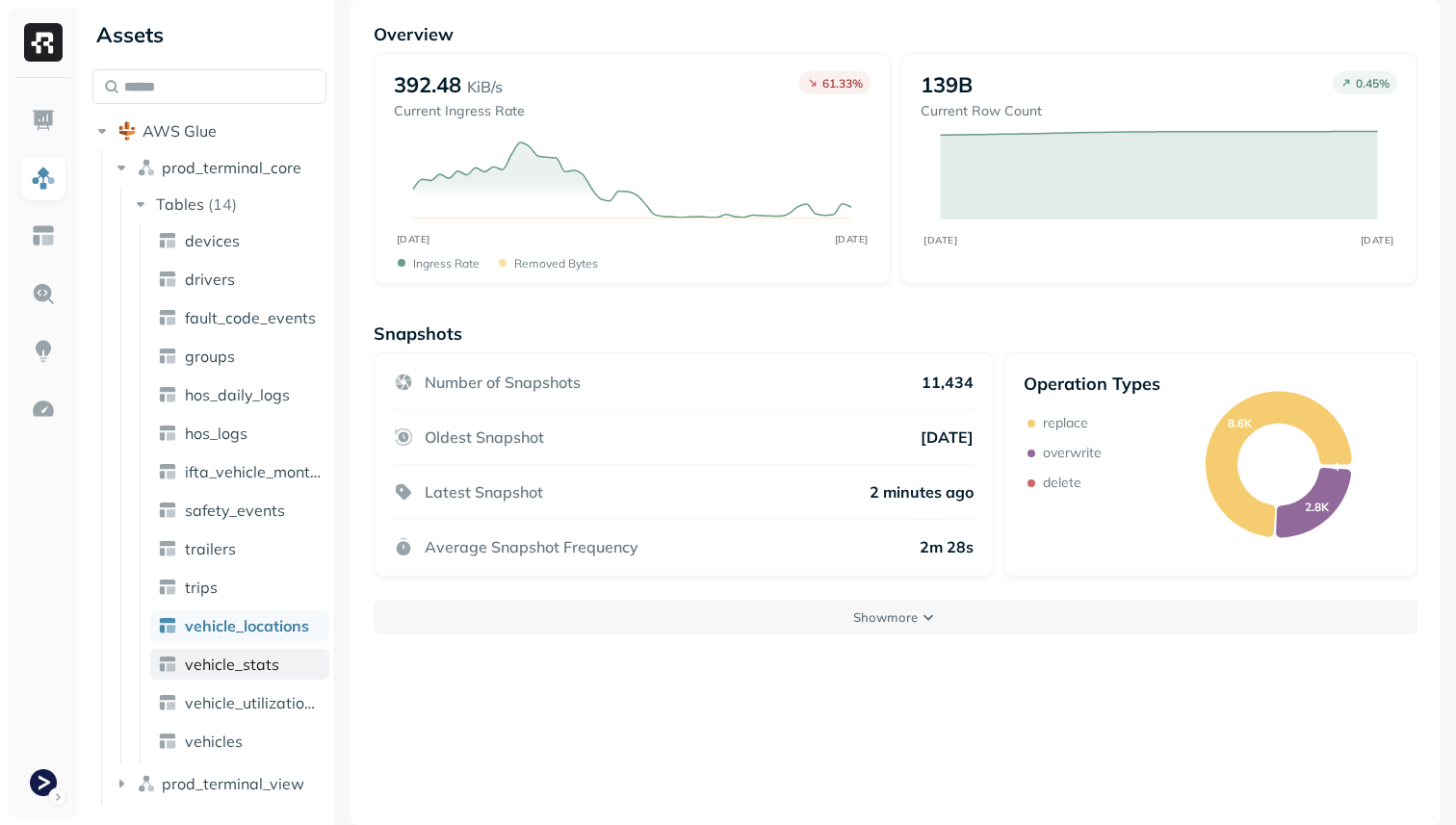
click at [278, 660] on link "vehicle_stats" at bounding box center [241, 663] width 180 height 31
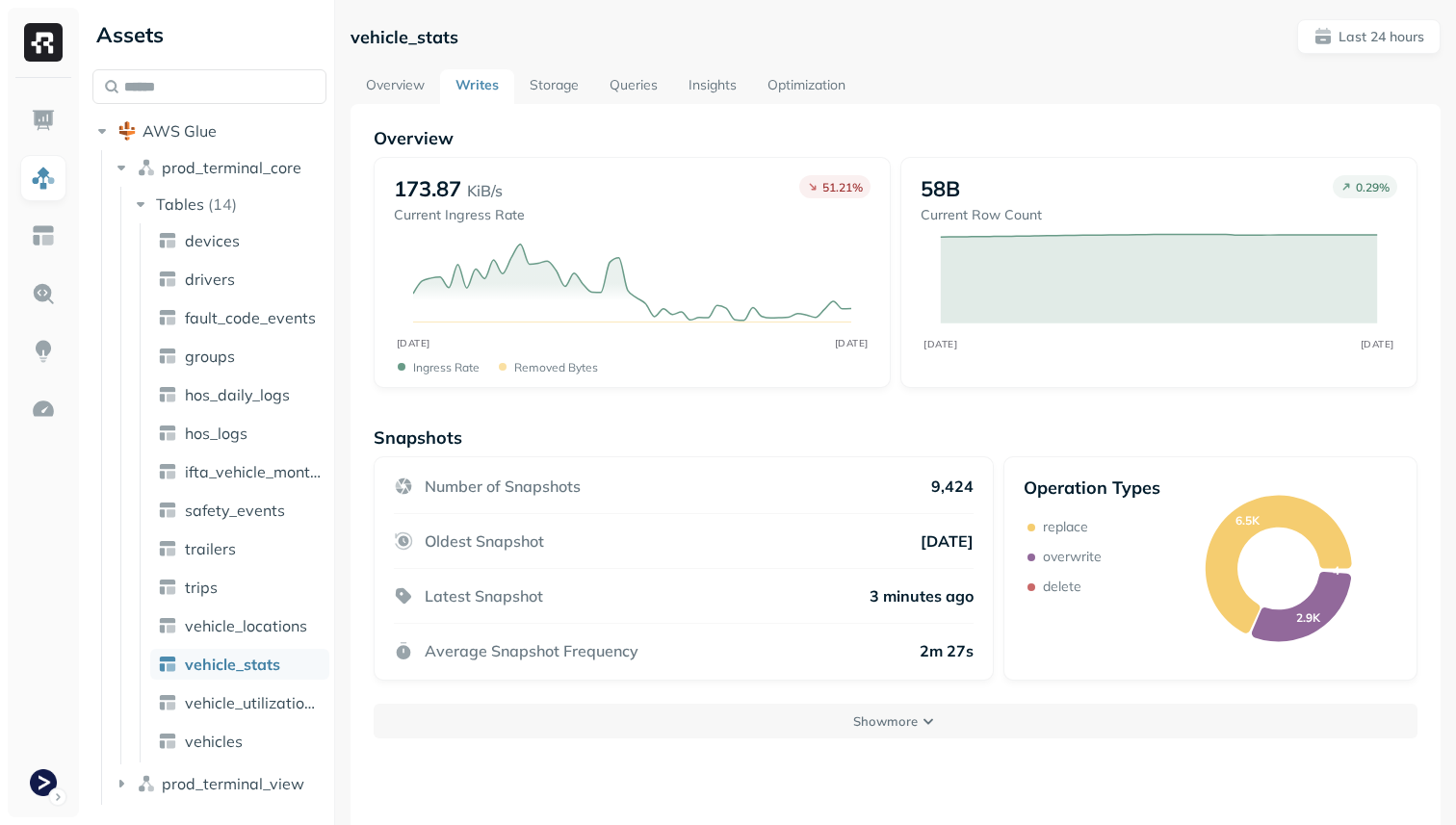
click at [570, 89] on link "Storage" at bounding box center [554, 86] width 80 height 35
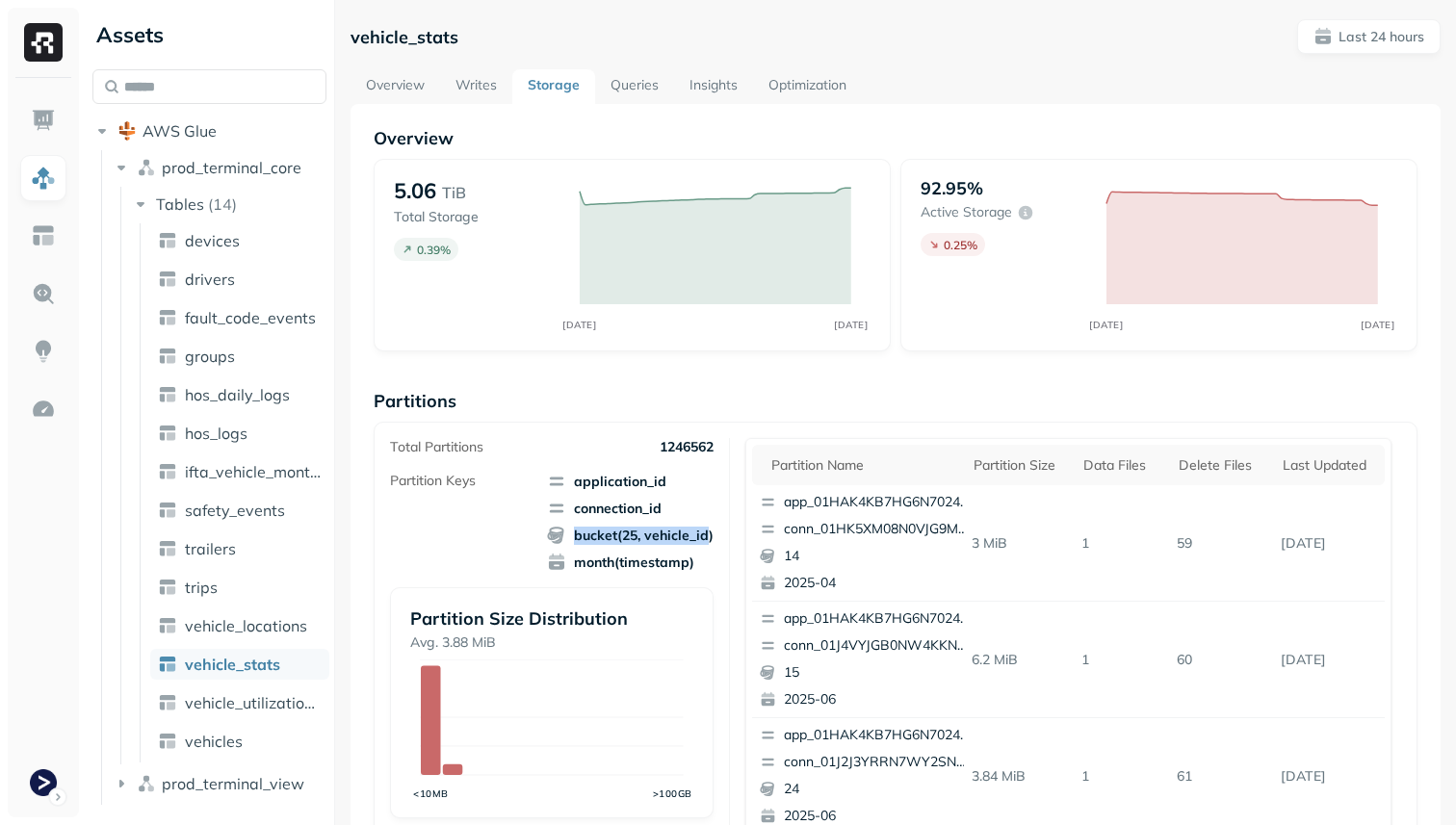
drag, startPoint x: 573, startPoint y: 533, endPoint x: 710, endPoint y: 532, distance: 137.0
click at [710, 532] on span "bucket(25, vehicle_id)" at bounding box center [630, 535] width 167 height 19
click at [731, 558] on div "Total Partitions 1246562 Partition Keys application_id connection_id bucket(25,…" at bounding box center [895, 659] width 1011 height 443
click at [559, 12] on div "vehicle_stats Last 24 hours Overview Writes Storage Queries Insights Optimizati…" at bounding box center [895, 412] width 1121 height 825
click at [252, 633] on span "vehicle_locations" at bounding box center [245, 625] width 123 height 19
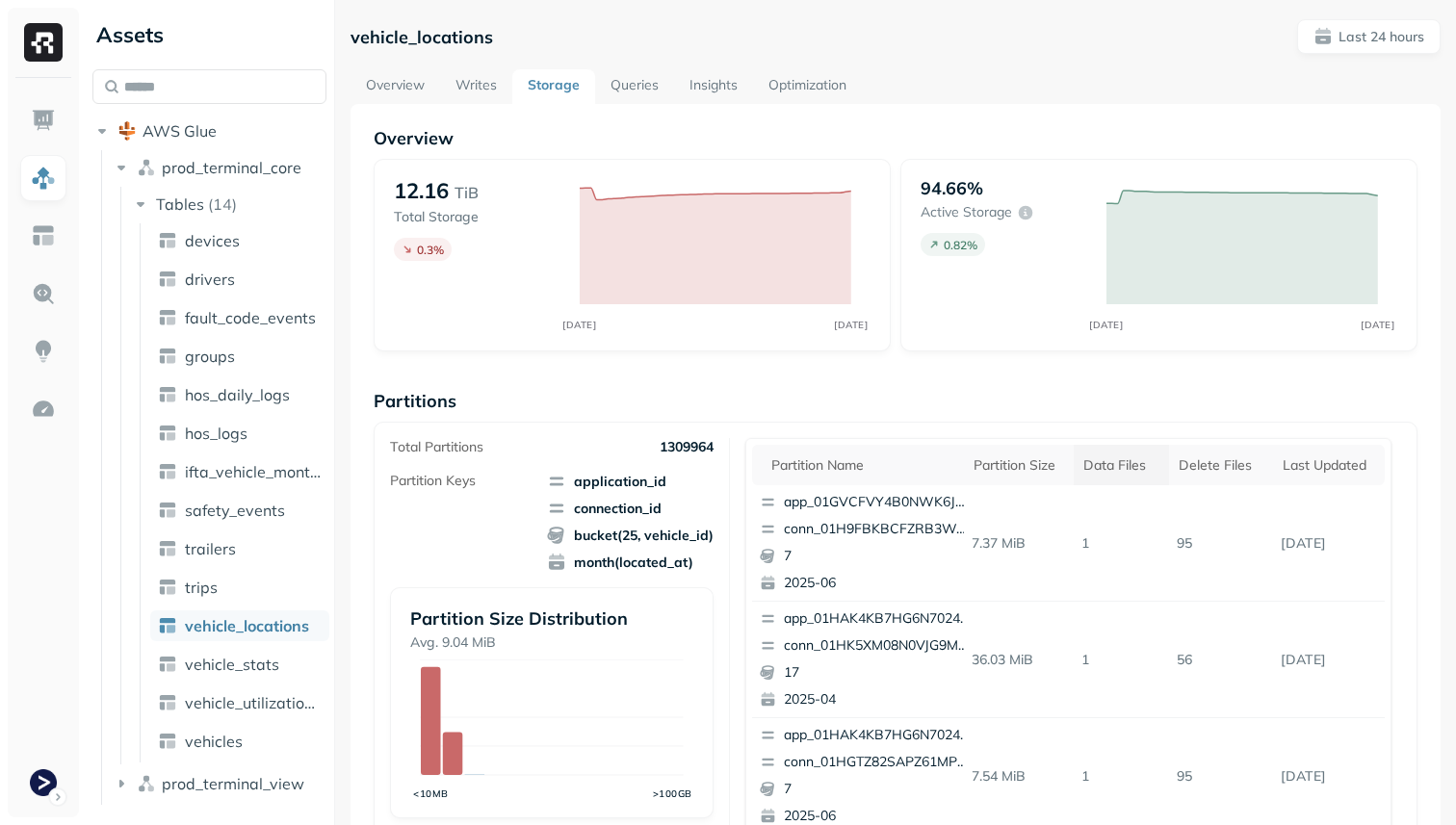
click at [1148, 471] on div "Data Files" at bounding box center [1122, 465] width 76 height 18
click at [1213, 469] on div "Delete Files" at bounding box center [1228, 465] width 78 height 18
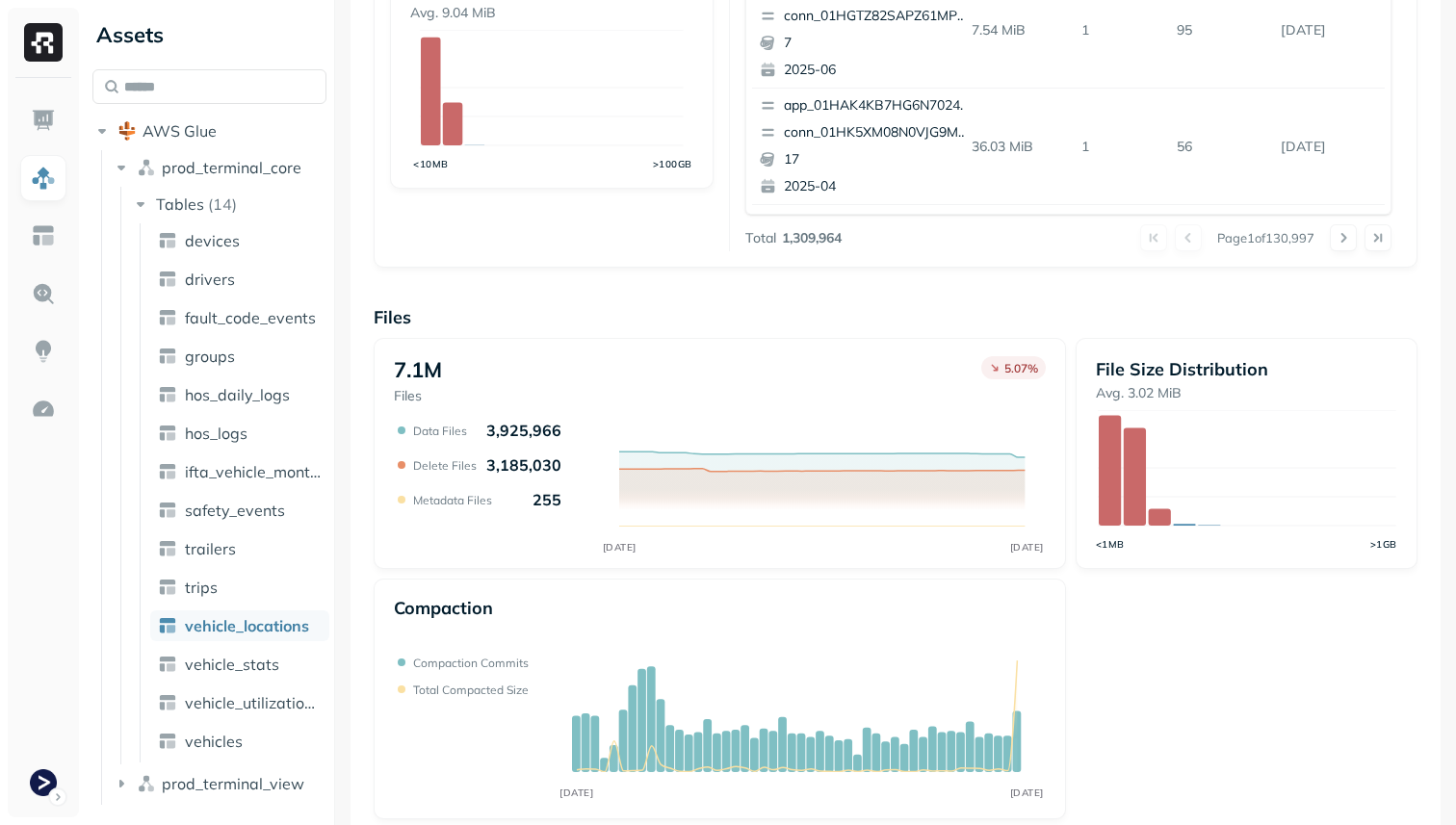
scroll to position [647, 0]
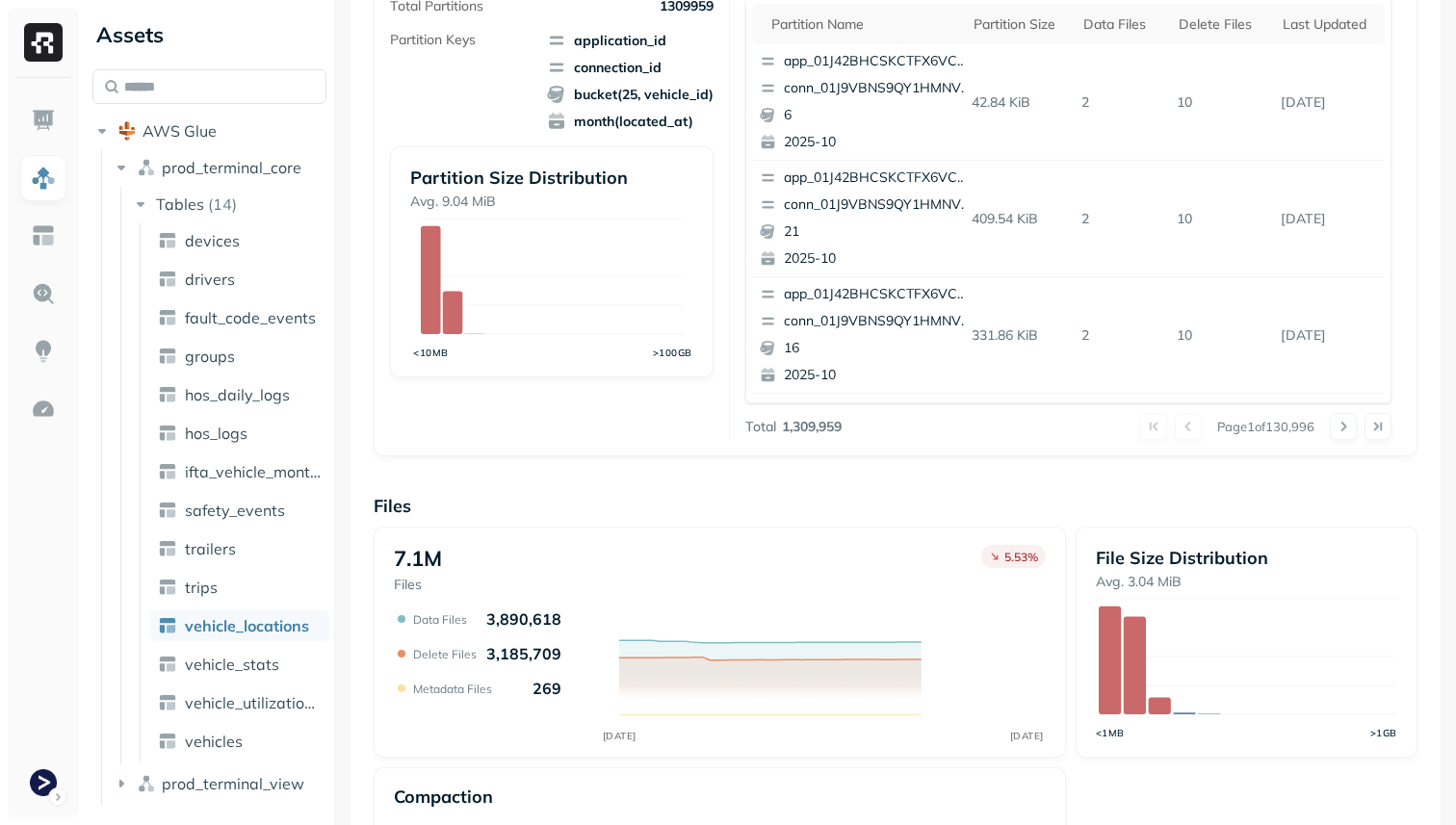
scroll to position [647, 0]
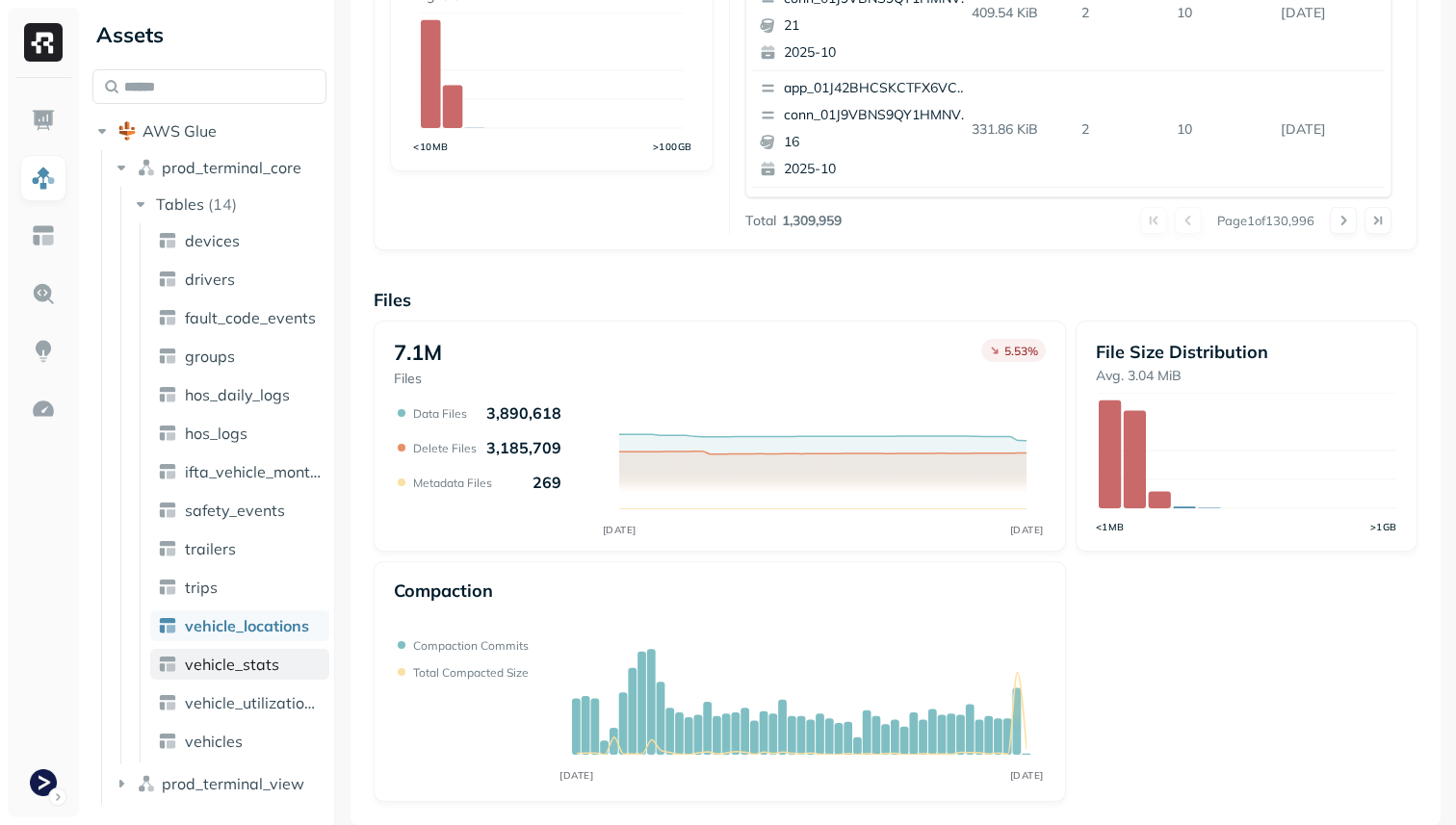
click at [298, 664] on link "vehicle_stats" at bounding box center [241, 663] width 180 height 31
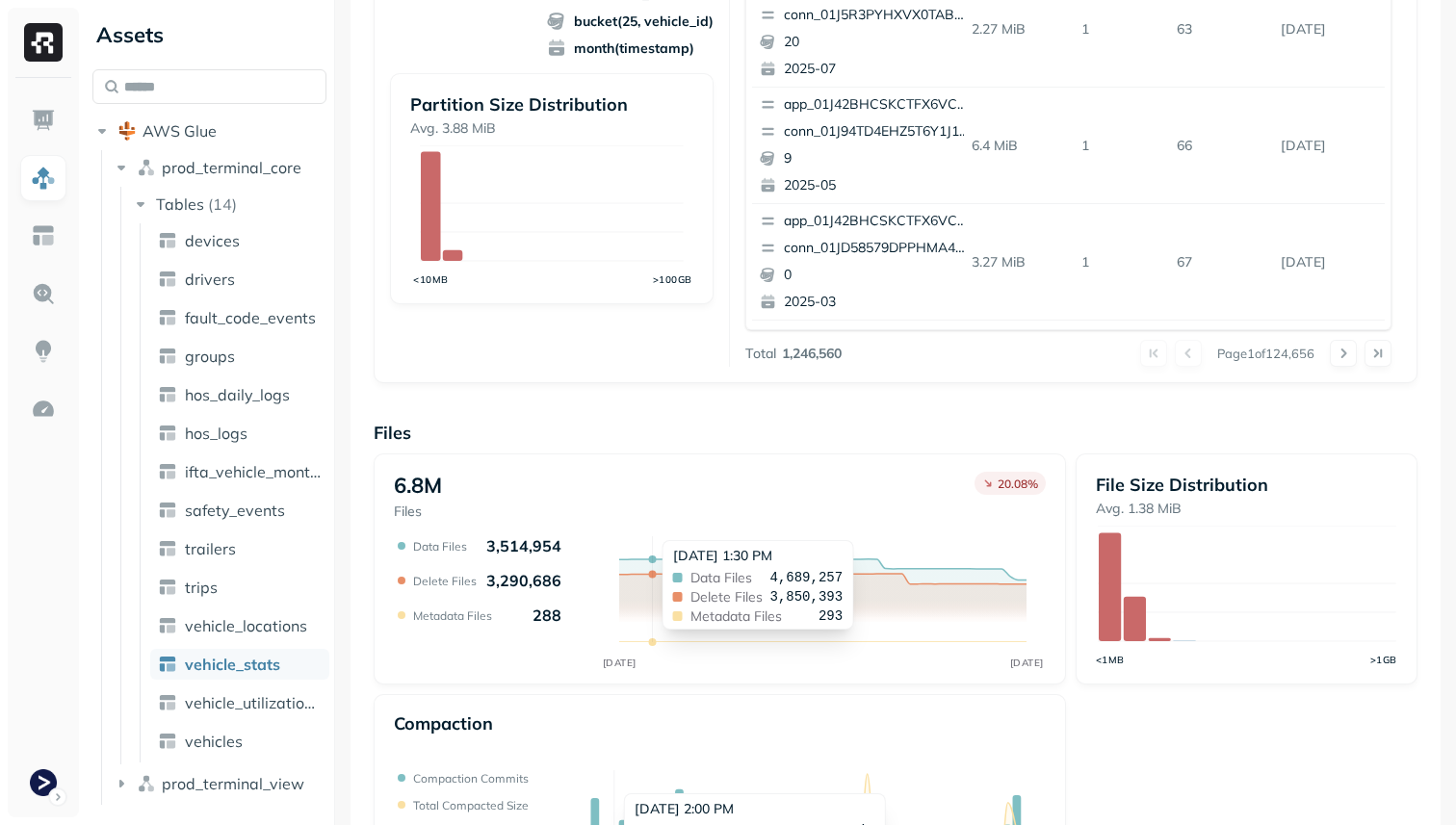
scroll to position [566, 0]
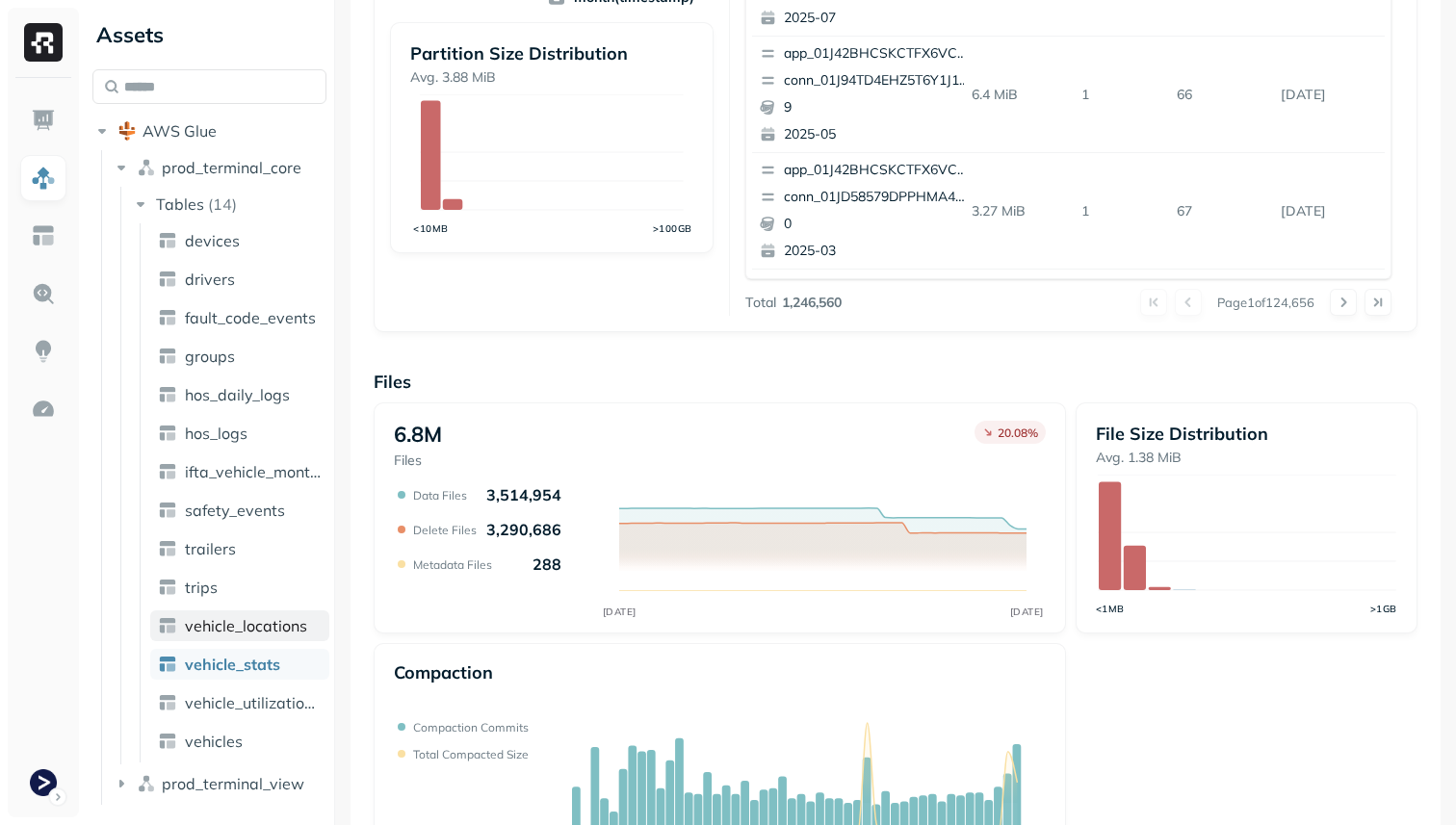
click at [239, 631] on span "vehicle_locations" at bounding box center [245, 625] width 123 height 19
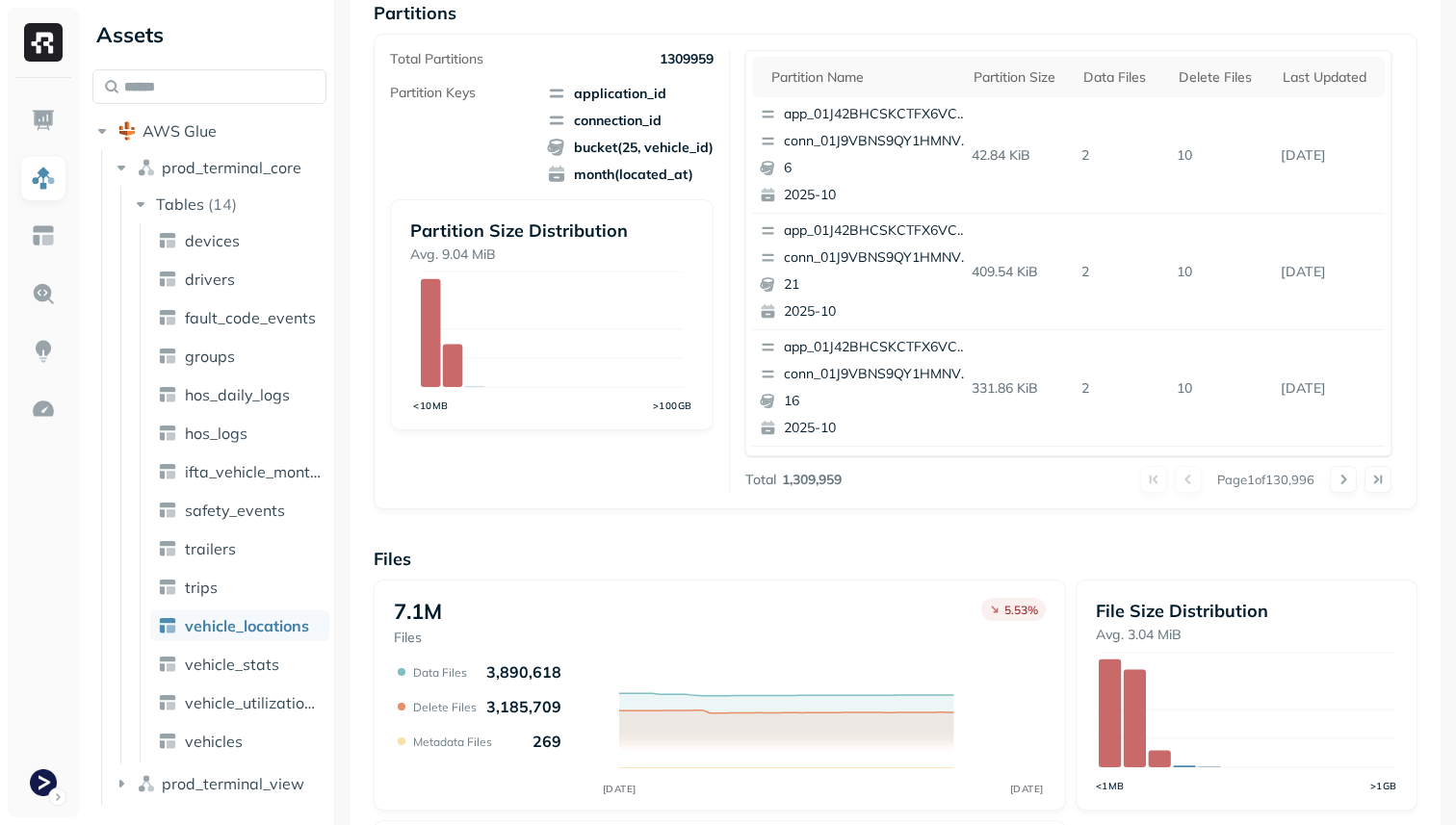
scroll to position [524, 0]
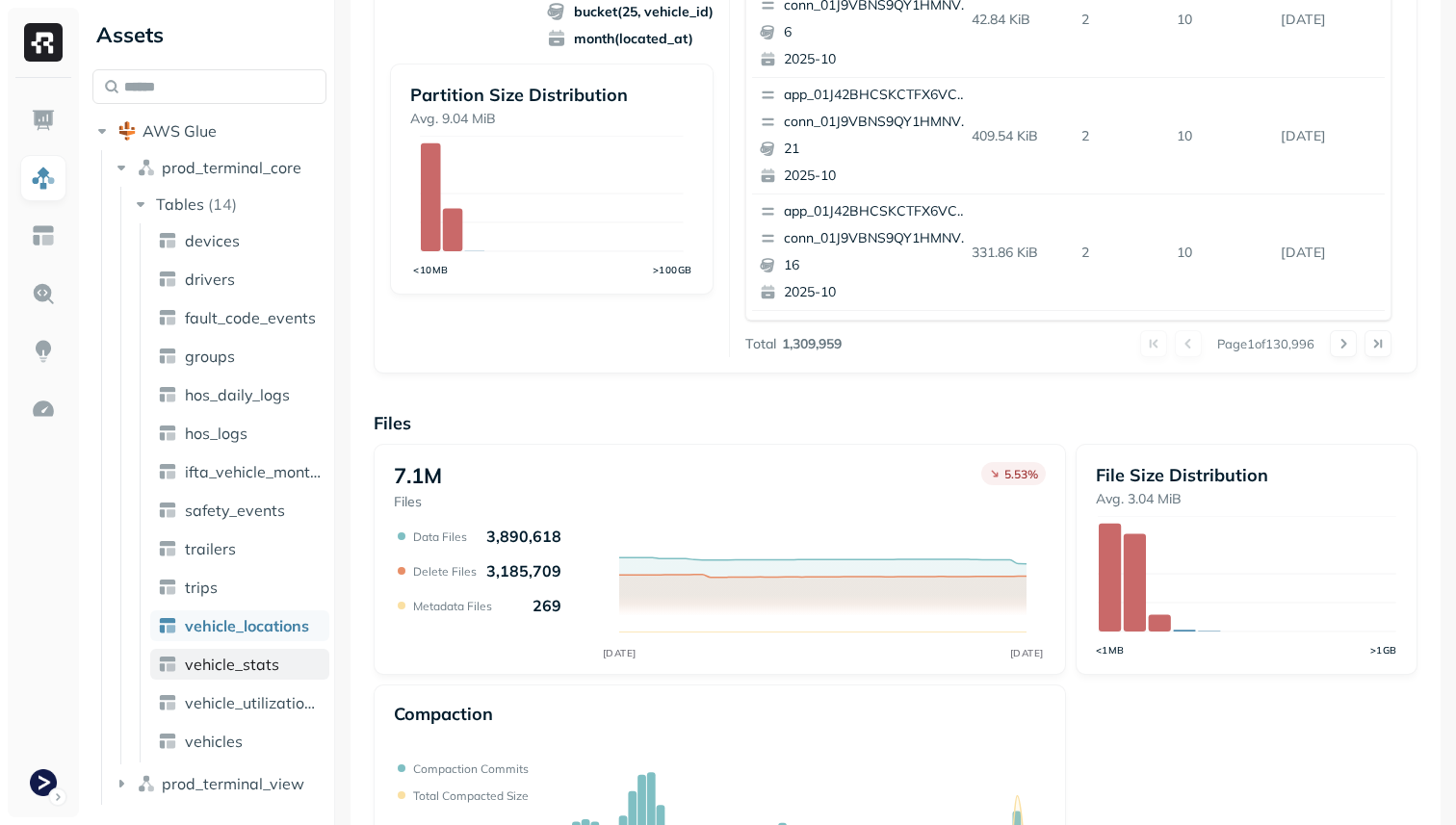
click at [262, 670] on span "vehicle_stats" at bounding box center [232, 663] width 95 height 19
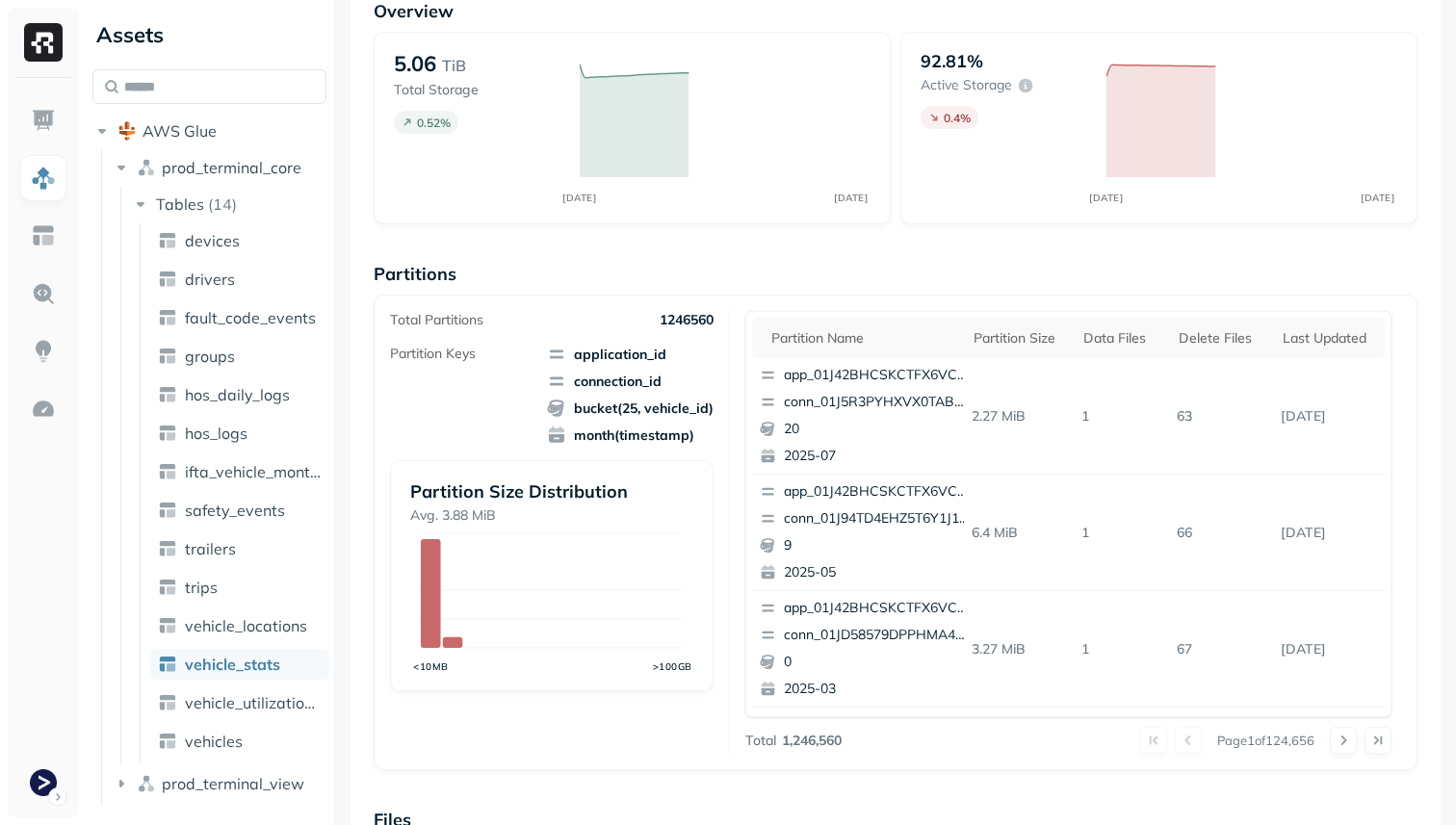
click at [261, 651] on link "vehicle_stats" at bounding box center [241, 663] width 180 height 31
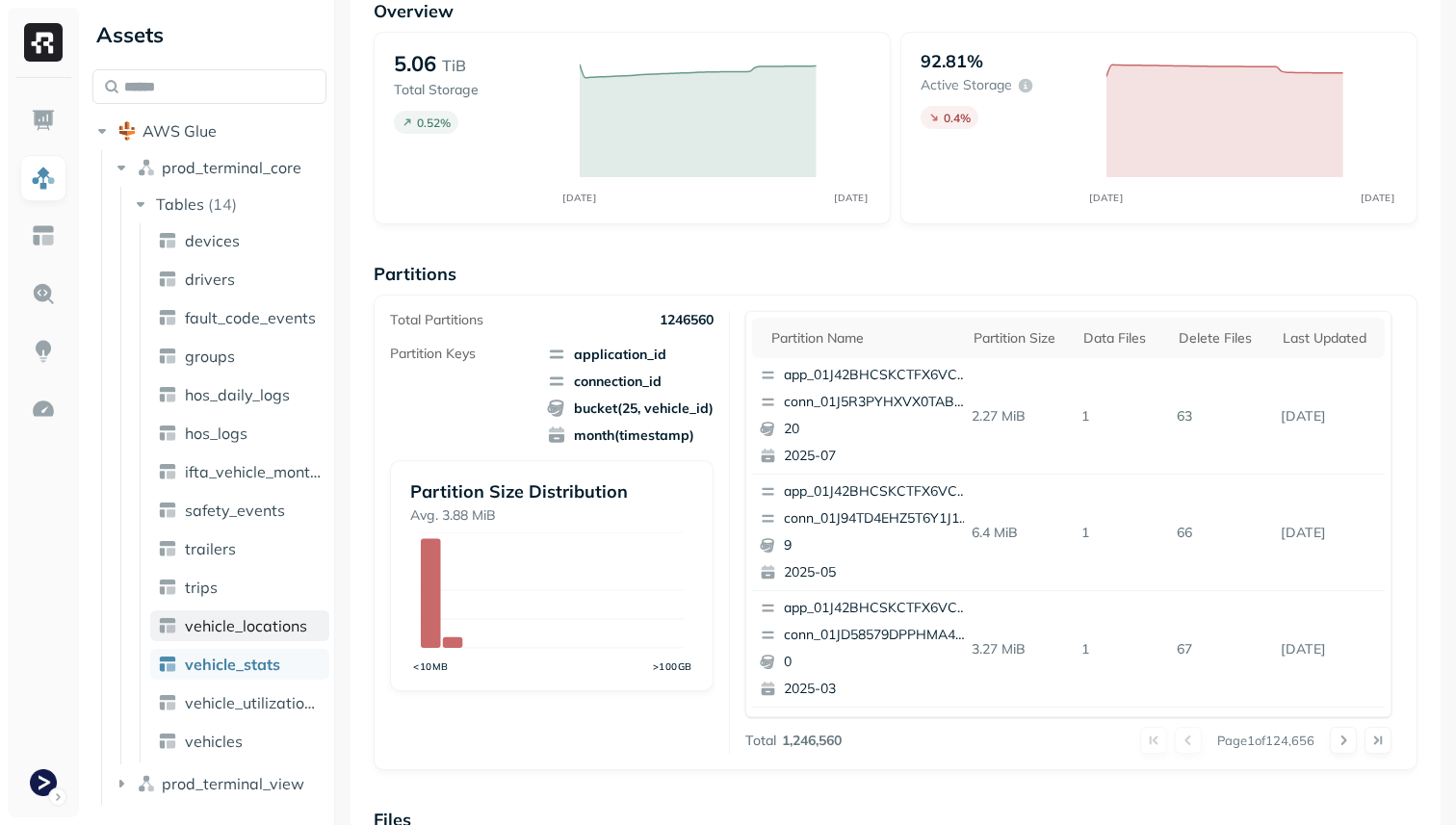
click at [254, 629] on span "vehicle_locations" at bounding box center [245, 625] width 123 height 19
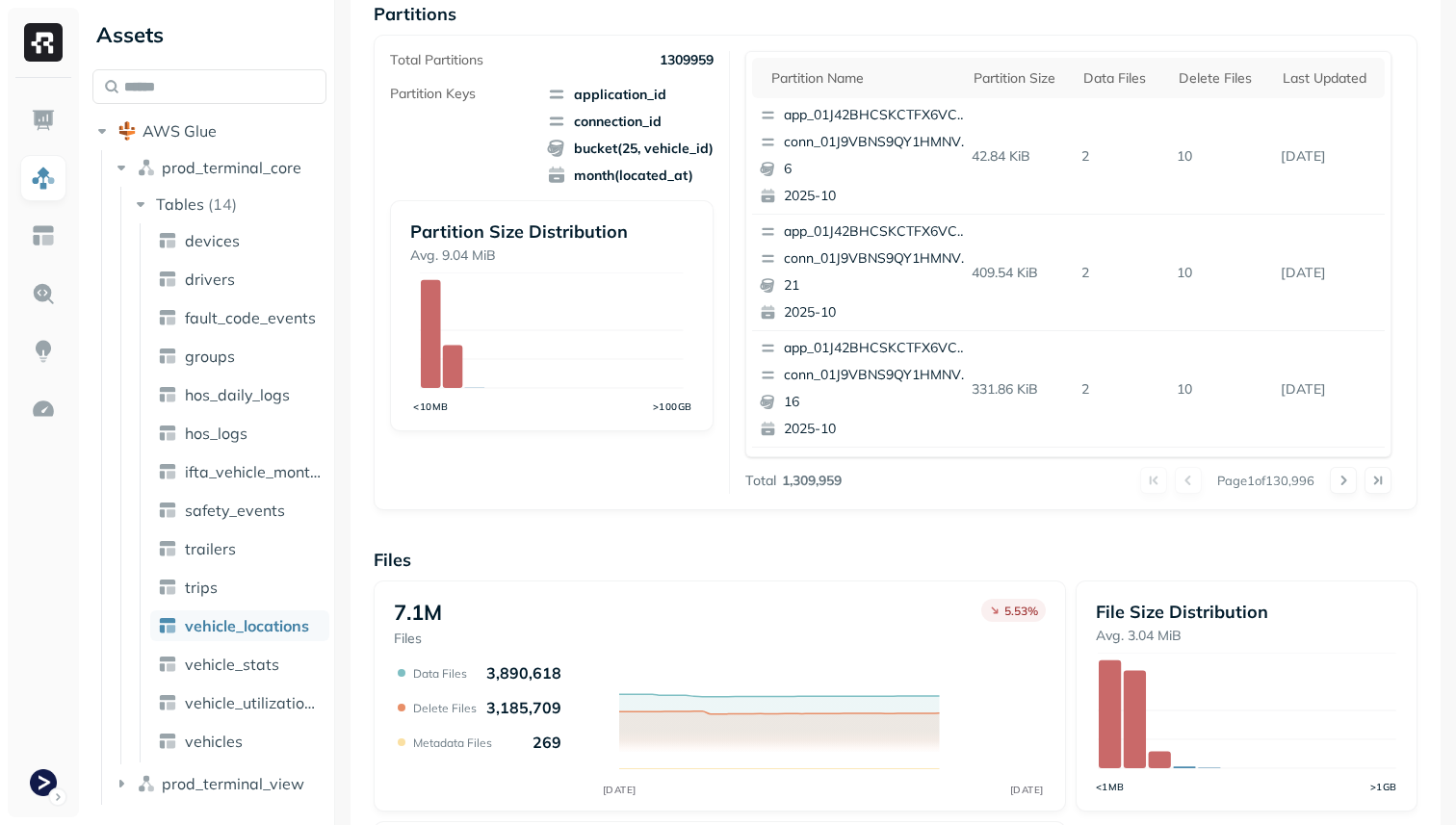
scroll to position [440, 0]
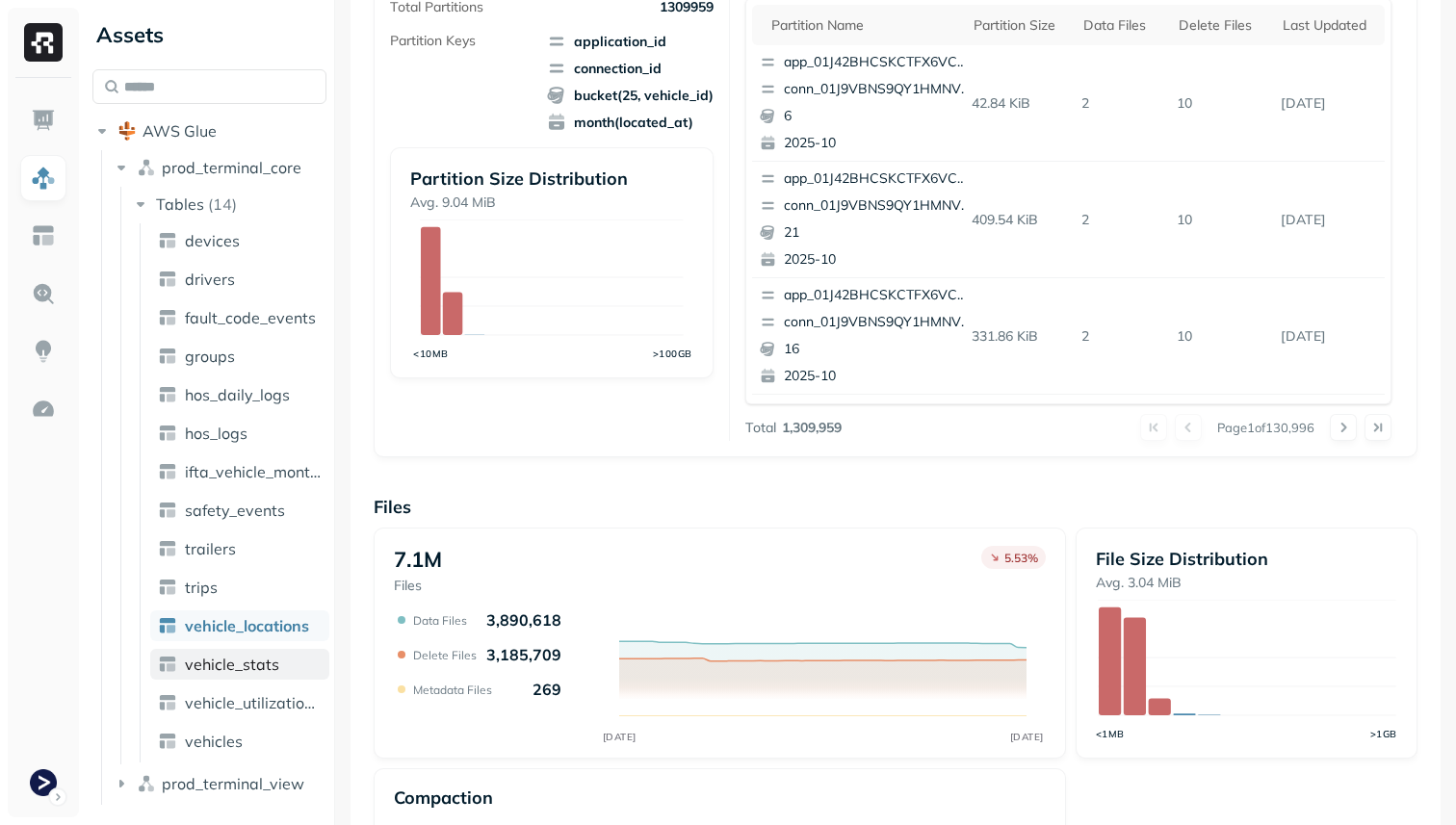
click at [292, 672] on link "vehicle_stats" at bounding box center [241, 663] width 180 height 31
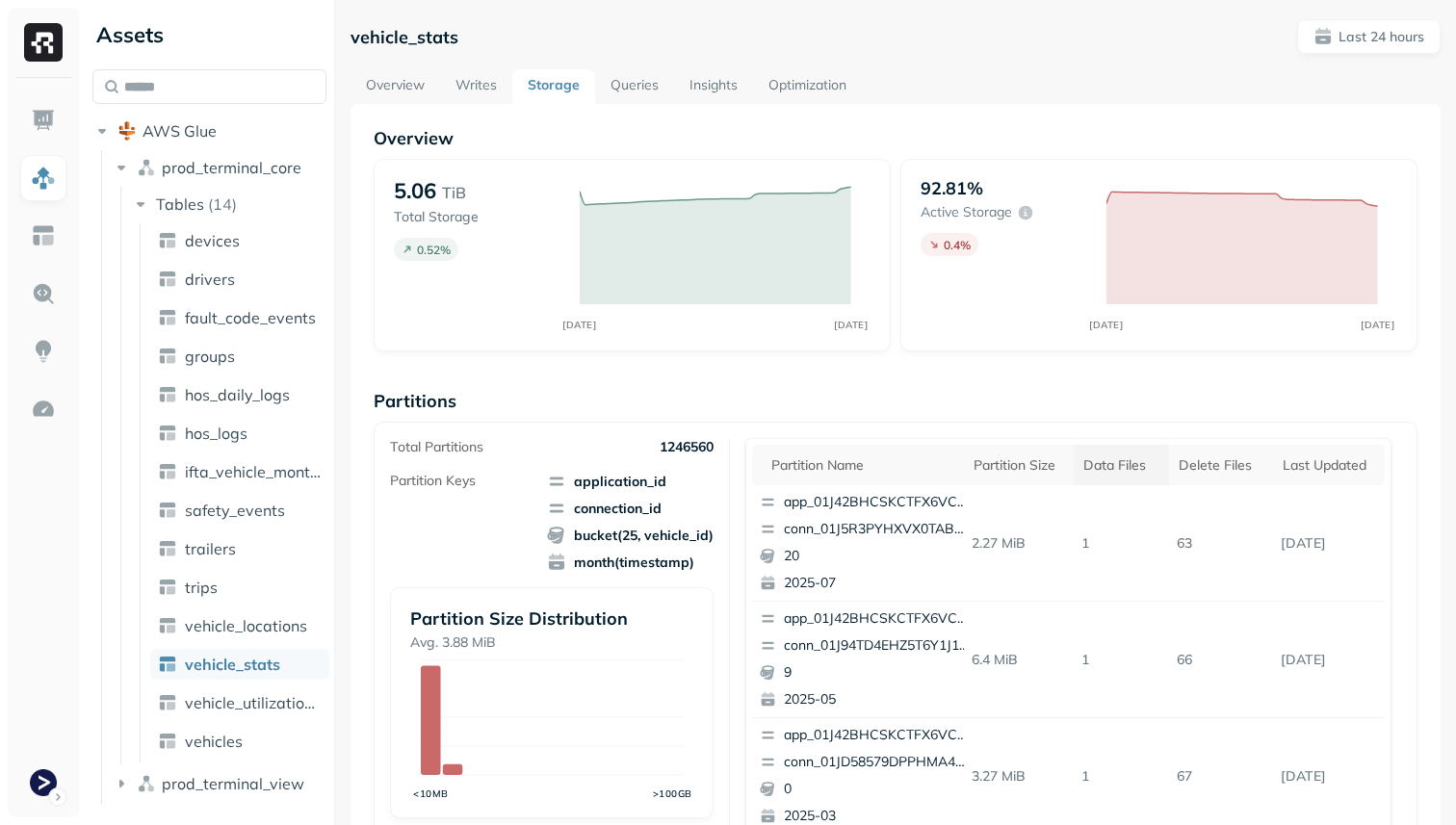
click at [1134, 460] on div "Data Files" at bounding box center [1122, 465] width 76 height 18
click at [1208, 457] on div "Delete Files" at bounding box center [1228, 465] width 78 height 18
click at [1129, 478] on th "Data Files" at bounding box center [1113, 465] width 89 height 41
click at [414, 92] on link "Overview" at bounding box center [395, 86] width 90 height 35
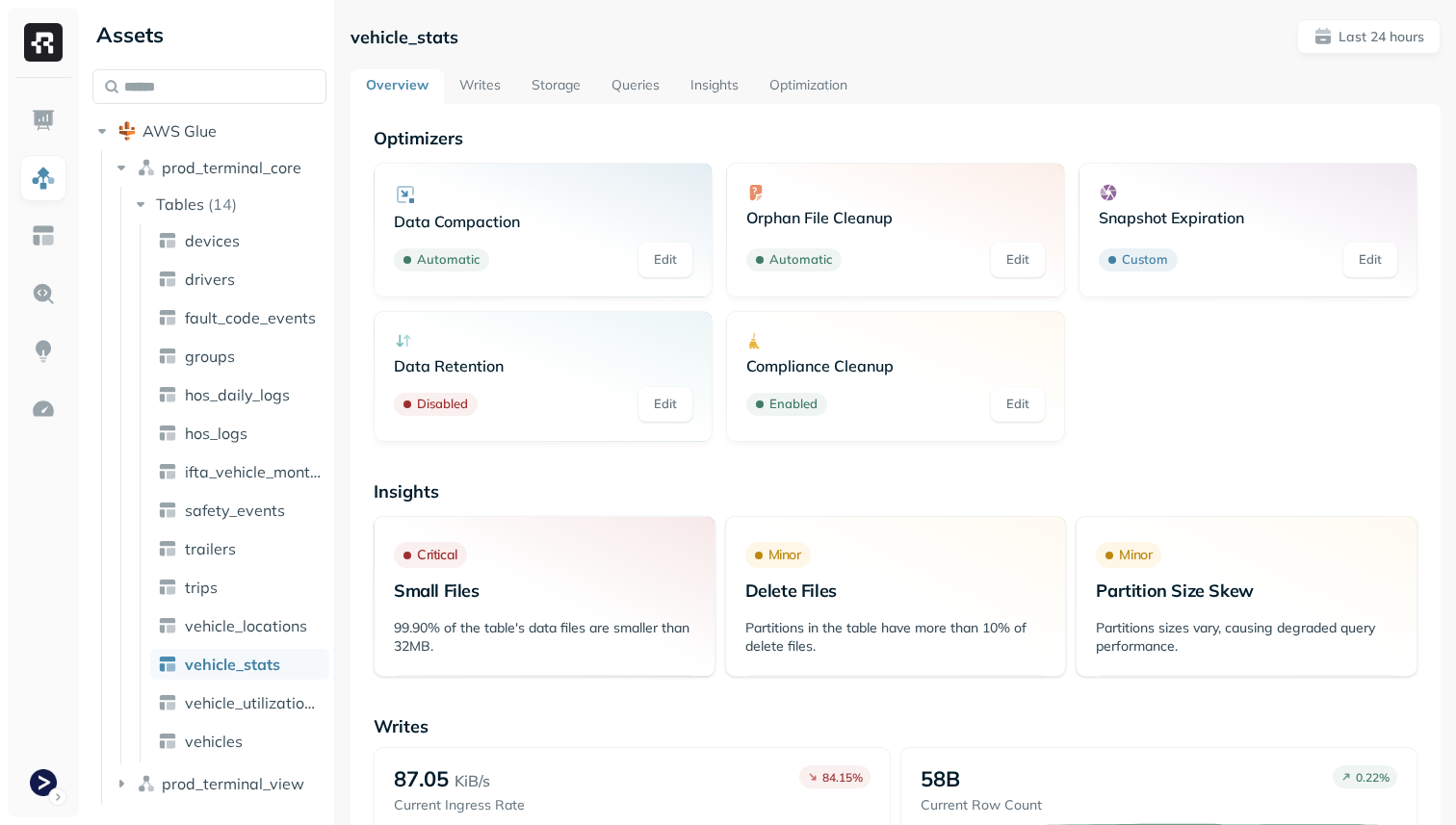
click at [647, 85] on link "Queries" at bounding box center [635, 86] width 79 height 35
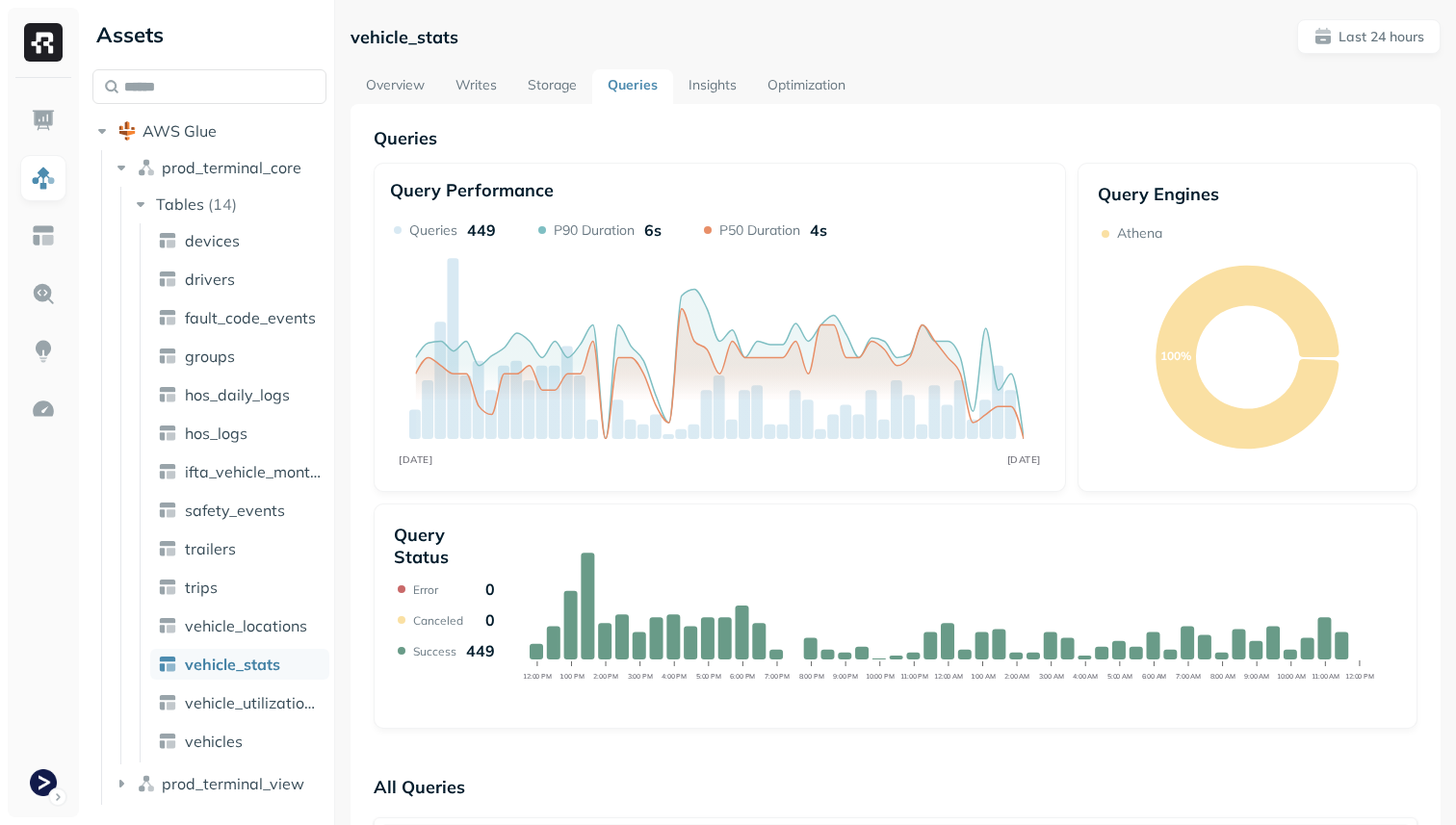
click at [372, 95] on link "Overview" at bounding box center [395, 86] width 90 height 35
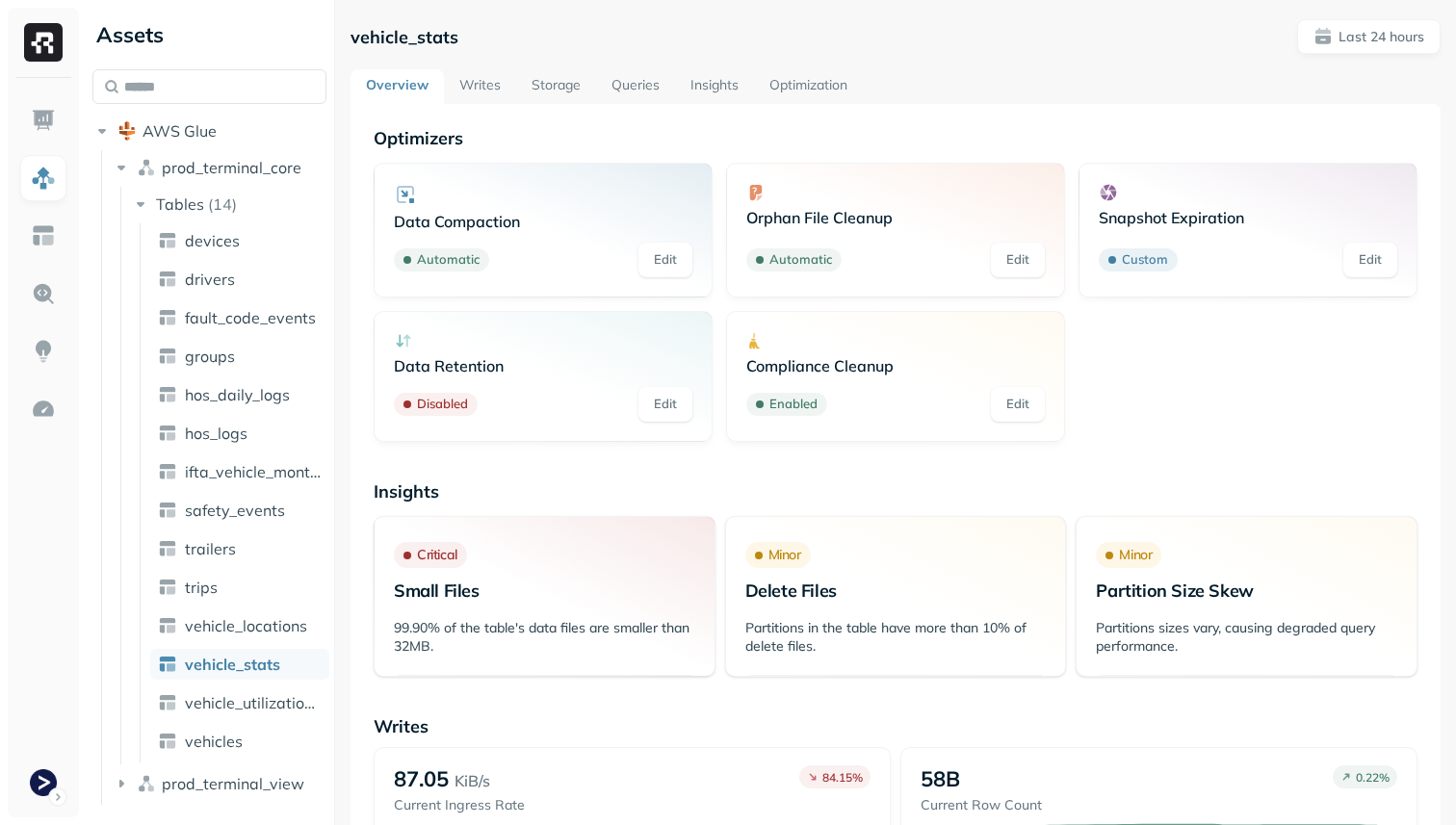
click at [566, 93] on link "Storage" at bounding box center [556, 86] width 80 height 35
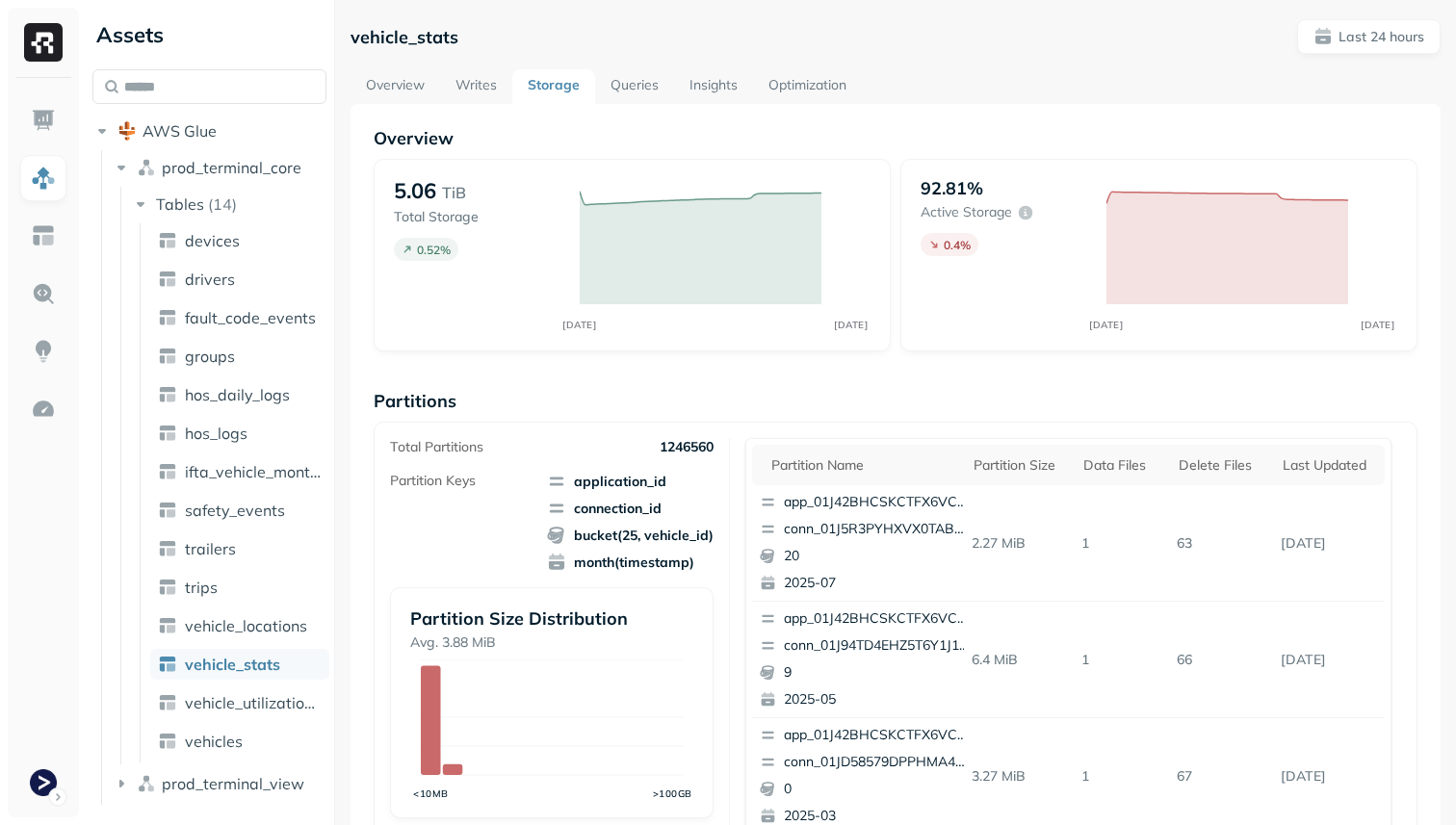
click at [425, 88] on link "Overview" at bounding box center [395, 86] width 90 height 35
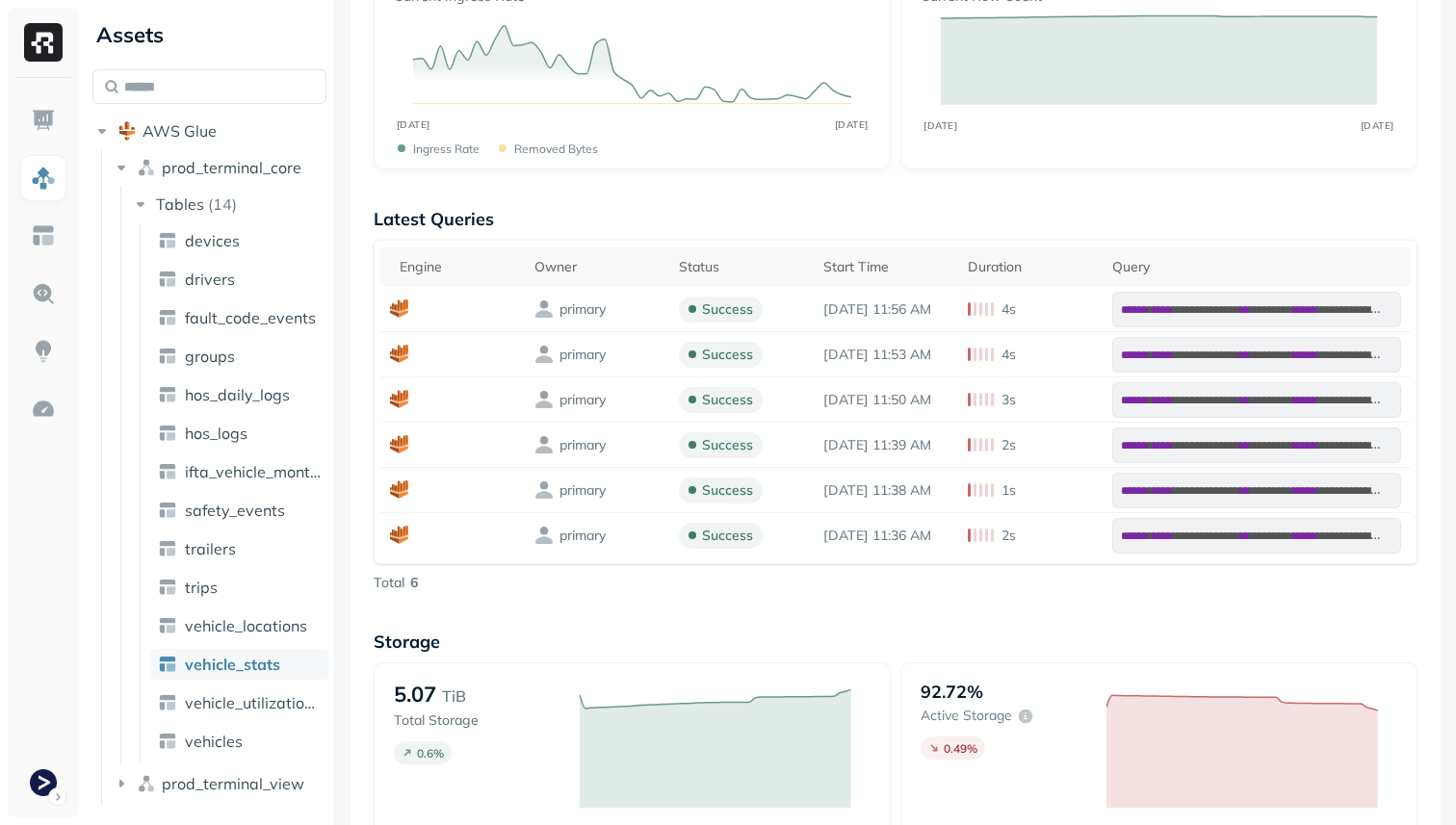
scroll to position [733, 0]
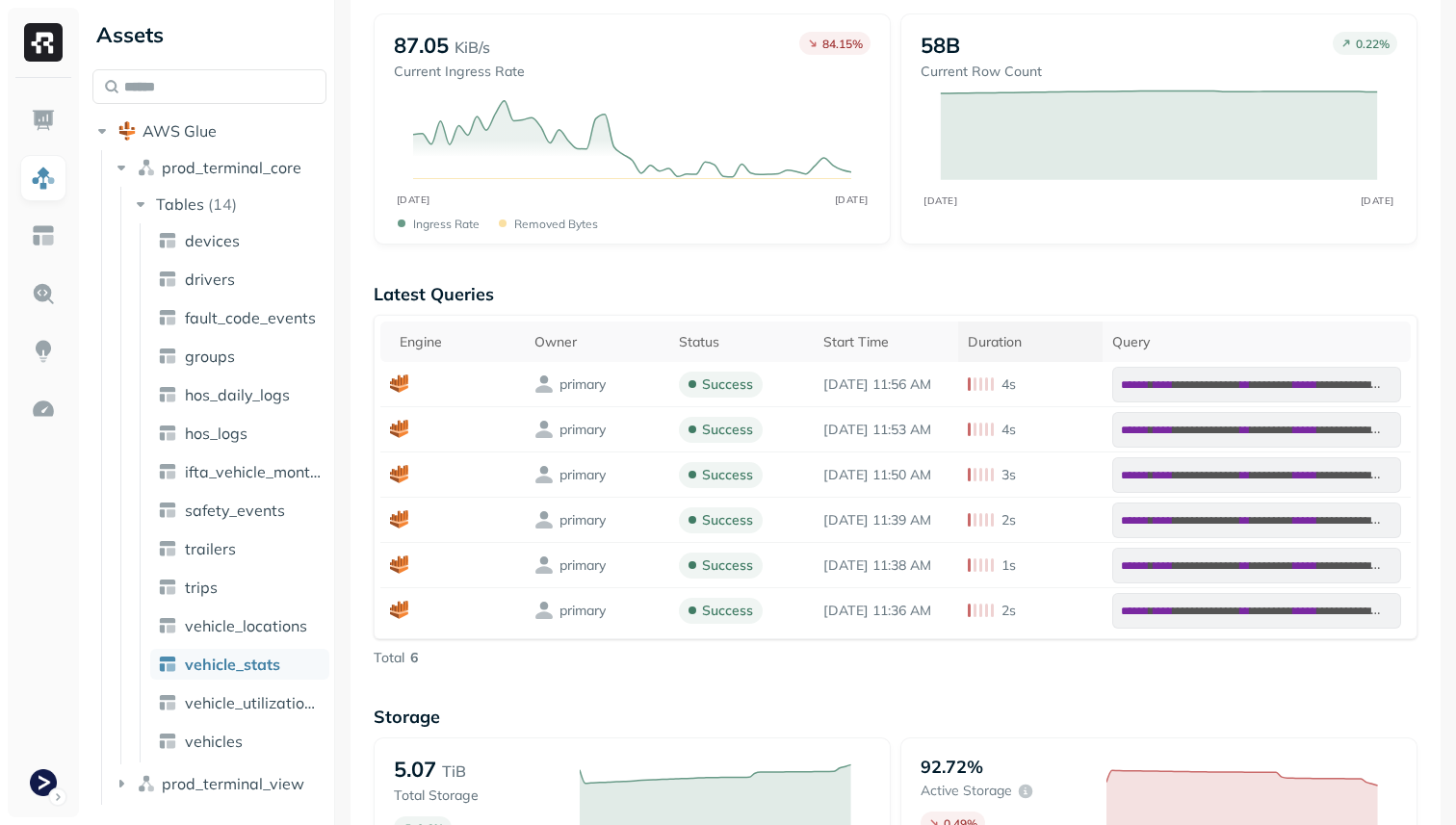
click at [1056, 334] on div "Duration" at bounding box center [1030, 342] width 125 height 18
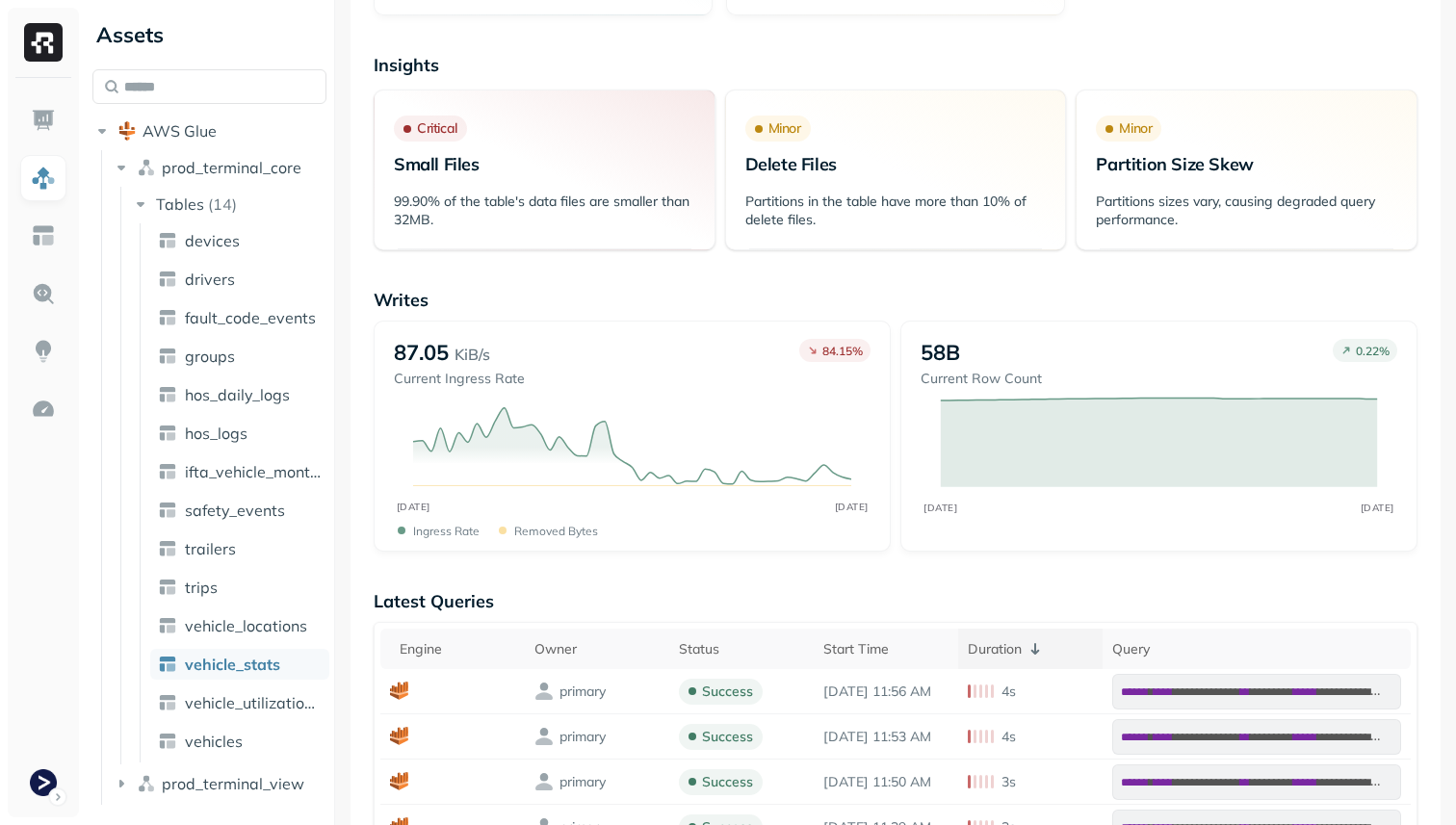
scroll to position [0, 0]
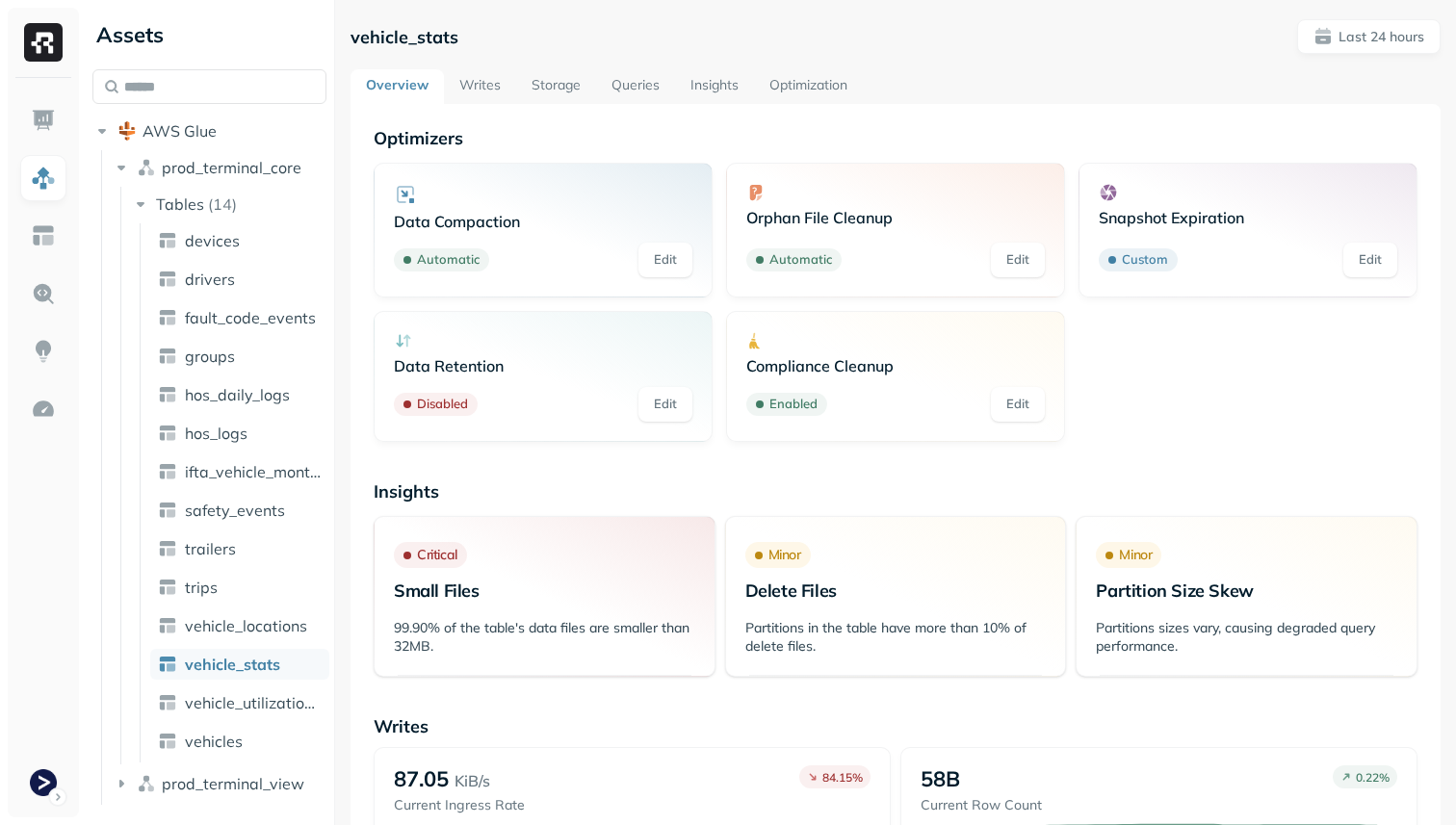
click at [559, 86] on link "Storage" at bounding box center [556, 86] width 80 height 35
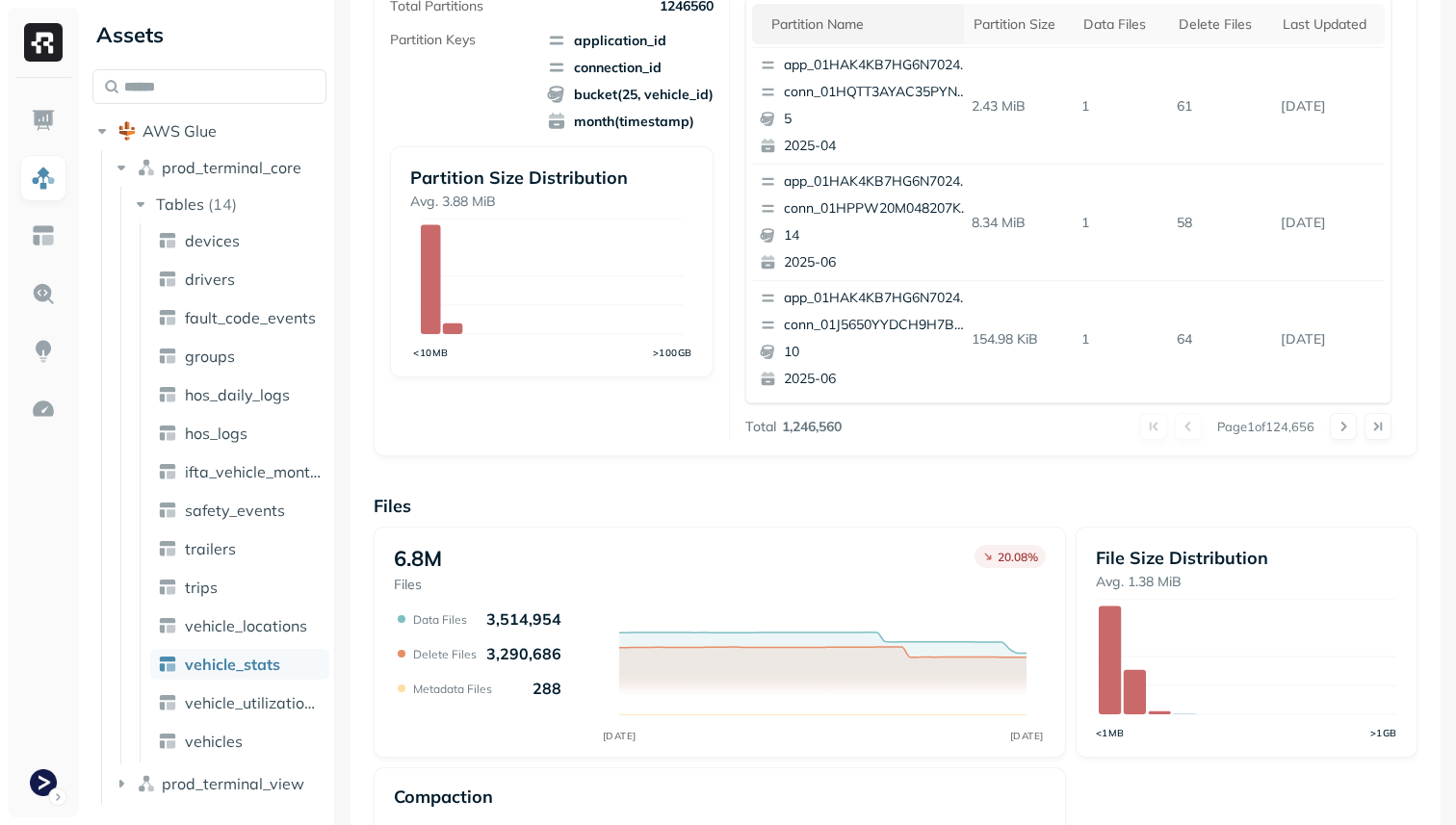
scroll to position [647, 0]
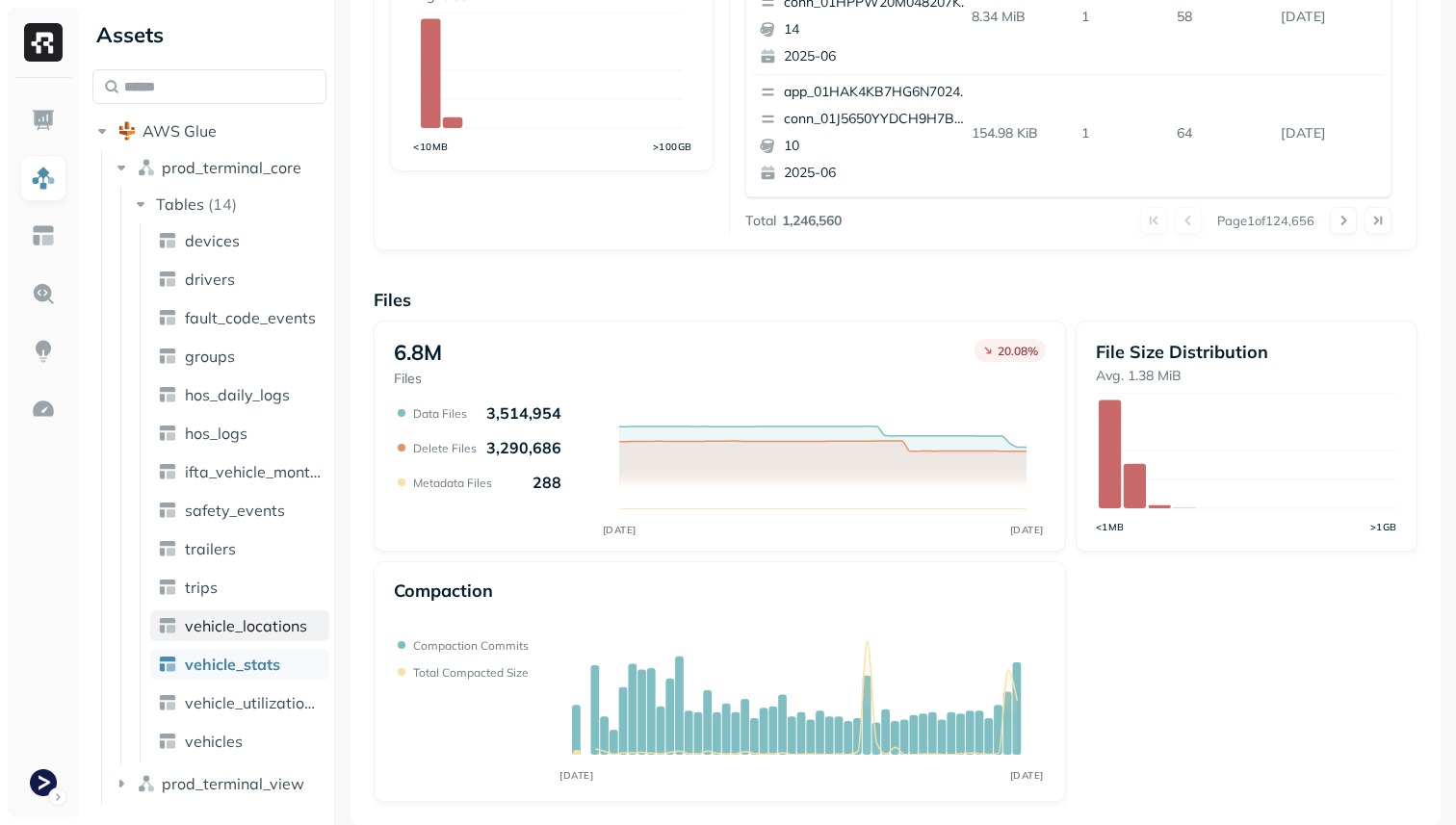
click at [257, 628] on span "vehicle_locations" at bounding box center [245, 625] width 123 height 19
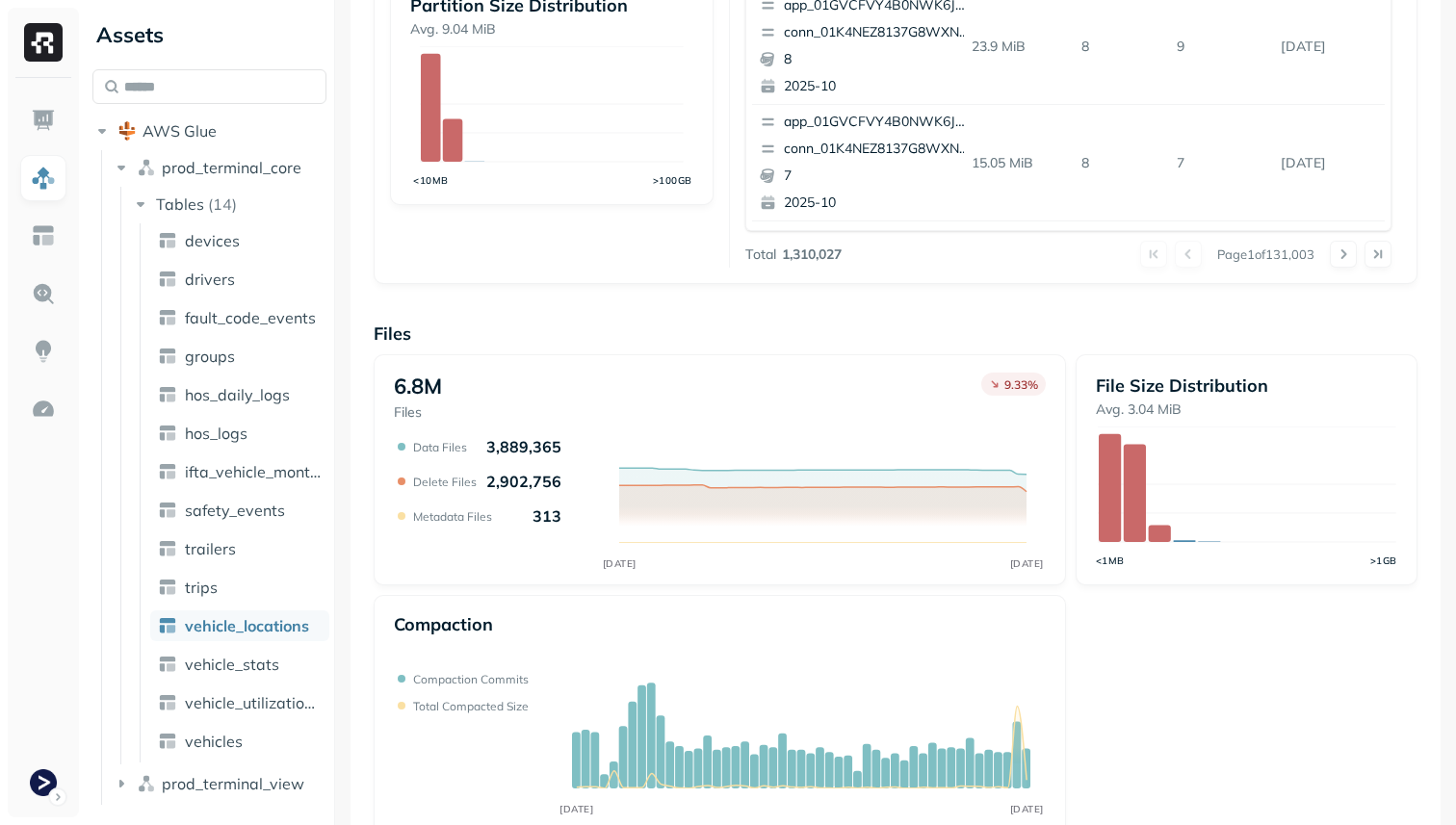
scroll to position [647, 0]
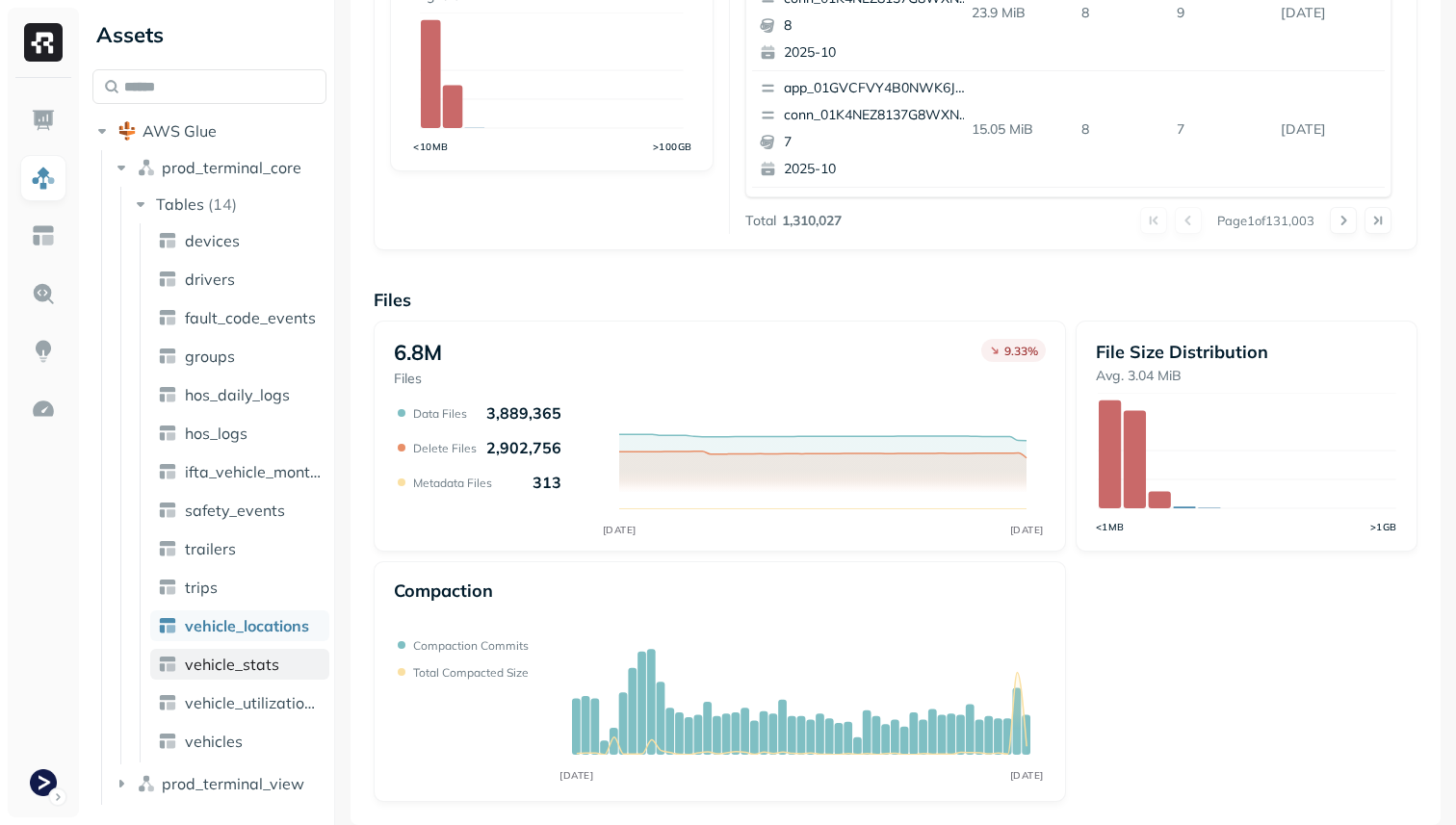
click at [257, 664] on span "vehicle_stats" at bounding box center [232, 663] width 95 height 19
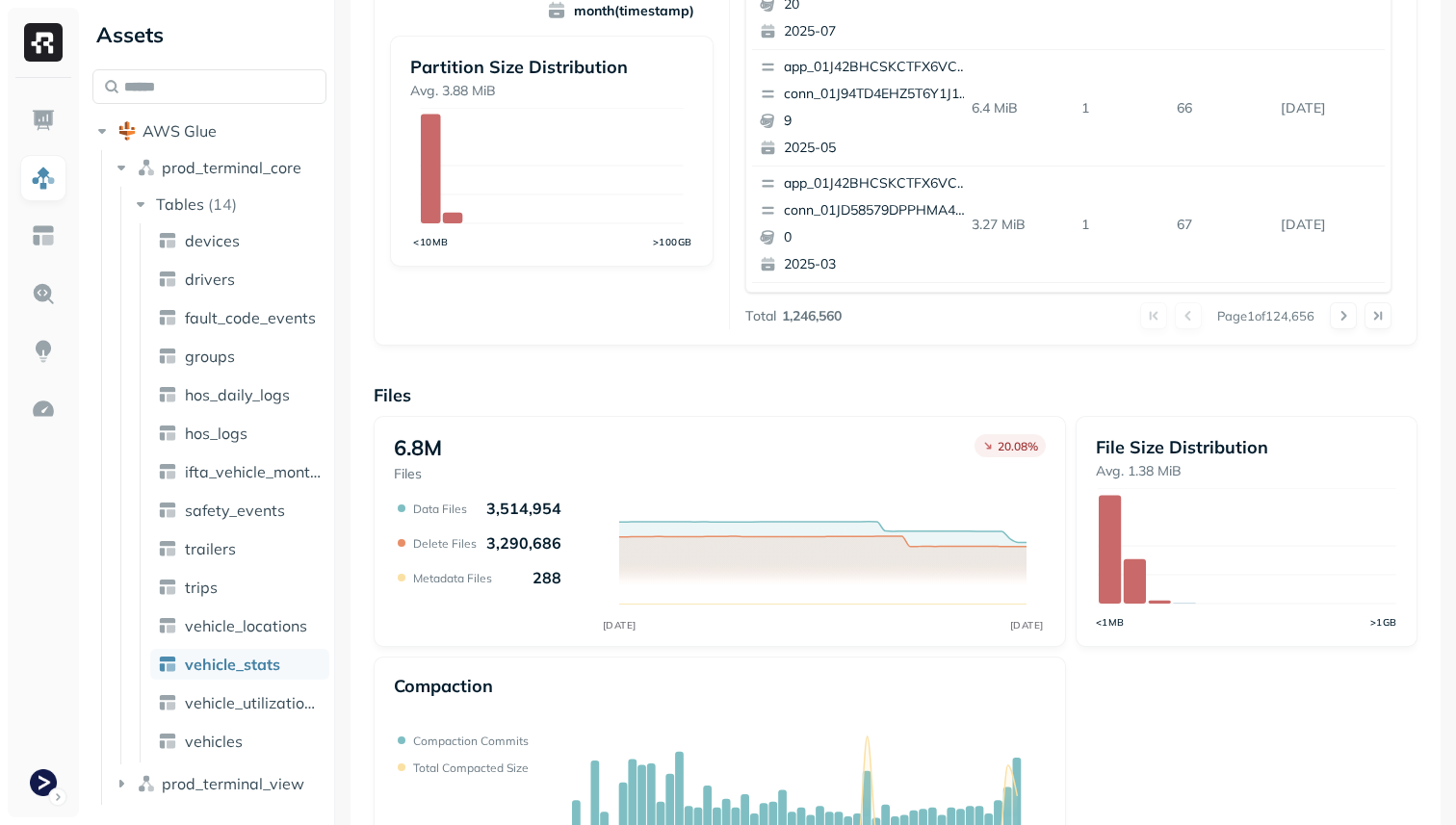
scroll to position [647, 0]
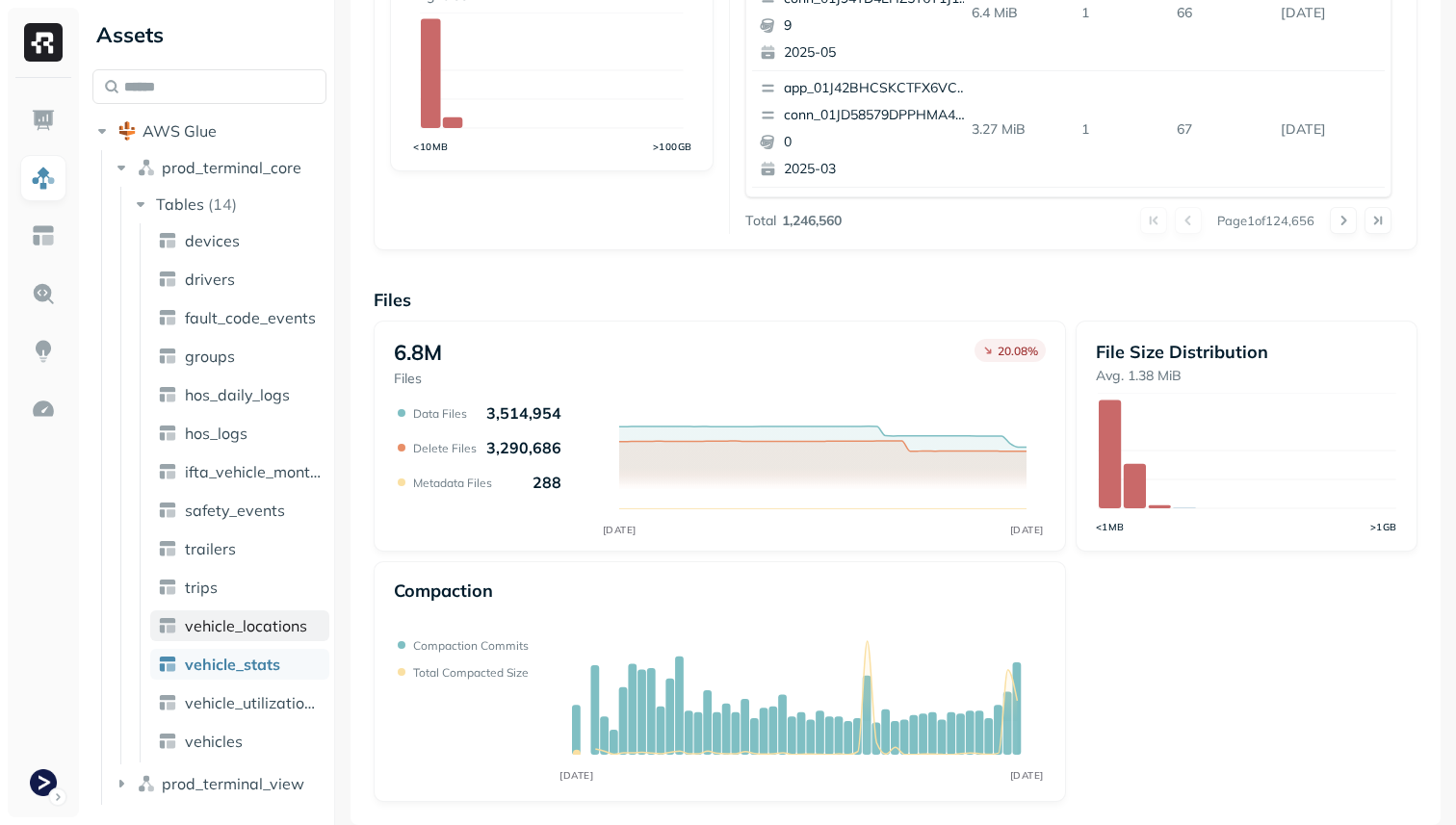
click at [220, 620] on span "vehicle_locations" at bounding box center [245, 625] width 123 height 19
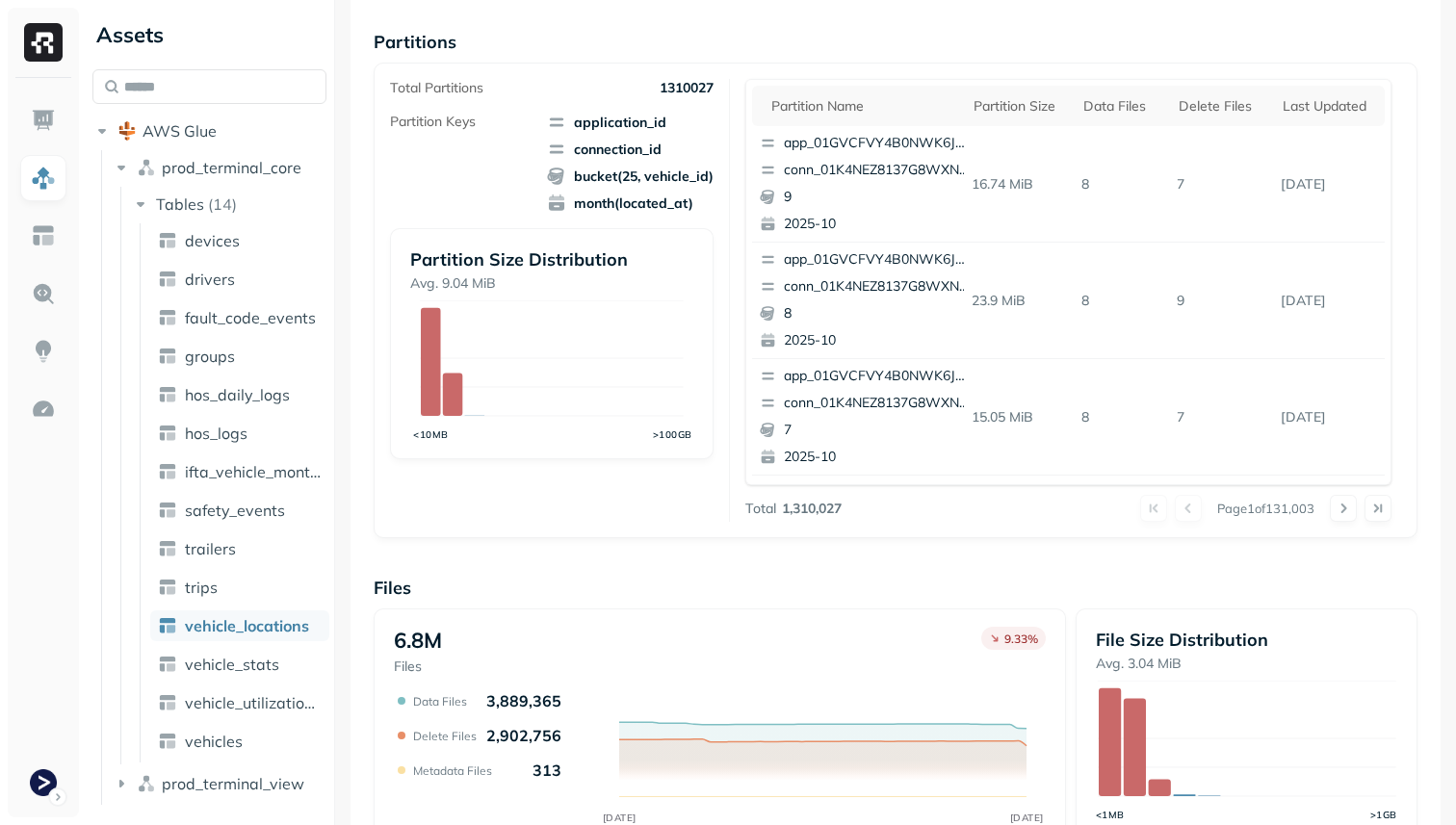
scroll to position [647, 0]
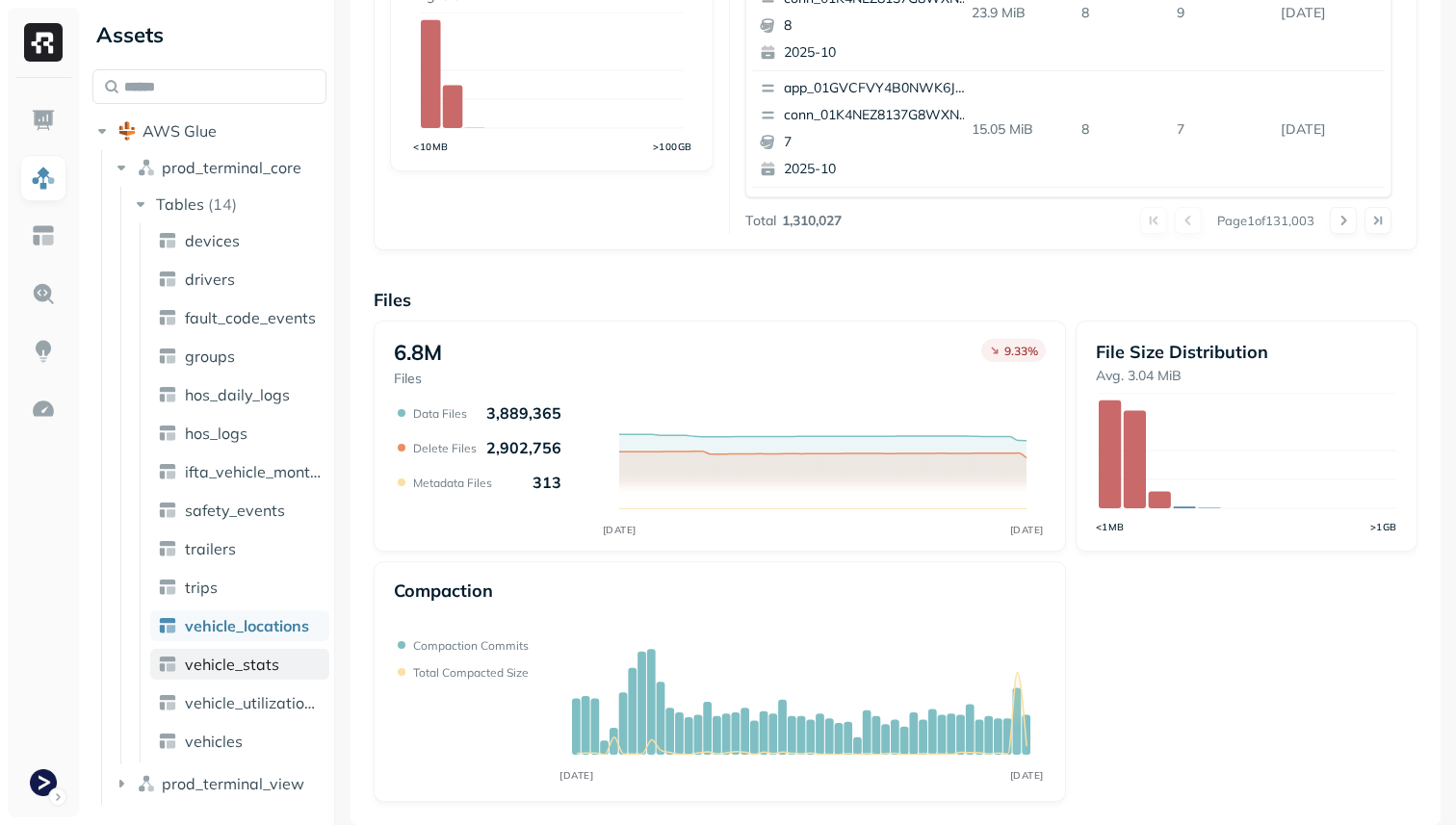
click at [259, 657] on span "vehicle_stats" at bounding box center [232, 663] width 95 height 19
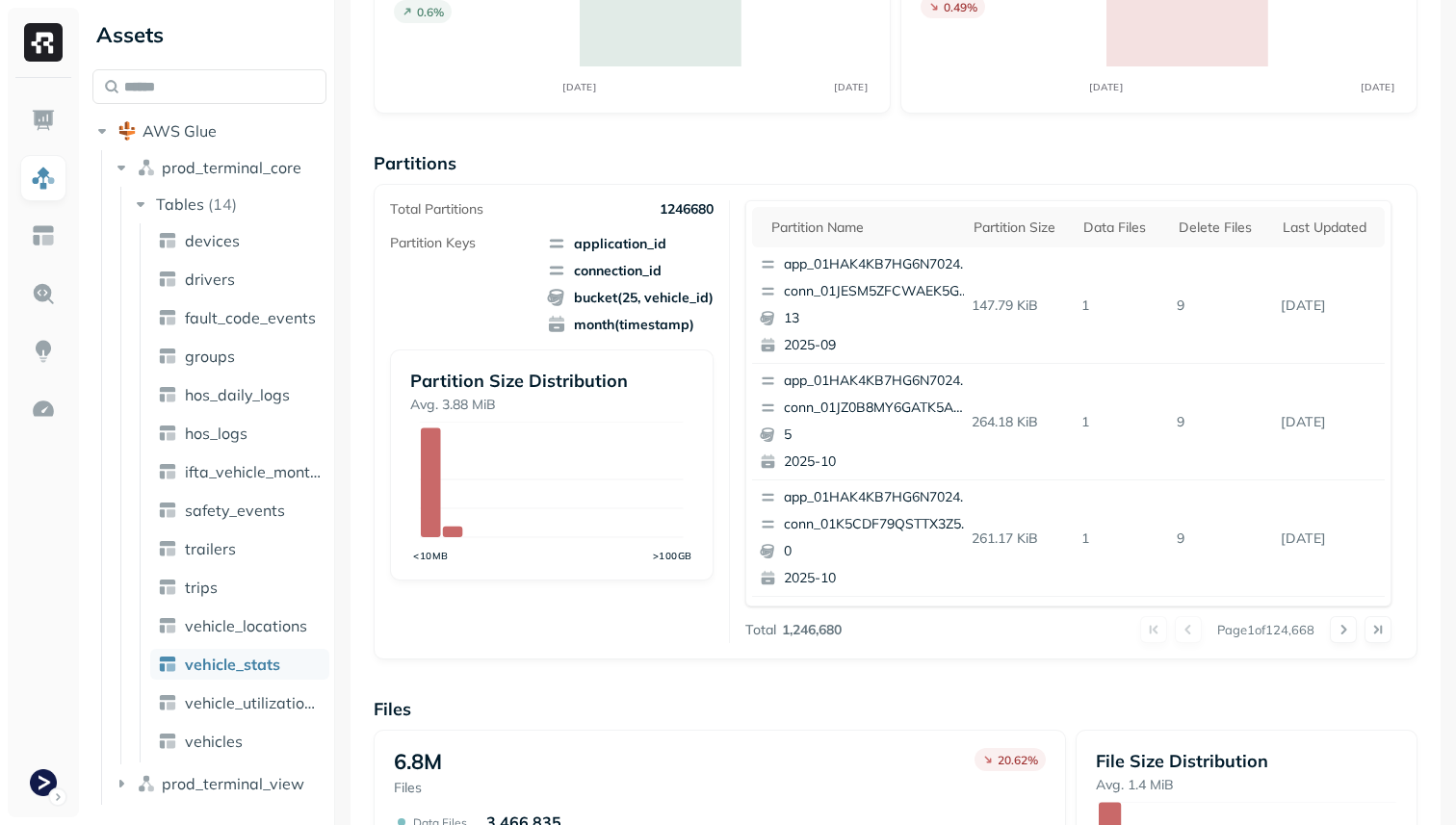
scroll to position [647, 0]
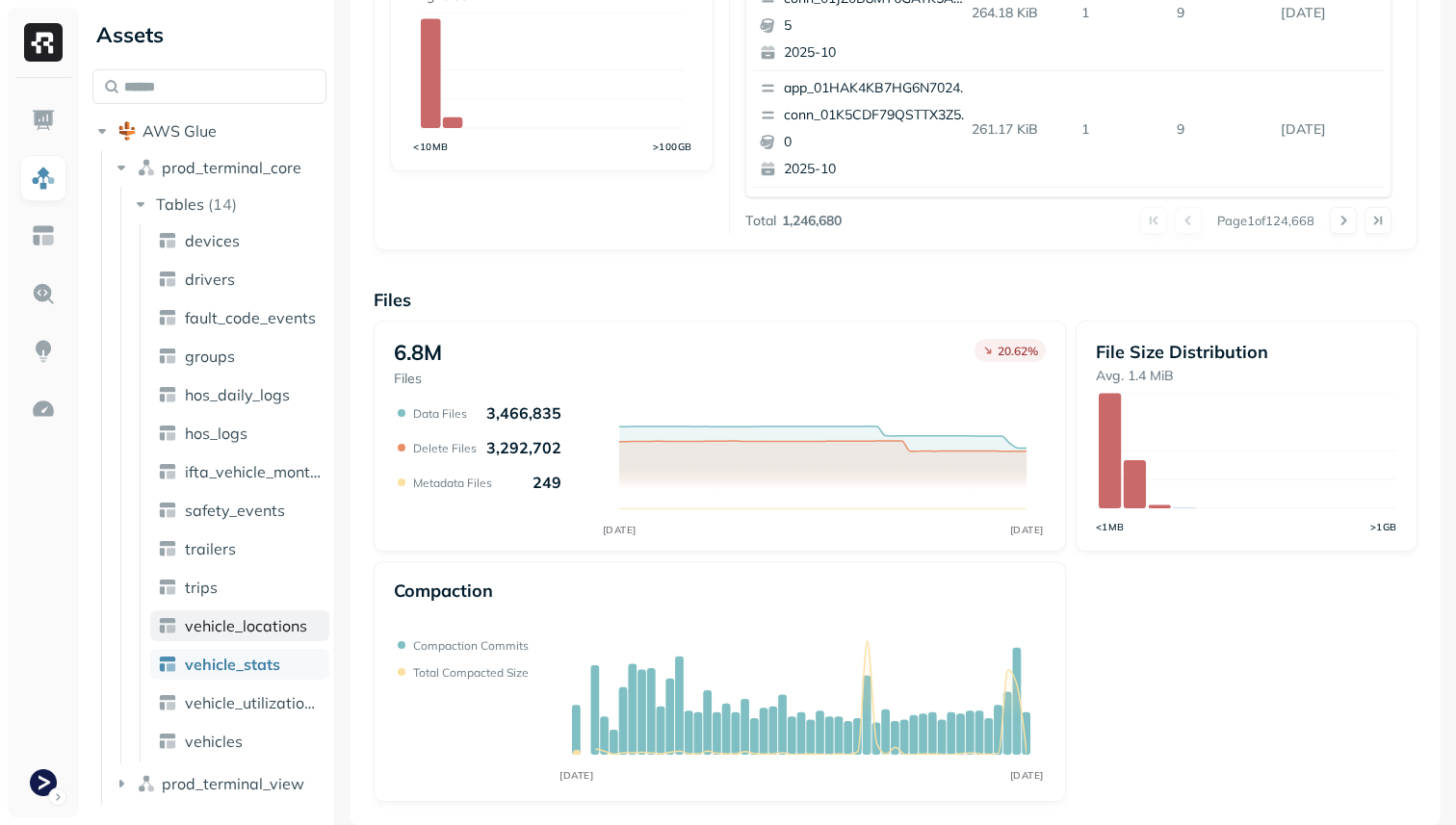
click at [219, 637] on link "vehicle_locations" at bounding box center [241, 625] width 180 height 31
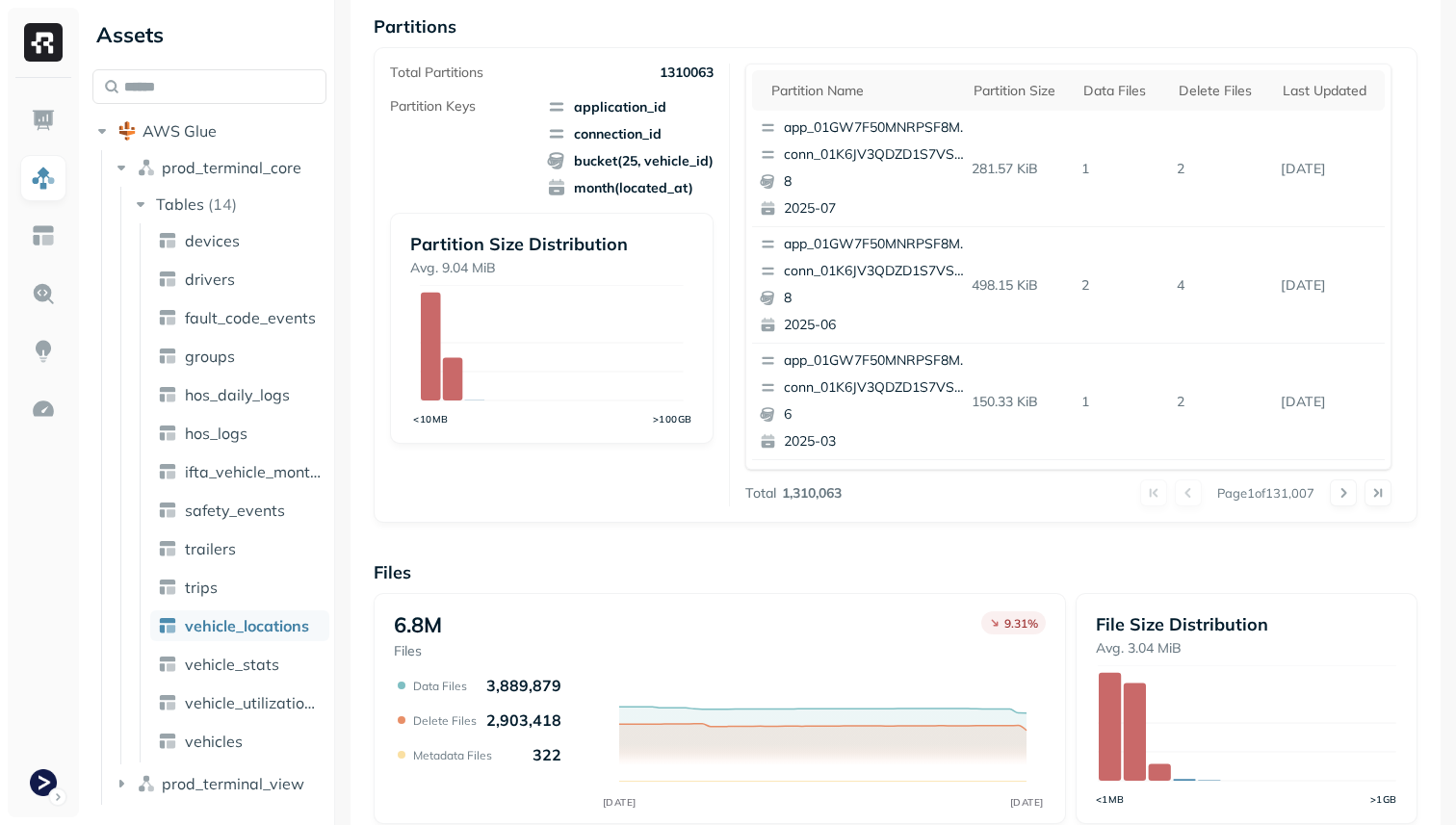
scroll to position [647, 0]
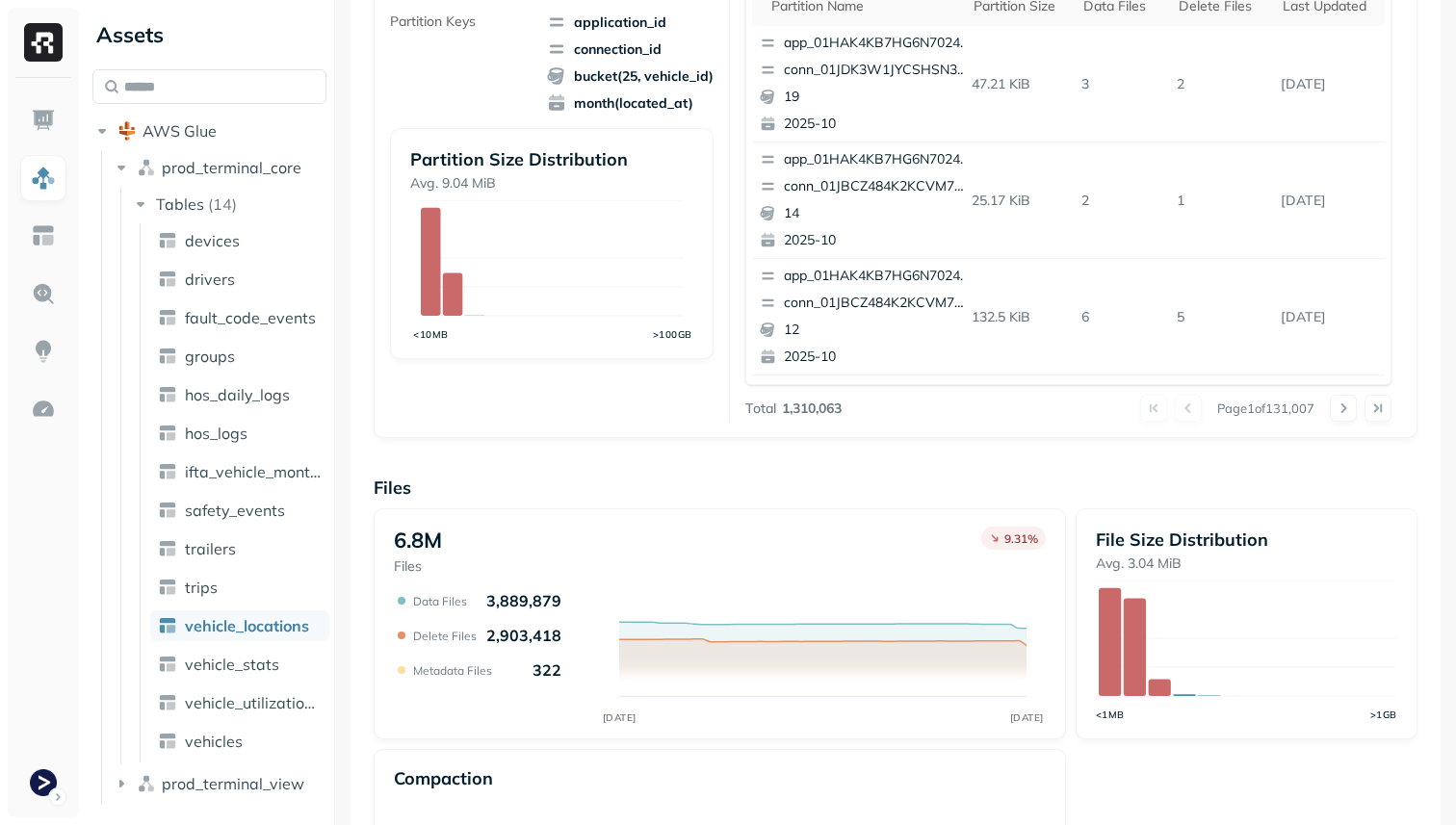
scroll to position [619, 0]
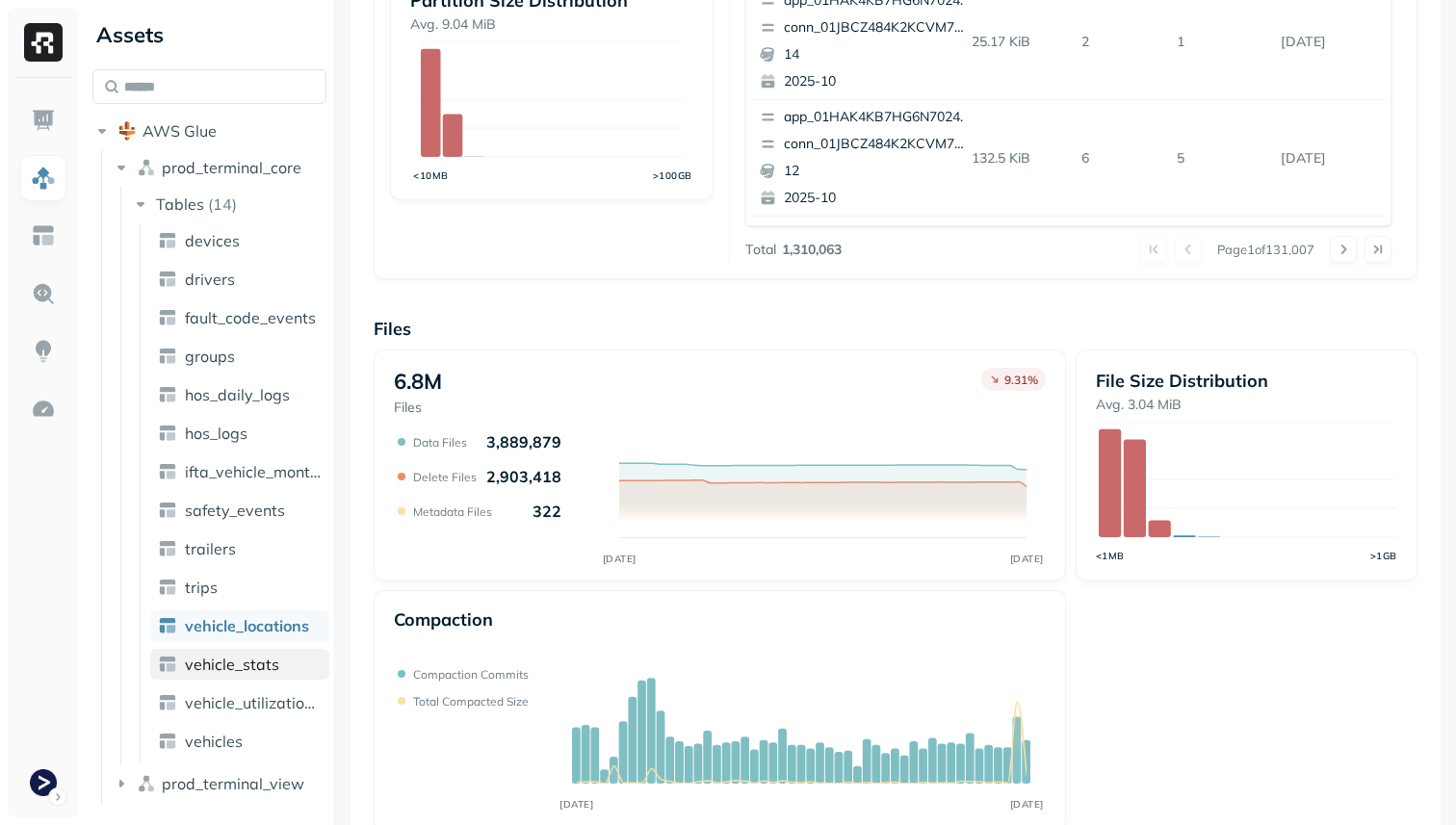
click at [268, 661] on span "vehicle_stats" at bounding box center [232, 663] width 95 height 19
